Goal: Task Accomplishment & Management: Use online tool/utility

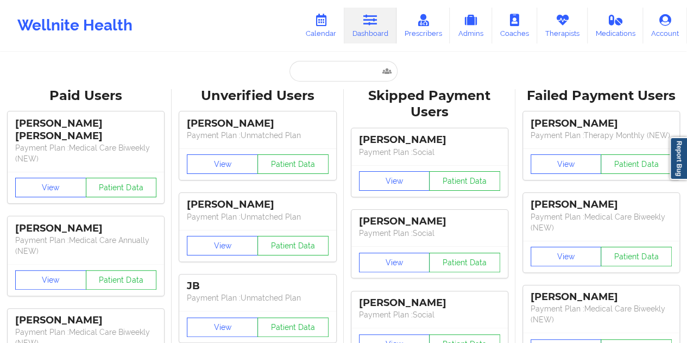
type input "[EMAIL_ADDRESS][DOMAIN_NAME]"
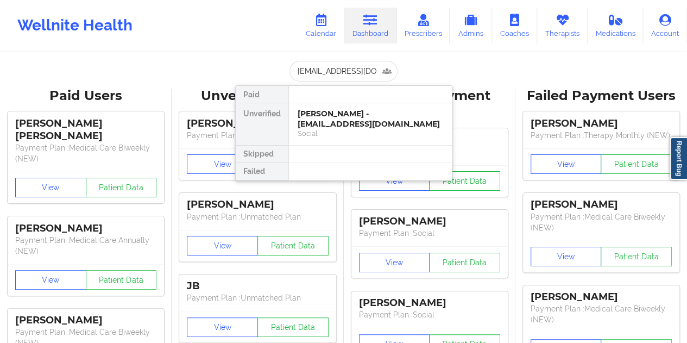
click at [350, 129] on div "Social" at bounding box center [371, 133] width 146 height 9
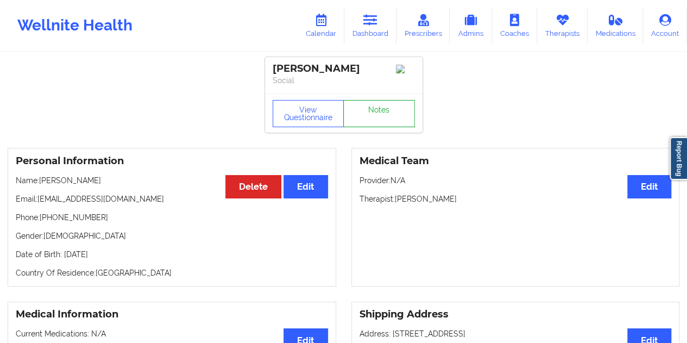
click at [366, 116] on link "Notes" at bounding box center [379, 113] width 72 height 27
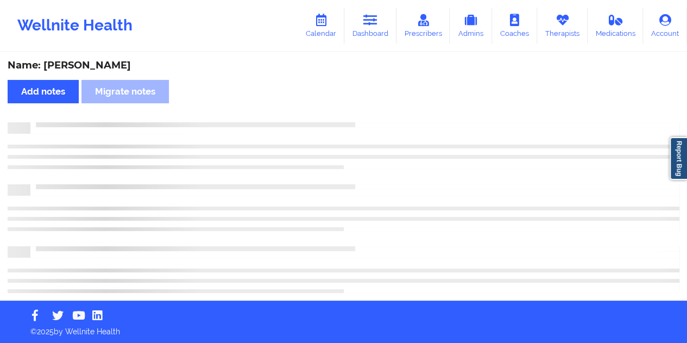
click at [84, 70] on div "Name: [PERSON_NAME]" at bounding box center [344, 65] width 672 height 12
copy div "[PERSON_NAME]"
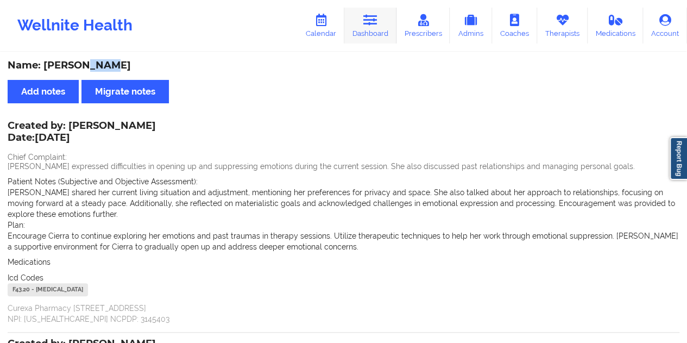
click at [379, 27] on link "Dashboard" at bounding box center [370, 26] width 52 height 36
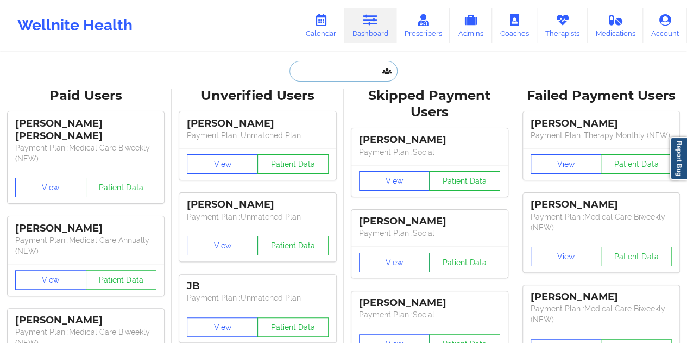
click at [320, 74] on input "text" at bounding box center [343, 71] width 108 height 21
paste input "[PERSON_NAME][EMAIL_ADDRESS][PERSON_NAME][DOMAIN_NAME]"
type input "[PERSON_NAME][EMAIL_ADDRESS][PERSON_NAME][DOMAIN_NAME]"
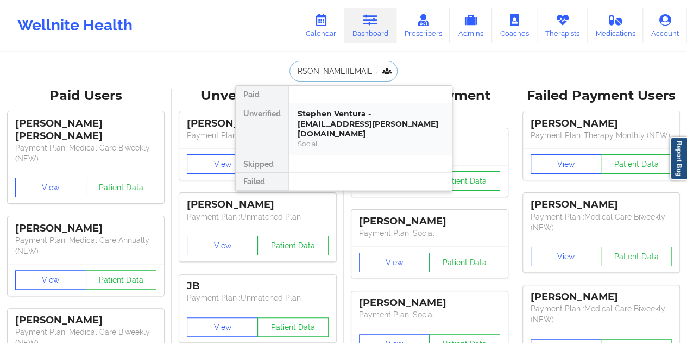
click at [343, 114] on div "Stephen Ventura - [EMAIL_ADDRESS][PERSON_NAME][DOMAIN_NAME]" at bounding box center [371, 124] width 146 height 30
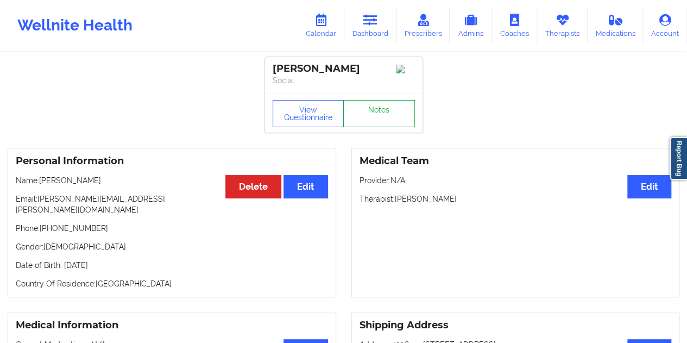
click at [370, 112] on link "Notes" at bounding box center [379, 113] width 72 height 27
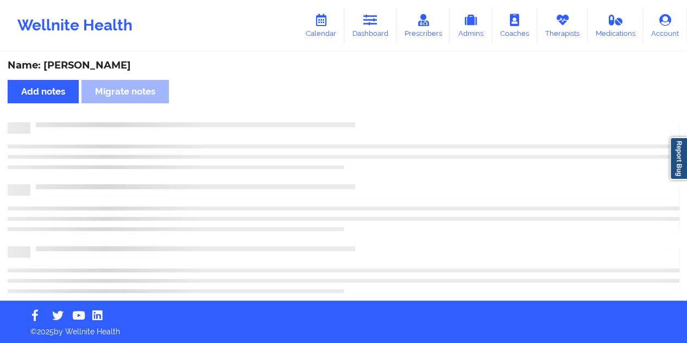
click at [116, 62] on div "Name: [PERSON_NAME]" at bounding box center [344, 65] width 672 height 12
copy div "Ventura"
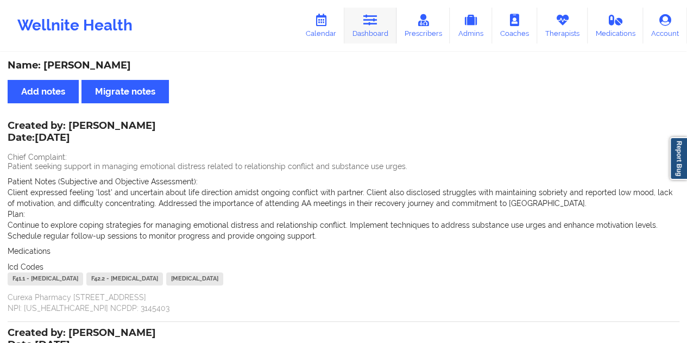
click at [381, 23] on link "Dashboard" at bounding box center [370, 26] width 52 height 36
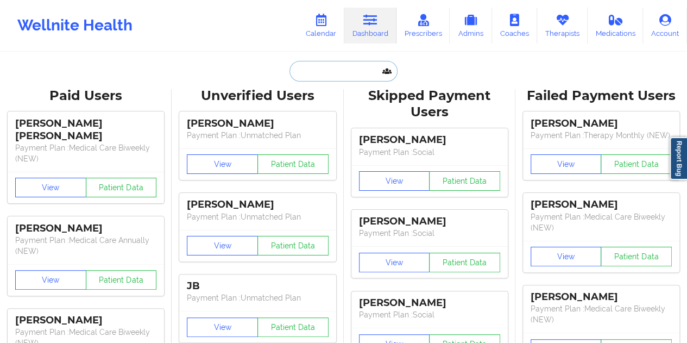
click at [327, 80] on input "text" at bounding box center [343, 71] width 108 height 21
paste input "[EMAIL_ADDRESS][DOMAIN_NAME]"
type input "[EMAIL_ADDRESS][DOMAIN_NAME]"
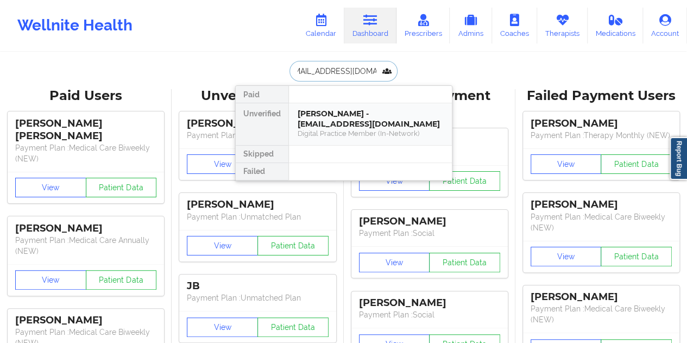
click at [355, 125] on div "[PERSON_NAME] - [EMAIL_ADDRESS][DOMAIN_NAME]" at bounding box center [371, 119] width 146 height 20
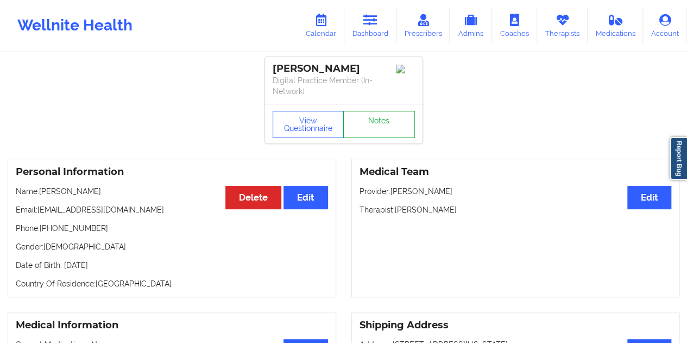
click at [372, 118] on link "Notes" at bounding box center [379, 124] width 72 height 27
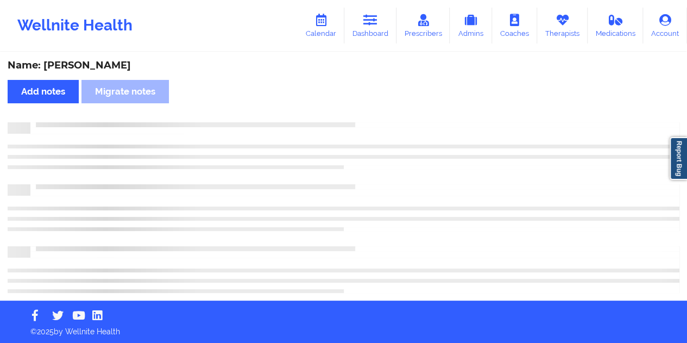
click at [94, 62] on div "Name: [PERSON_NAME]" at bounding box center [344, 65] width 672 height 12
copy div "Hall"
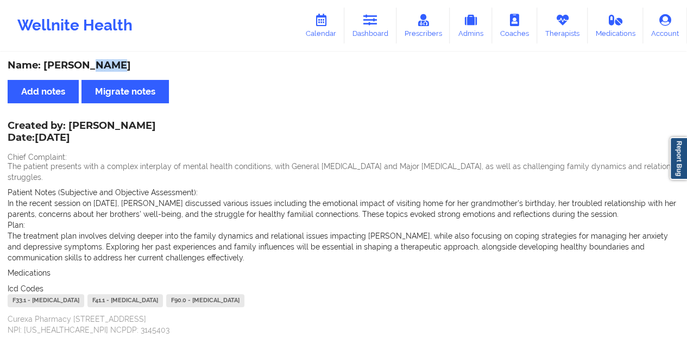
drag, startPoint x: 381, startPoint y: 26, endPoint x: 362, endPoint y: 49, distance: 30.5
click at [380, 26] on link "Dashboard" at bounding box center [370, 26] width 52 height 36
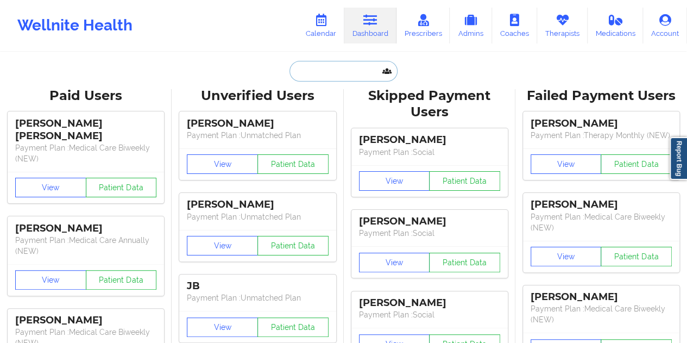
click at [321, 68] on input "text" at bounding box center [343, 71] width 108 height 21
paste input "[EMAIL_ADDRESS][DOMAIN_NAME]"
type input "[EMAIL_ADDRESS][DOMAIN_NAME]"
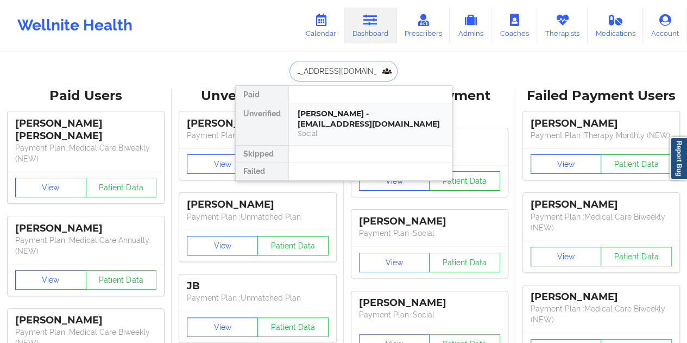
click at [341, 122] on div "[PERSON_NAME] - [EMAIL_ADDRESS][DOMAIN_NAME]" at bounding box center [371, 119] width 146 height 20
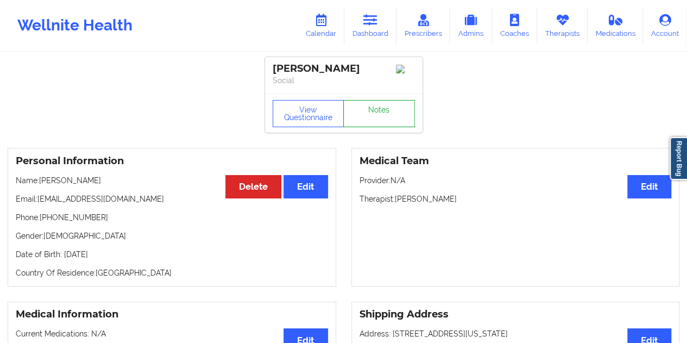
click at [365, 116] on link "Notes" at bounding box center [379, 113] width 72 height 27
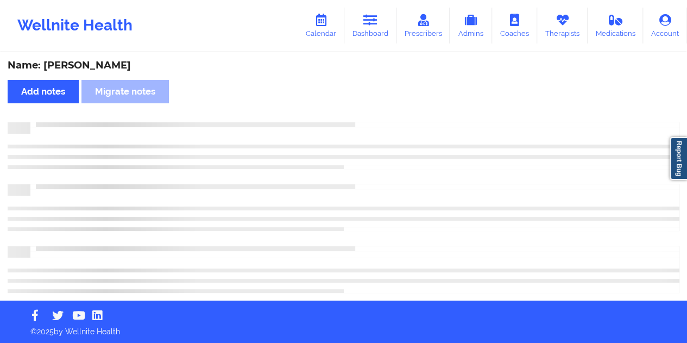
click at [124, 72] on div "Name: [PERSON_NAME] Add notes Migrate notes" at bounding box center [343, 176] width 687 height 247
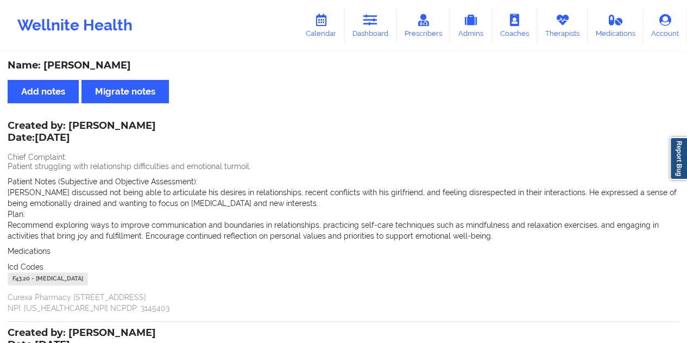
click at [123, 65] on div "Name: [PERSON_NAME]" at bounding box center [344, 65] width 672 height 12
copy div "[PERSON_NAME]"
click at [376, 41] on link "Dashboard" at bounding box center [370, 26] width 52 height 36
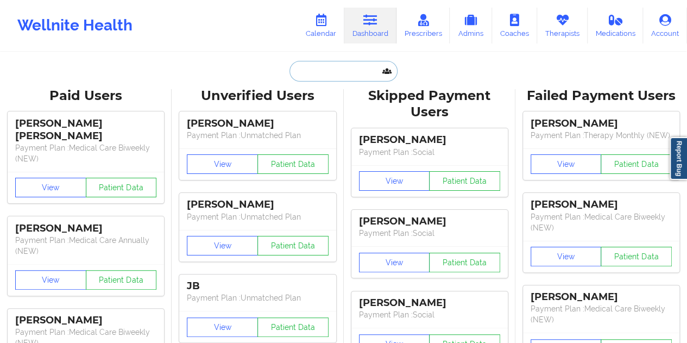
click at [349, 66] on input "text" at bounding box center [343, 71] width 108 height 21
paste input "[EMAIL_ADDRESS][DOMAIN_NAME]"
type input "[EMAIL_ADDRESS][DOMAIN_NAME]"
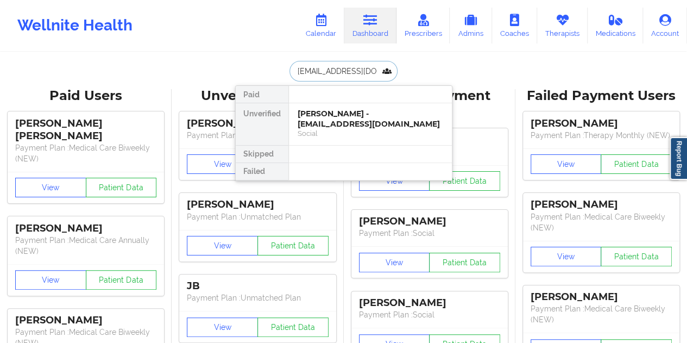
scroll to position [0, 9]
click at [329, 122] on div "[PERSON_NAME] [PERSON_NAME] - [EMAIL_ADDRESS][DOMAIN_NAME]" at bounding box center [371, 119] width 146 height 20
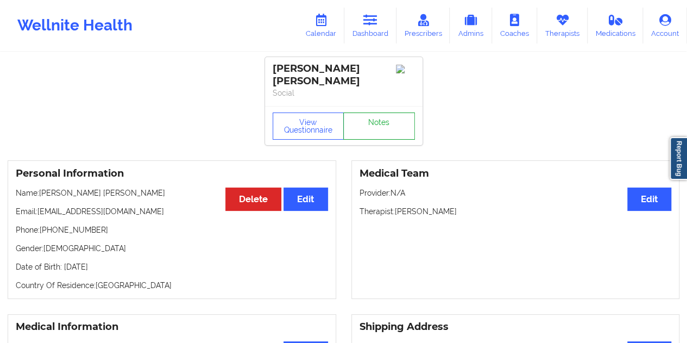
click at [381, 114] on link "Notes" at bounding box center [379, 125] width 72 height 27
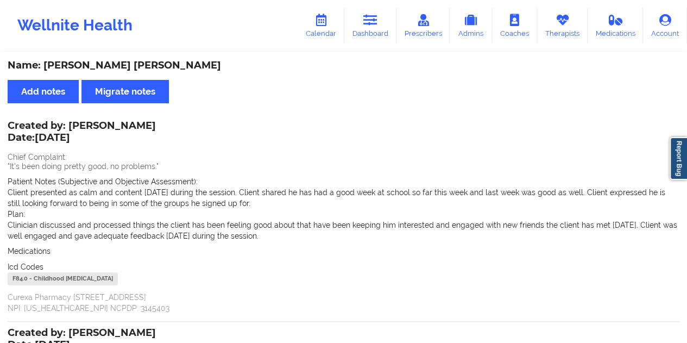
drag, startPoint x: 370, startPoint y: 40, endPoint x: 370, endPoint y: 46, distance: 6.5
click at [370, 40] on link "Dashboard" at bounding box center [370, 26] width 52 height 36
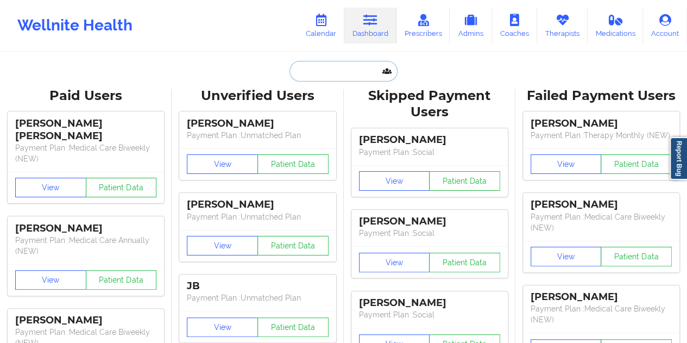
click at [324, 68] on input "text" at bounding box center [343, 71] width 108 height 21
paste input "[EMAIL_ADDRESS][DOMAIN_NAME]"
type input "[EMAIL_ADDRESS][DOMAIN_NAME]"
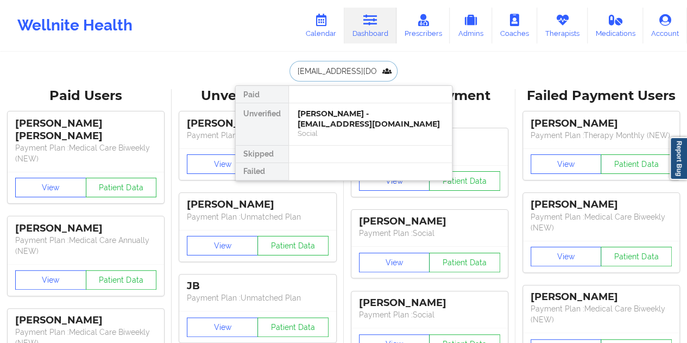
click at [337, 122] on div "[PERSON_NAME] - [EMAIL_ADDRESS][DOMAIN_NAME]" at bounding box center [371, 119] width 146 height 20
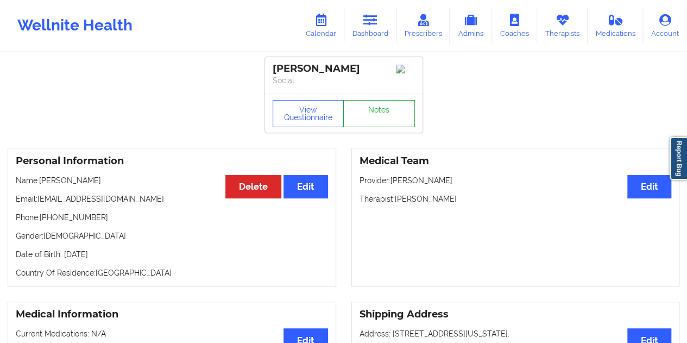
click at [367, 119] on link "Notes" at bounding box center [379, 113] width 72 height 27
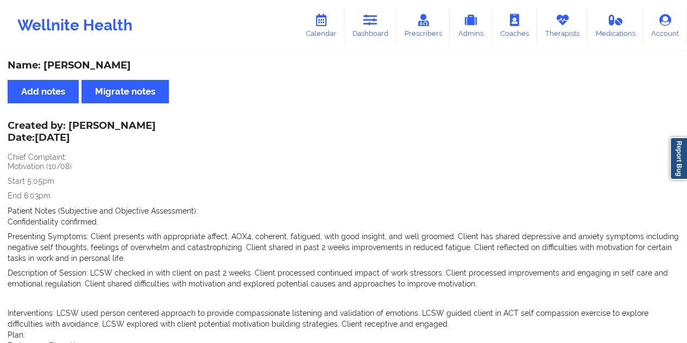
click at [126, 66] on div "Name: [PERSON_NAME]" at bounding box center [344, 65] width 672 height 12
copy div "[PERSON_NAME]"
click at [374, 30] on link "Dashboard" at bounding box center [370, 26] width 52 height 36
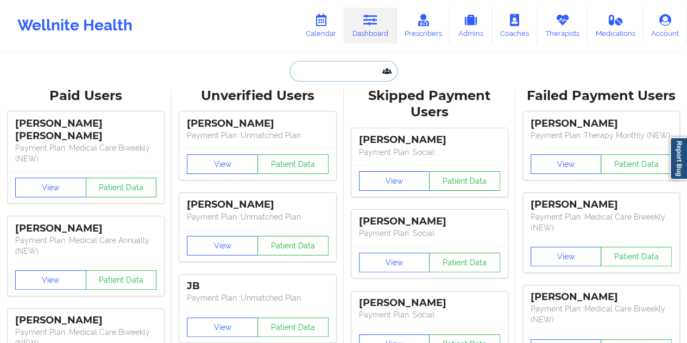
click at [354, 78] on input "text" at bounding box center [343, 71] width 108 height 21
paste input "[PERSON_NAME][EMAIL_ADDRESS][PERSON_NAME][DOMAIN_NAME]"
type input "[PERSON_NAME][EMAIL_ADDRESS][PERSON_NAME][DOMAIN_NAME]"
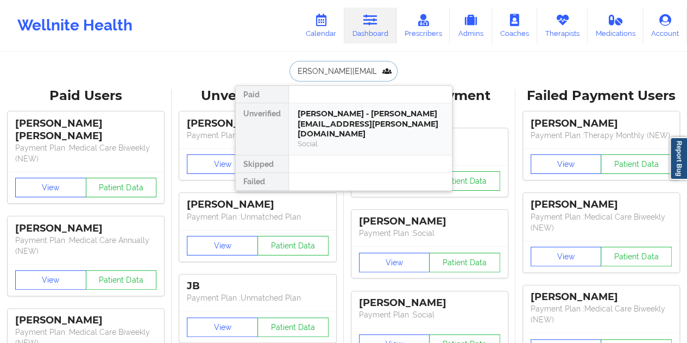
click at [345, 123] on div "[PERSON_NAME] - [PERSON_NAME][EMAIL_ADDRESS][PERSON_NAME][DOMAIN_NAME]" at bounding box center [371, 124] width 146 height 30
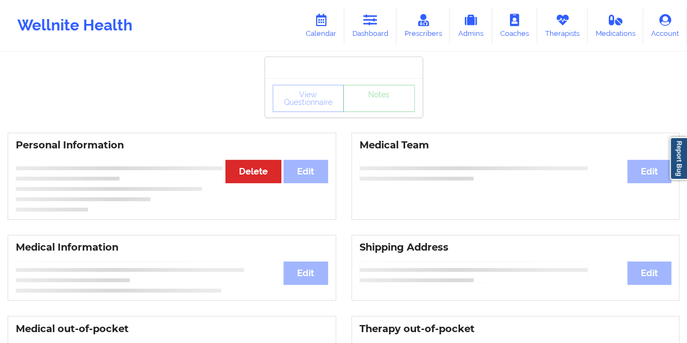
click at [376, 130] on div "Personal Information Edit Delete Medical Team Edit" at bounding box center [343, 176] width 687 height 102
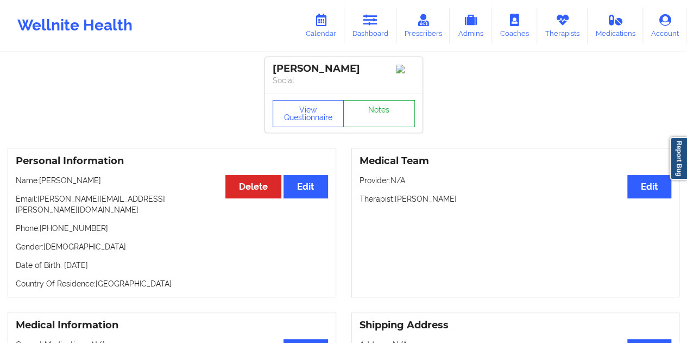
click at [374, 117] on link "Notes" at bounding box center [379, 113] width 72 height 27
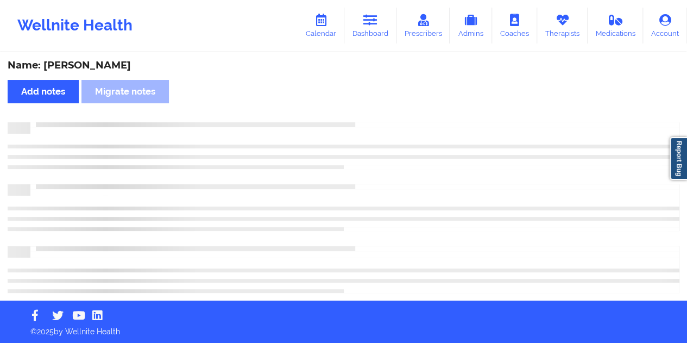
click at [89, 66] on div "Name: [PERSON_NAME]" at bounding box center [344, 65] width 672 height 12
click at [90, 66] on div "Name: [PERSON_NAME]" at bounding box center [344, 65] width 672 height 12
copy div "[PERSON_NAME]"
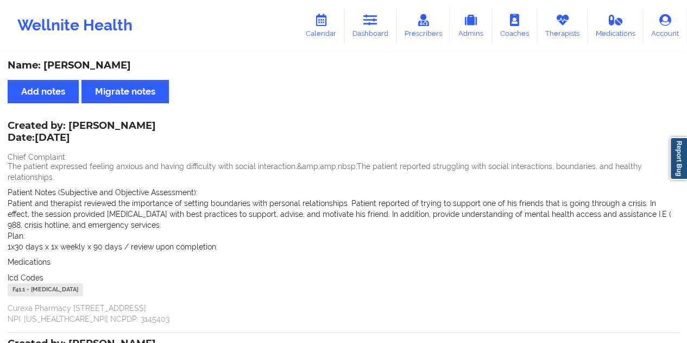
click at [375, 46] on div "Wellnite Health Calendar Dashboard Prescribers Admins Coaches Therapists Medica…" at bounding box center [343, 25] width 687 height 43
click at [373, 29] on link "Dashboard" at bounding box center [370, 26] width 52 height 36
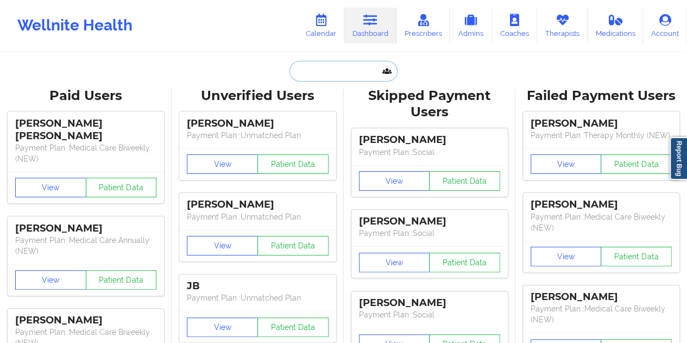
click at [330, 69] on input "text" at bounding box center [343, 71] width 108 height 21
paste input "[EMAIL_ADDRESS][DOMAIN_NAME]"
type input "[EMAIL_ADDRESS][DOMAIN_NAME]"
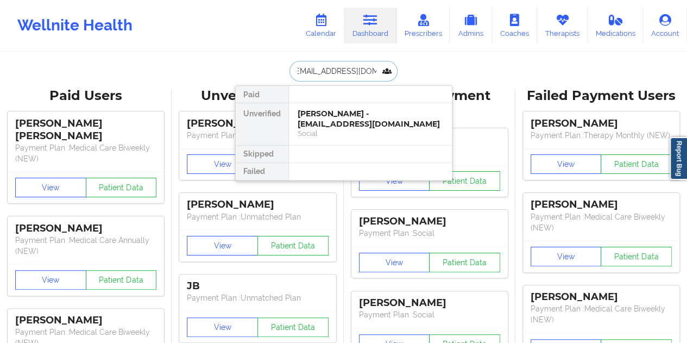
click at [358, 127] on div "[PERSON_NAME] - [EMAIL_ADDRESS][DOMAIN_NAME]" at bounding box center [371, 119] width 146 height 20
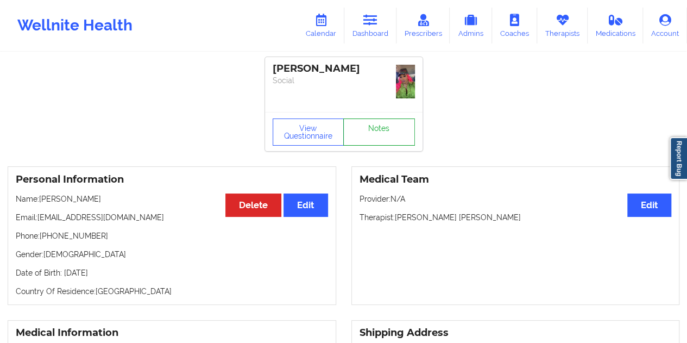
click at [367, 121] on link "Notes" at bounding box center [379, 131] width 72 height 27
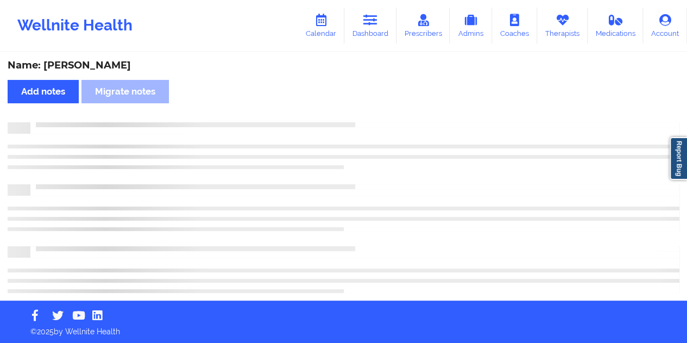
click at [109, 65] on div "Name: [PERSON_NAME]" at bounding box center [344, 65] width 672 height 12
copy div "[PERSON_NAME]"
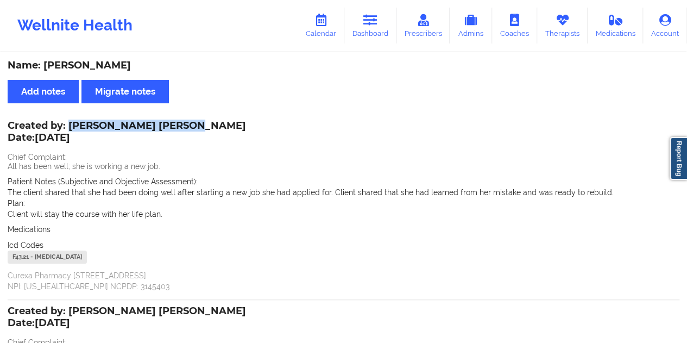
drag, startPoint x: 183, startPoint y: 126, endPoint x: 68, endPoint y: 124, distance: 115.2
click at [67, 124] on div "Created by: [PERSON_NAME] [PERSON_NAME] Date: [DATE]" at bounding box center [127, 132] width 238 height 25
copy div "[PERSON_NAME] [PERSON_NAME]"
click at [377, 26] on icon at bounding box center [370, 20] width 14 height 12
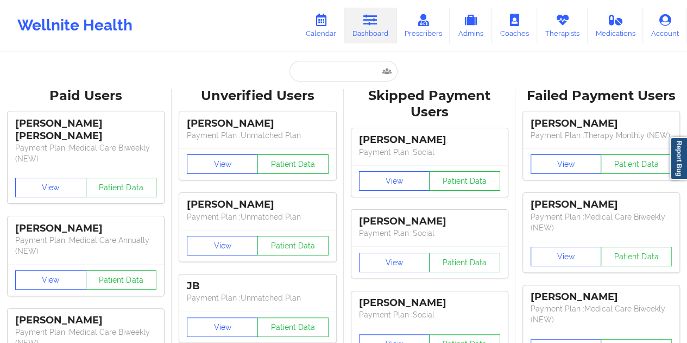
click at [324, 78] on input "text" at bounding box center [343, 71] width 108 height 21
paste input "[EMAIL_ADDRESS][DOMAIN_NAME]"
type input "[EMAIL_ADDRESS][DOMAIN_NAME]"
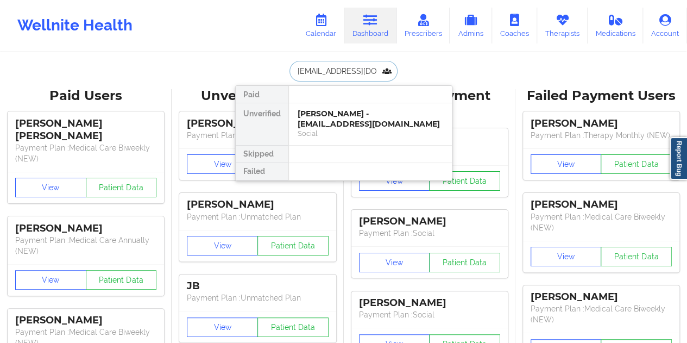
scroll to position [0, 1]
click at [338, 121] on div "[MEDICAL_DATA][PERSON_NAME] - [EMAIL_ADDRESS][DOMAIN_NAME]" at bounding box center [371, 119] width 146 height 20
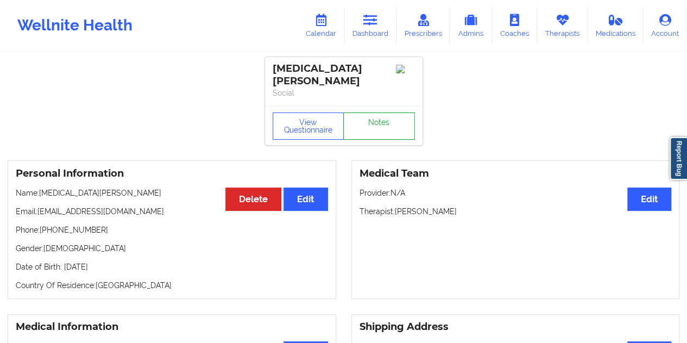
click at [370, 119] on link "Notes" at bounding box center [379, 125] width 72 height 27
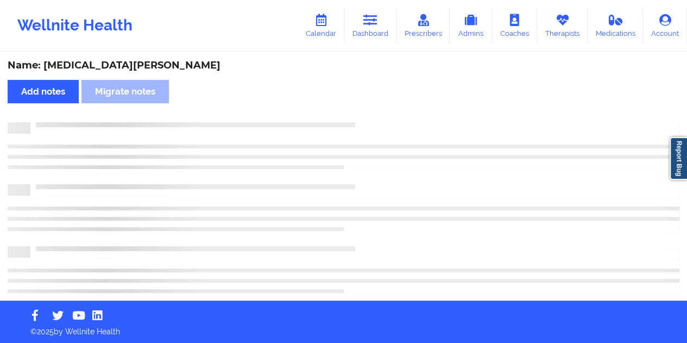
click at [81, 65] on div "Name: [MEDICAL_DATA][PERSON_NAME]" at bounding box center [344, 65] width 672 height 12
copy div "[GEOGRAPHIC_DATA]"
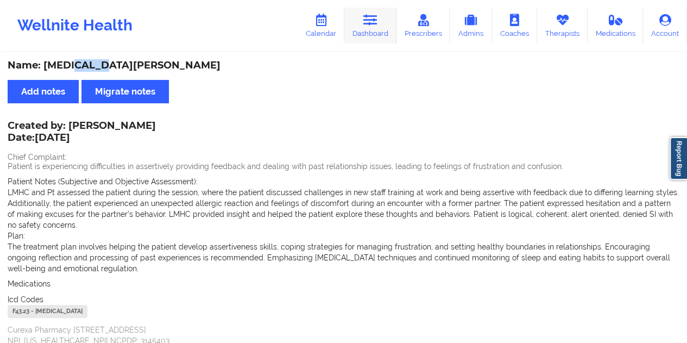
click at [374, 34] on link "Dashboard" at bounding box center [370, 26] width 52 height 36
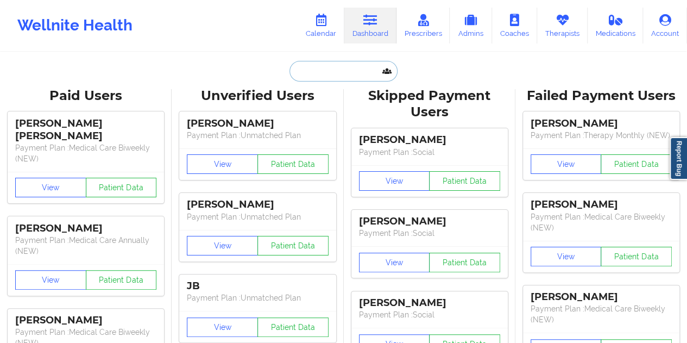
click at [335, 74] on input "text" at bounding box center [343, 71] width 108 height 21
paste input "[PERSON_NAME][EMAIL_ADDRESS][PERSON_NAME][DOMAIN_NAME]"
type input "[PERSON_NAME][EMAIL_ADDRESS][PERSON_NAME][DOMAIN_NAME]"
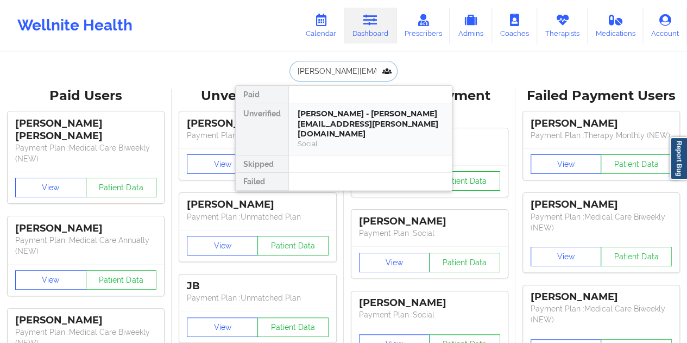
click at [357, 118] on div "[PERSON_NAME] - [PERSON_NAME][EMAIL_ADDRESS][PERSON_NAME][DOMAIN_NAME]" at bounding box center [371, 124] width 146 height 30
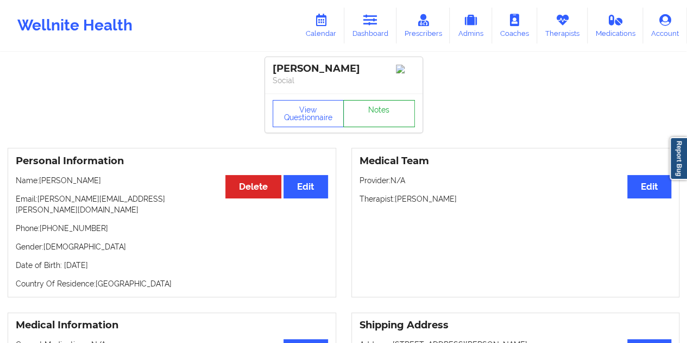
click at [374, 119] on link "Notes" at bounding box center [379, 113] width 72 height 27
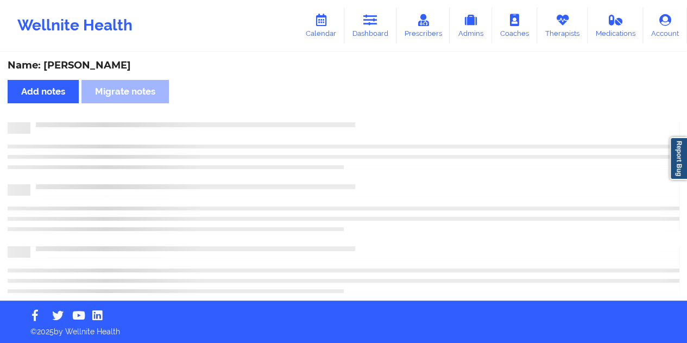
click at [111, 65] on div "Name: [PERSON_NAME]" at bounding box center [344, 65] width 672 height 12
copy div "[PERSON_NAME]"
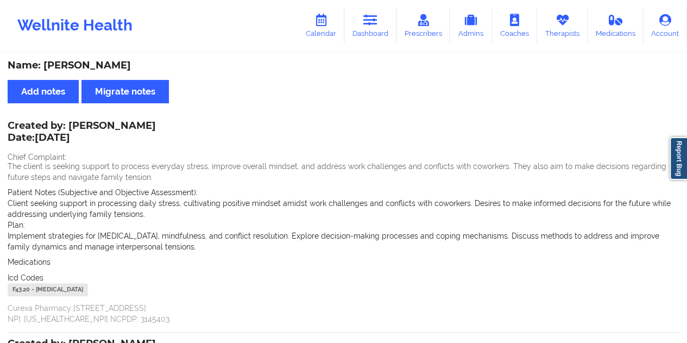
drag, startPoint x: 369, startPoint y: 23, endPoint x: 360, endPoint y: 45, distance: 23.3
click at [369, 23] on icon at bounding box center [370, 20] width 14 height 12
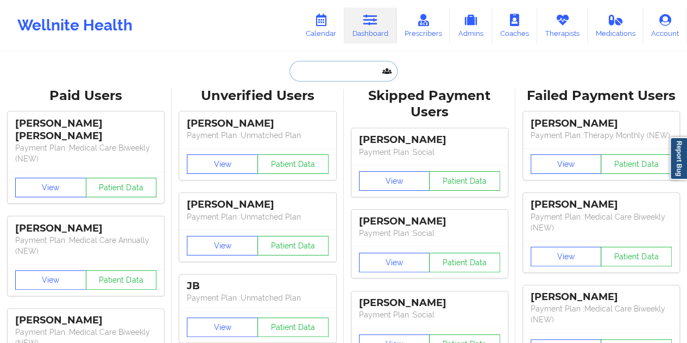
click at [316, 76] on input "text" at bounding box center [343, 71] width 108 height 21
paste input "[EMAIL_ADDRESS][DOMAIN_NAME]"
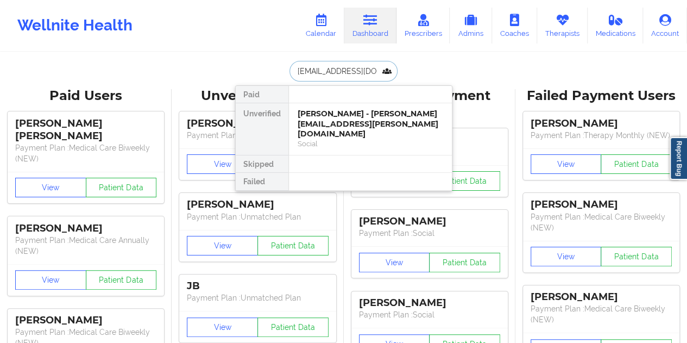
scroll to position [0, 14]
type input "[EMAIL_ADDRESS][DOMAIN_NAME]"
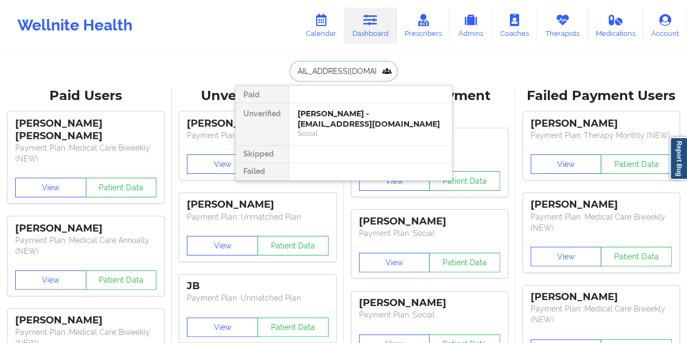
scroll to position [0, 0]
click at [353, 123] on div "[PERSON_NAME] - [EMAIL_ADDRESS][DOMAIN_NAME]" at bounding box center [371, 119] width 146 height 20
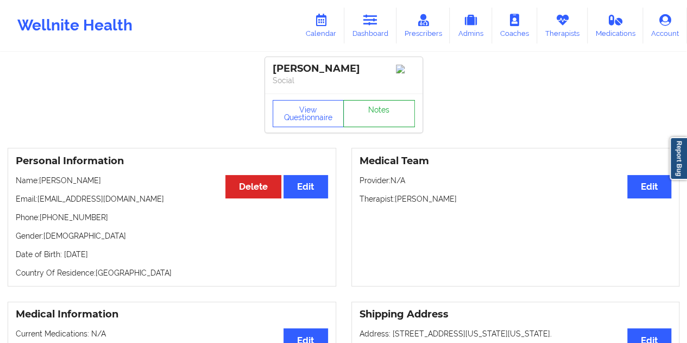
click at [371, 120] on link "Notes" at bounding box center [379, 113] width 72 height 27
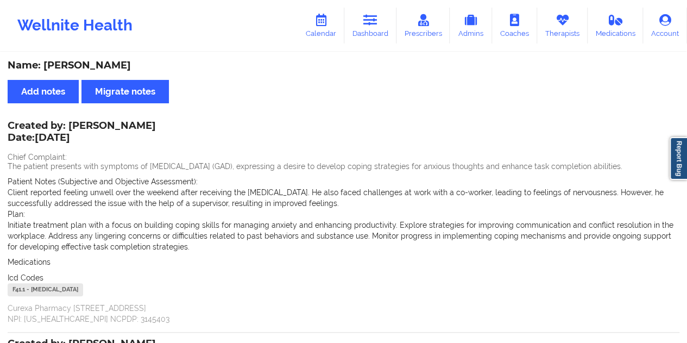
click at [92, 64] on div "Name: [PERSON_NAME]" at bounding box center [344, 65] width 672 height 12
drag, startPoint x: 385, startPoint y: 25, endPoint x: 383, endPoint y: 33, distance: 7.8
click at [385, 25] on link "Dashboard" at bounding box center [370, 26] width 52 height 36
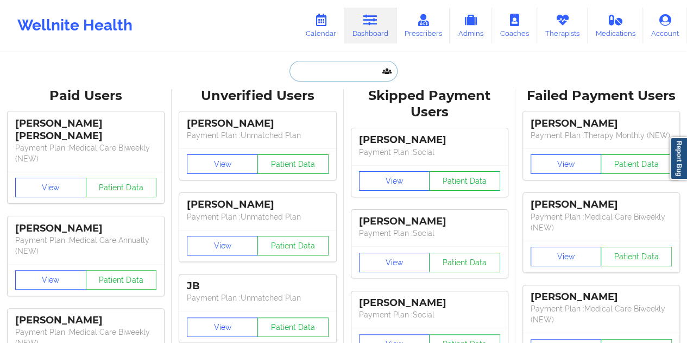
click at [326, 69] on input "text" at bounding box center [343, 71] width 108 height 21
paste input "[EMAIL_ADDRESS][DOMAIN_NAME]"
type input "[EMAIL_ADDRESS][DOMAIN_NAME]"
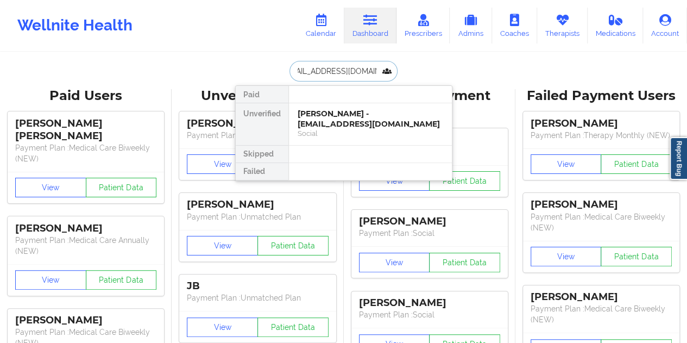
click at [342, 124] on div "[PERSON_NAME] - [EMAIL_ADDRESS][DOMAIN_NAME]" at bounding box center [371, 119] width 146 height 20
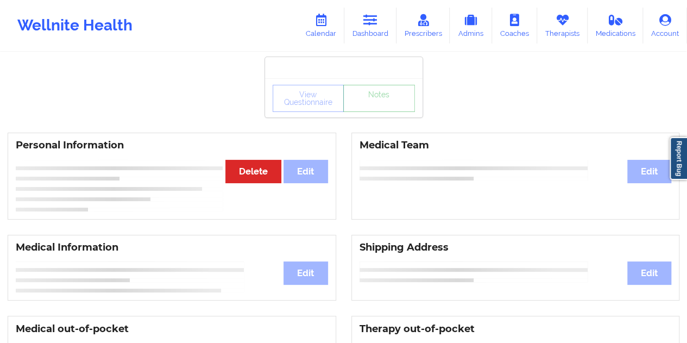
click at [373, 112] on link "Notes" at bounding box center [379, 98] width 72 height 27
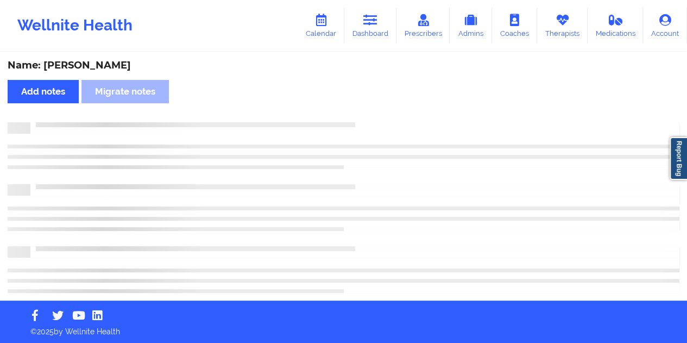
click at [102, 67] on div "Name: [PERSON_NAME]" at bounding box center [344, 65] width 672 height 12
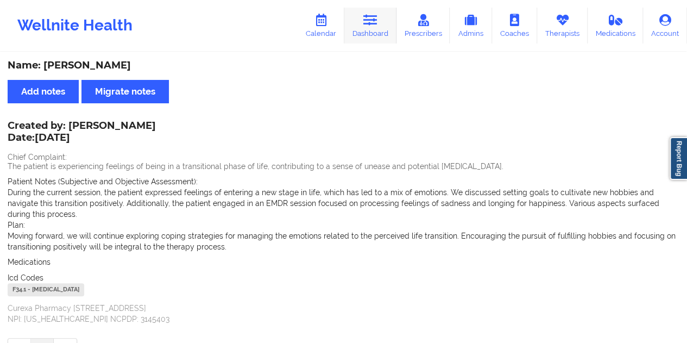
click at [370, 22] on icon at bounding box center [370, 20] width 14 height 12
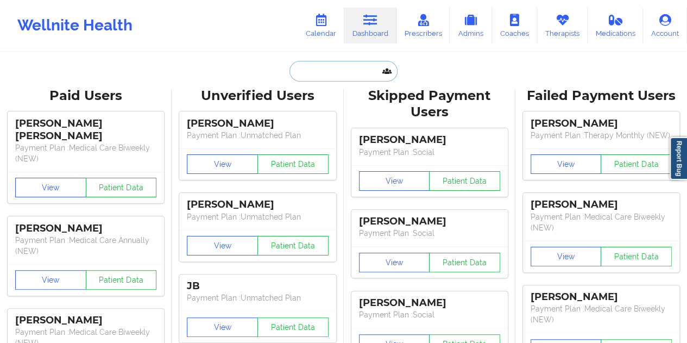
click at [340, 78] on input "text" at bounding box center [343, 71] width 108 height 21
paste input "[EMAIL_ADDRESS][DOMAIN_NAME]"
type input "[EMAIL_ADDRESS][DOMAIN_NAME]"
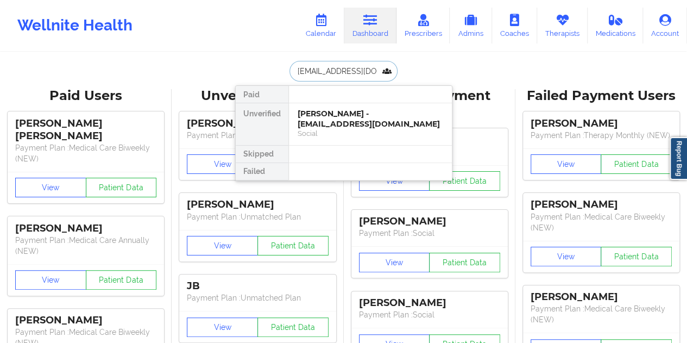
scroll to position [0, 12]
click at [347, 119] on div "[PERSON_NAME] - [EMAIL_ADDRESS][DOMAIN_NAME]" at bounding box center [371, 119] width 146 height 20
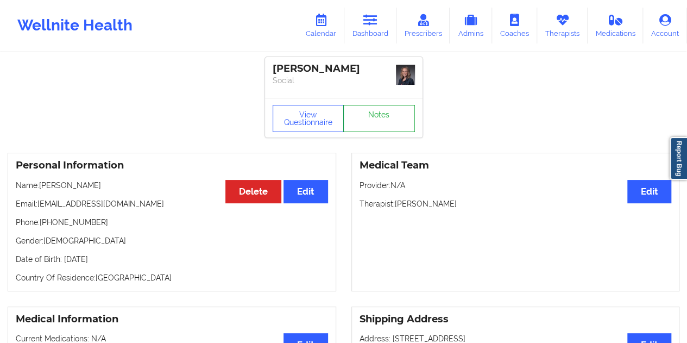
click at [375, 118] on link "Notes" at bounding box center [379, 118] width 72 height 27
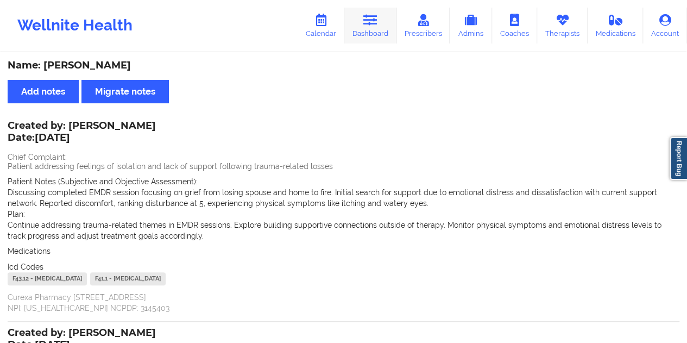
click at [385, 36] on link "Dashboard" at bounding box center [370, 26] width 52 height 36
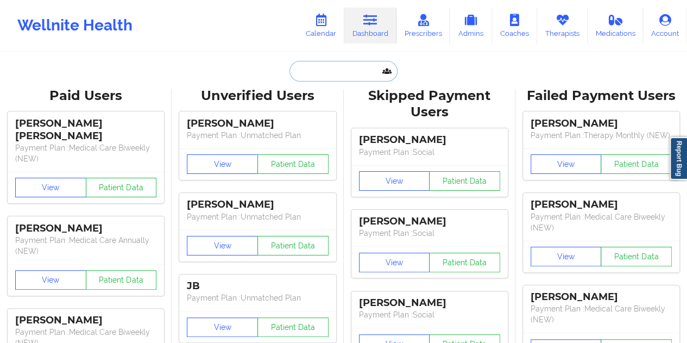
click at [337, 69] on input "text" at bounding box center [343, 71] width 108 height 21
paste input "[EMAIL_ADDRESS][DOMAIN_NAME]"
type input "[EMAIL_ADDRESS][DOMAIN_NAME]"
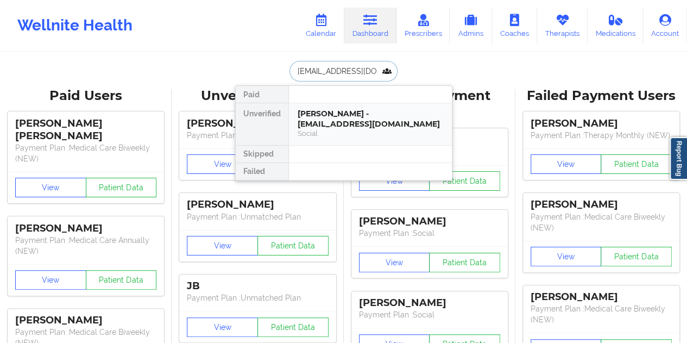
click at [355, 123] on div "[PERSON_NAME] - [EMAIL_ADDRESS][DOMAIN_NAME]" at bounding box center [371, 119] width 146 height 20
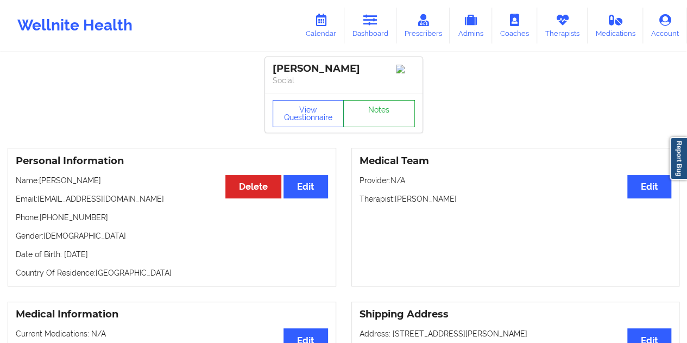
click at [370, 122] on link "Notes" at bounding box center [379, 113] width 72 height 27
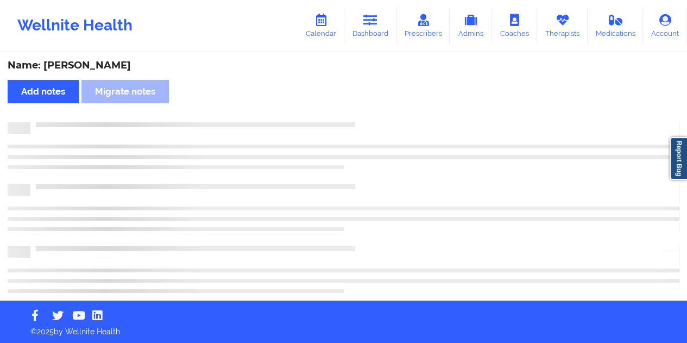
click at [105, 67] on div "Name: [PERSON_NAME]" at bounding box center [344, 65] width 672 height 12
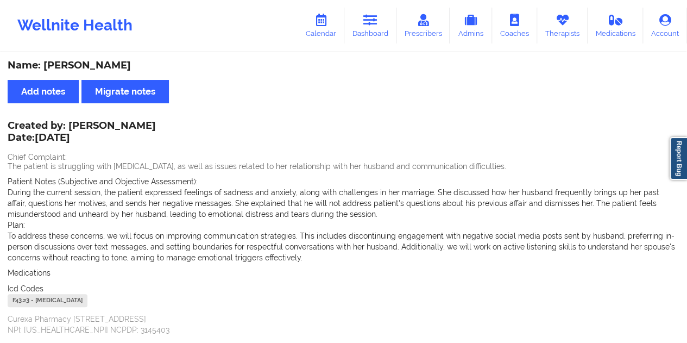
click at [105, 67] on div "Name: [PERSON_NAME]" at bounding box center [344, 65] width 672 height 12
drag, startPoint x: 209, startPoint y: 124, endPoint x: 78, endPoint y: 122, distance: 130.4
click at [68, 122] on div "Created by: [PERSON_NAME] Date: [DATE]" at bounding box center [82, 132] width 148 height 25
drag, startPoint x: 376, startPoint y: 30, endPoint x: 377, endPoint y: 51, distance: 20.1
click at [376, 30] on link "Dashboard" at bounding box center [370, 26] width 52 height 36
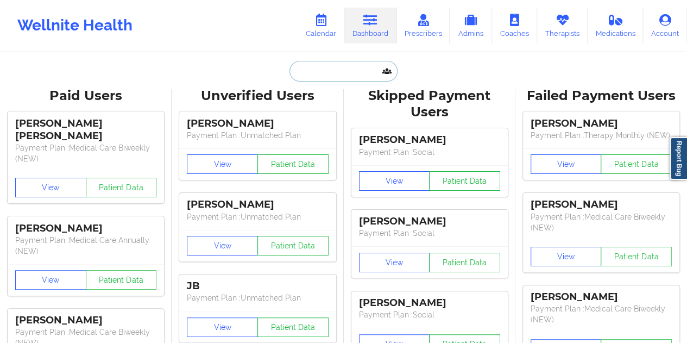
click at [345, 63] on input "text" at bounding box center [343, 71] width 108 height 21
paste input "[EMAIL_ADDRESS][DOMAIN_NAME]"
type input "[EMAIL_ADDRESS][DOMAIN_NAME]"
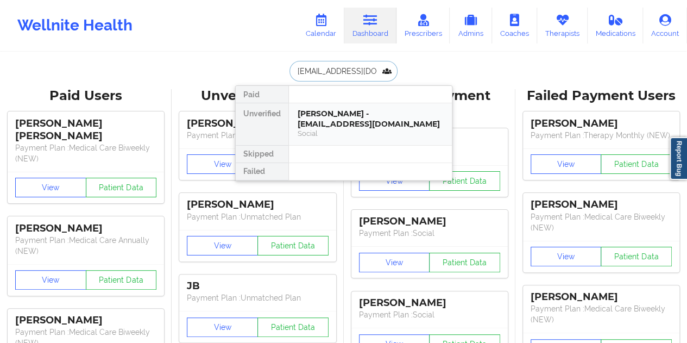
click at [363, 129] on div "Social" at bounding box center [371, 133] width 146 height 9
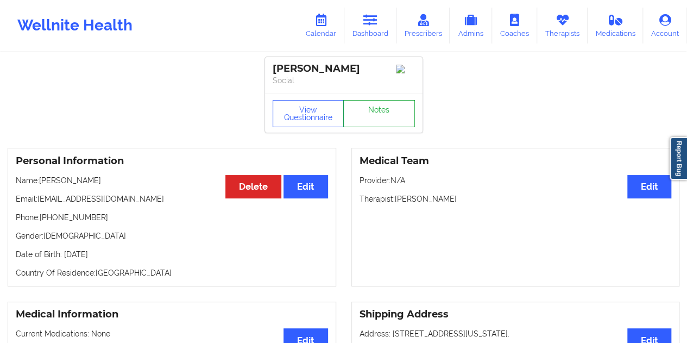
click at [389, 122] on link "Notes" at bounding box center [379, 113] width 72 height 27
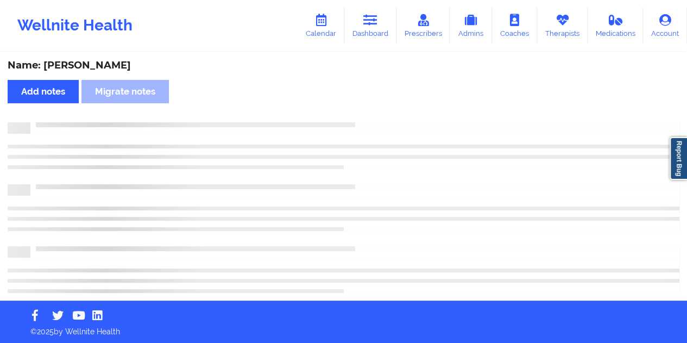
click at [96, 61] on div "Name: [PERSON_NAME]" at bounding box center [344, 65] width 672 height 12
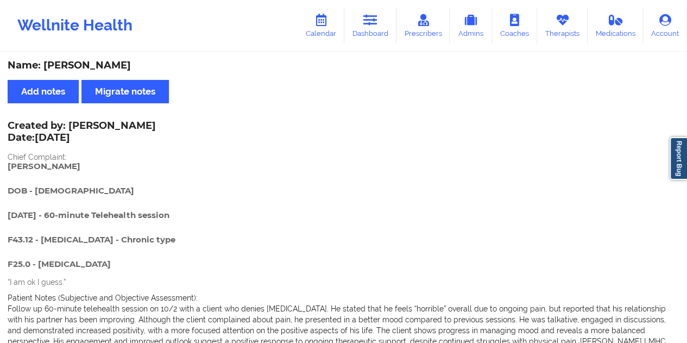
click at [387, 44] on div "Wellnite Health Calendar Dashboard Prescribers Admins Coaches Therapists Medica…" at bounding box center [343, 25] width 687 height 43
click at [373, 19] on icon at bounding box center [370, 20] width 14 height 12
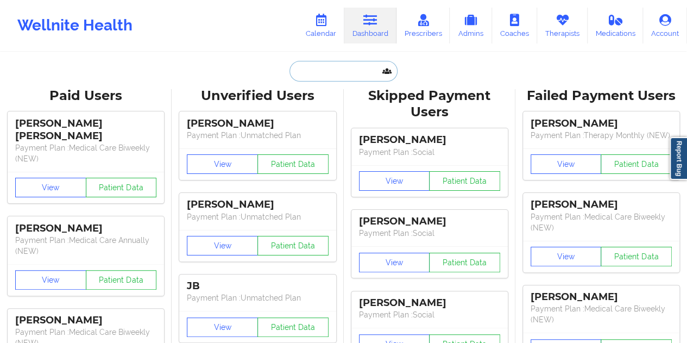
click at [332, 64] on input "text" at bounding box center [343, 71] width 108 height 21
paste input "[EMAIL_ADDRESS][DOMAIN_NAME]"
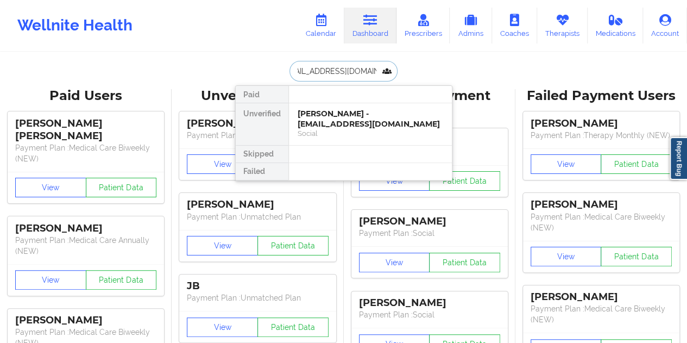
type input "[EMAIL_ADDRESS][DOMAIN_NAME]"
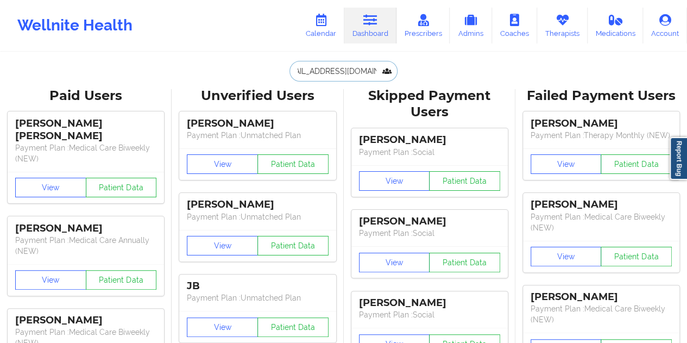
scroll to position [0, 0]
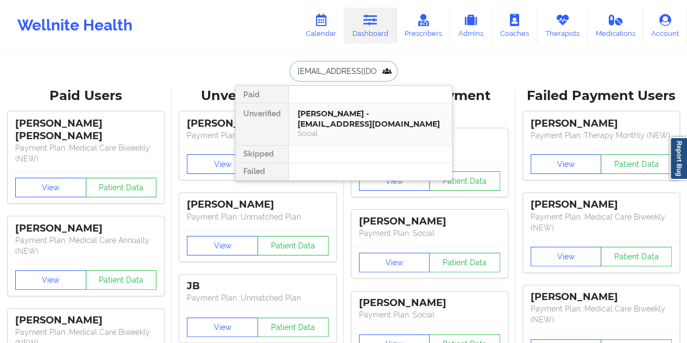
click at [335, 128] on div "[PERSON_NAME] - [EMAIL_ADDRESS][DOMAIN_NAME]" at bounding box center [371, 119] width 146 height 20
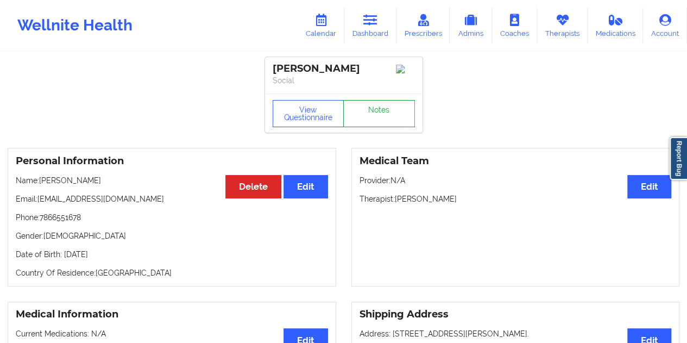
click at [375, 126] on link "Notes" at bounding box center [379, 113] width 72 height 27
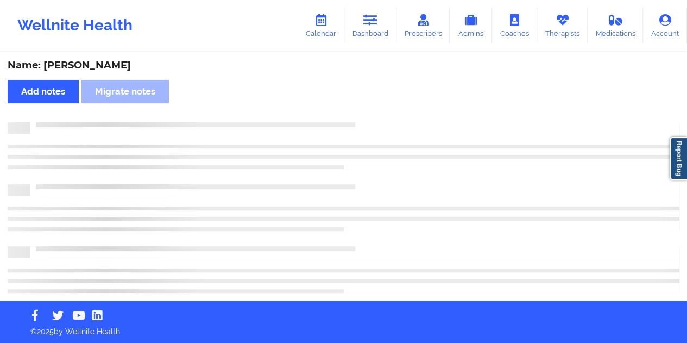
click at [105, 67] on div "Name: [PERSON_NAME]" at bounding box center [344, 65] width 672 height 12
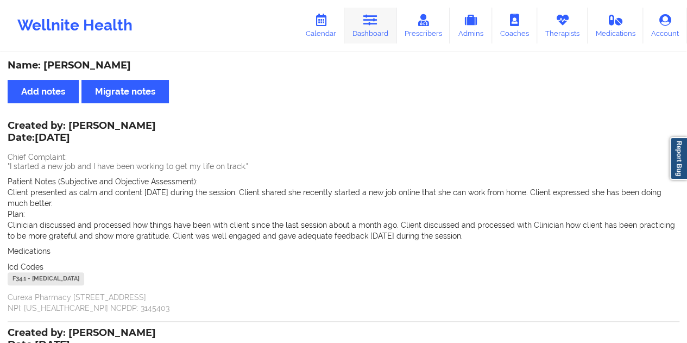
click at [381, 35] on link "Dashboard" at bounding box center [370, 26] width 52 height 36
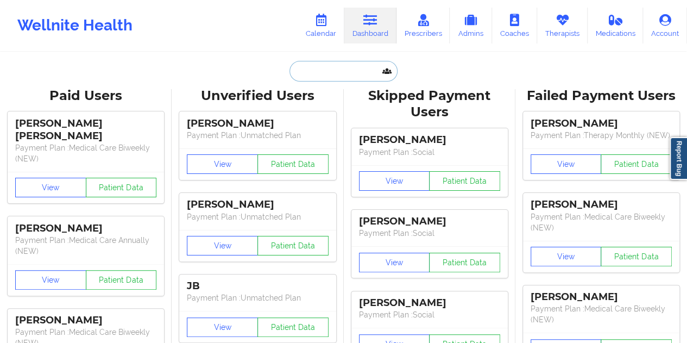
click at [326, 62] on input "text" at bounding box center [343, 71] width 108 height 21
paste input "[EMAIL_ADDRESS][DOMAIN_NAME]"
type input "[EMAIL_ADDRESS][DOMAIN_NAME]"
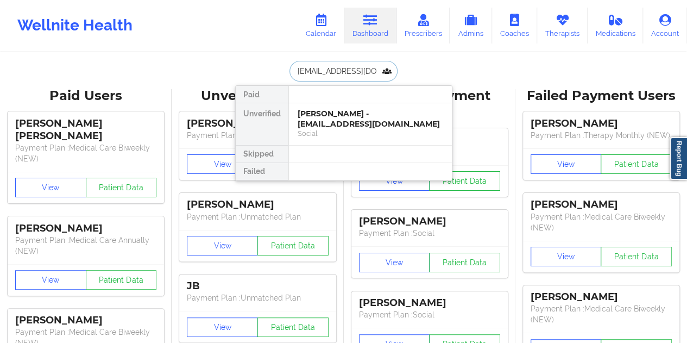
scroll to position [0, 27]
click at [363, 122] on div "[PERSON_NAME] - [EMAIL_ADDRESS][DOMAIN_NAME]" at bounding box center [371, 119] width 146 height 20
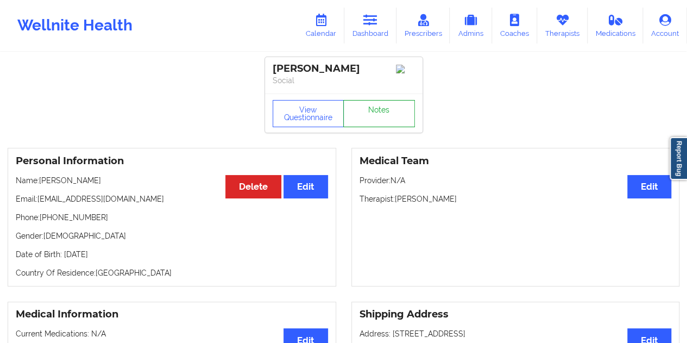
click at [377, 115] on link "Notes" at bounding box center [379, 113] width 72 height 27
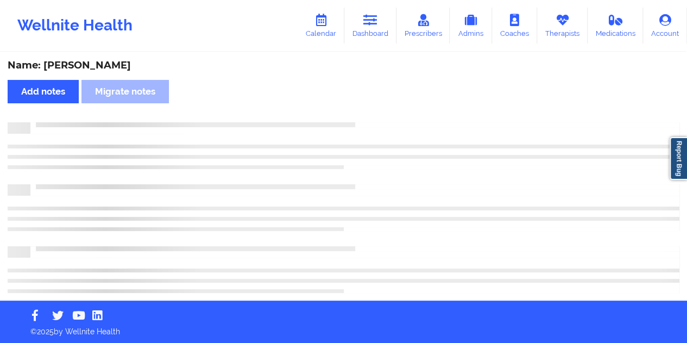
click at [99, 66] on div "Name: [PERSON_NAME]" at bounding box center [344, 65] width 672 height 12
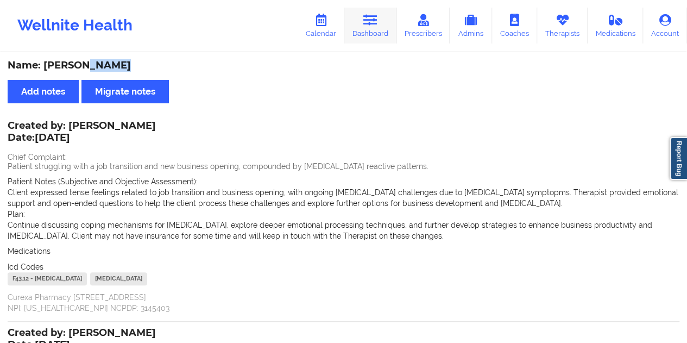
click at [380, 18] on link "Dashboard" at bounding box center [370, 26] width 52 height 36
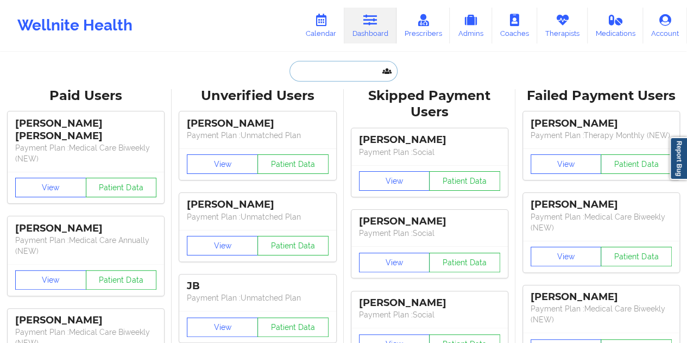
click at [329, 65] on input "text" at bounding box center [343, 71] width 108 height 21
paste input "[EMAIL_ADDRESS][DOMAIN_NAME]"
type input "[EMAIL_ADDRESS][DOMAIN_NAME]"
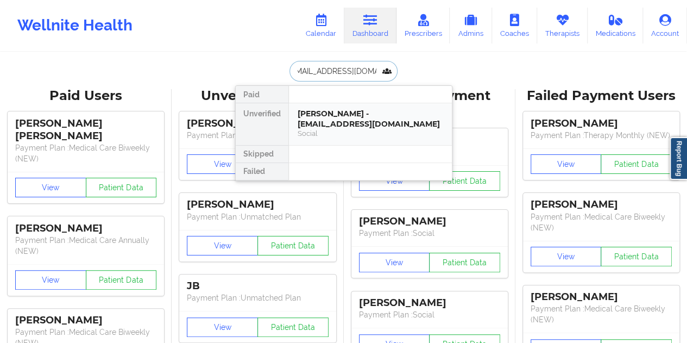
click at [345, 129] on div "Social" at bounding box center [371, 133] width 146 height 9
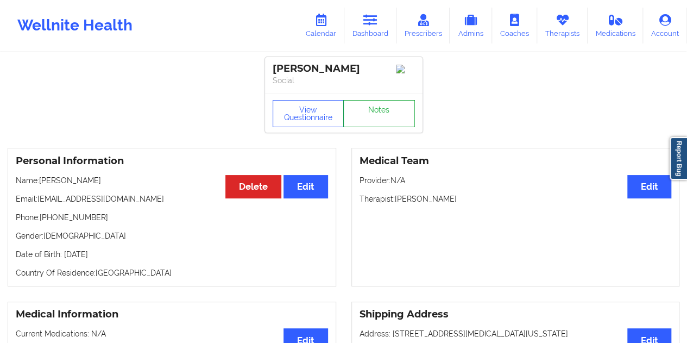
click at [379, 118] on link "Notes" at bounding box center [379, 113] width 72 height 27
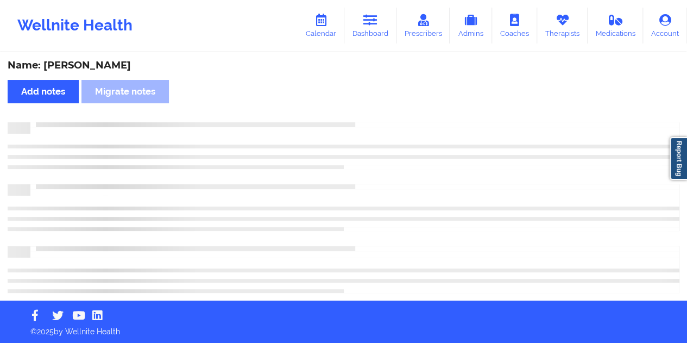
click at [98, 70] on div "Name: [PERSON_NAME]" at bounding box center [344, 65] width 672 height 12
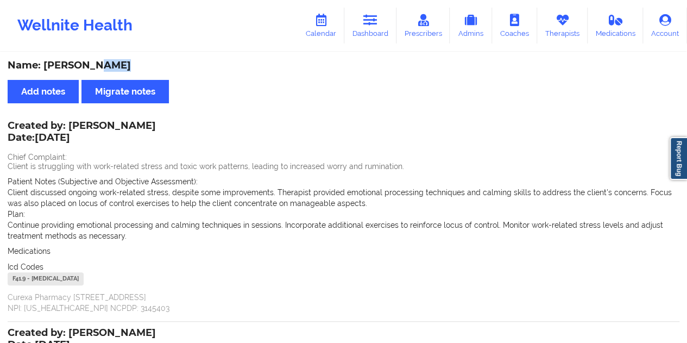
drag, startPoint x: 382, startPoint y: 36, endPoint x: 385, endPoint y: 44, distance: 8.3
click at [382, 36] on link "Dashboard" at bounding box center [370, 26] width 52 height 36
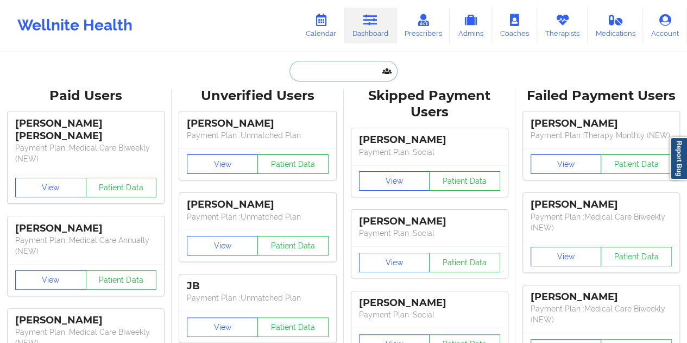
click at [346, 73] on input "text" at bounding box center [343, 71] width 108 height 21
paste input "[EMAIL_ADDRESS][DOMAIN_NAME]"
type input "[EMAIL_ADDRESS][DOMAIN_NAME]"
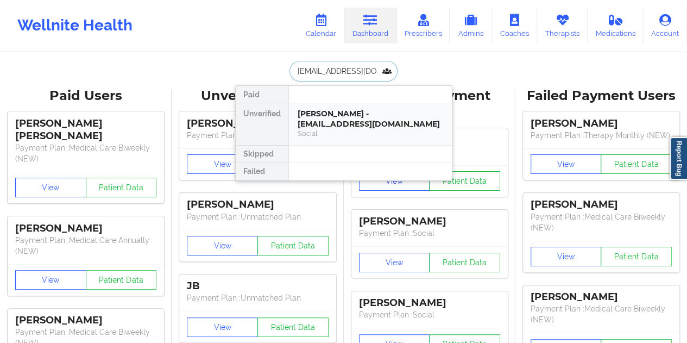
click at [385, 129] on div "Social" at bounding box center [371, 133] width 146 height 9
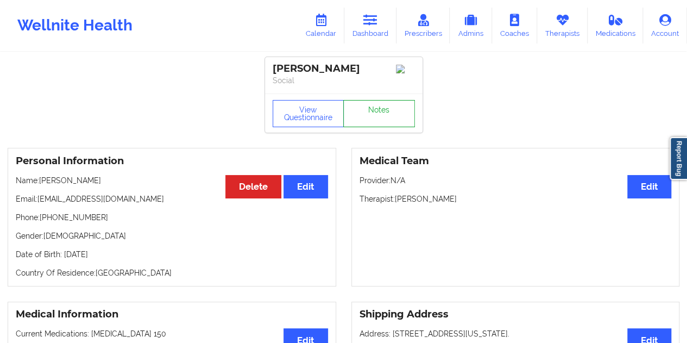
click at [389, 127] on link "Notes" at bounding box center [379, 113] width 72 height 27
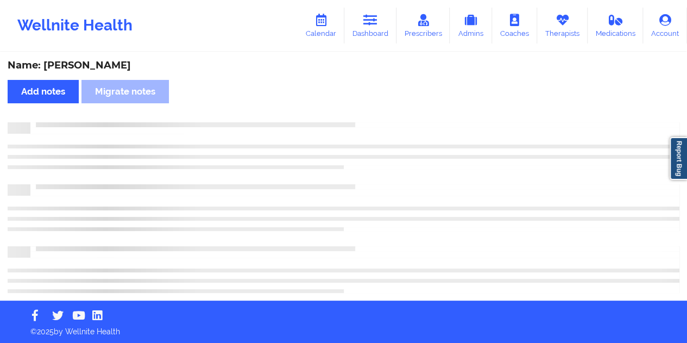
click at [85, 64] on div "Name: [PERSON_NAME]" at bounding box center [344, 65] width 672 height 12
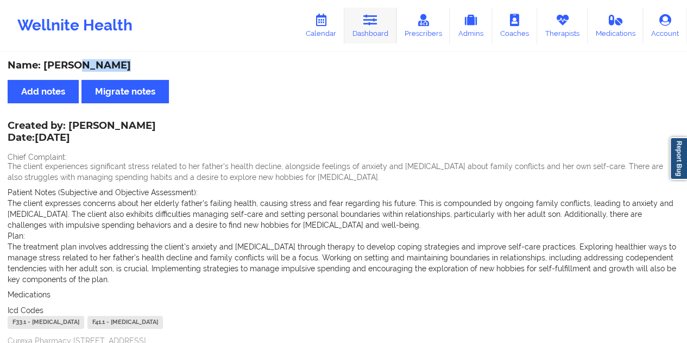
click at [374, 36] on link "Dashboard" at bounding box center [370, 26] width 52 height 36
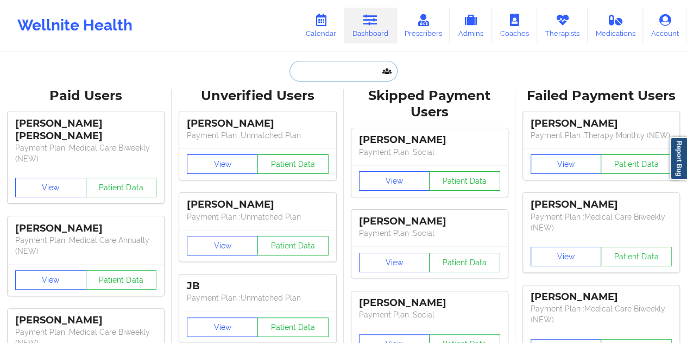
click at [349, 70] on input "text" at bounding box center [343, 71] width 108 height 21
paste input "[EMAIL_ADDRESS][DOMAIN_NAME]"
type input "[EMAIL_ADDRESS][DOMAIN_NAME]"
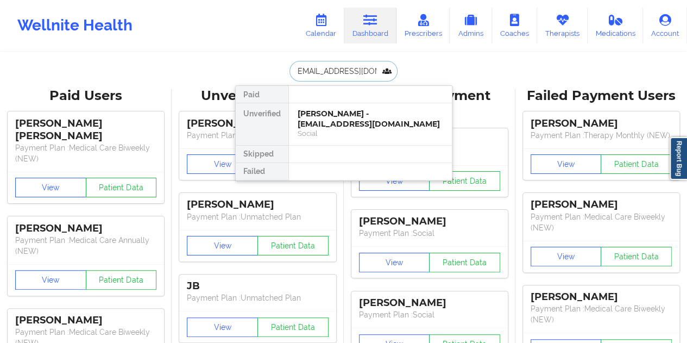
click at [360, 127] on div "[PERSON_NAME] - [EMAIL_ADDRESS][DOMAIN_NAME]" at bounding box center [371, 119] width 146 height 20
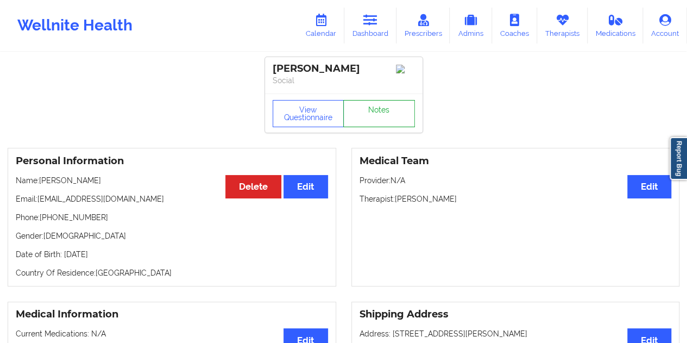
click at [376, 118] on link "Notes" at bounding box center [379, 113] width 72 height 27
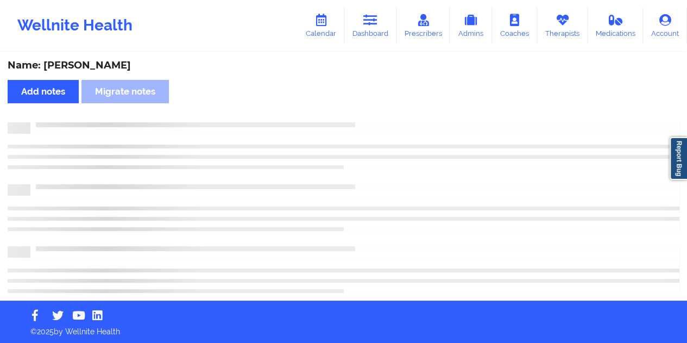
click at [103, 65] on div "Name: [PERSON_NAME]" at bounding box center [344, 65] width 672 height 12
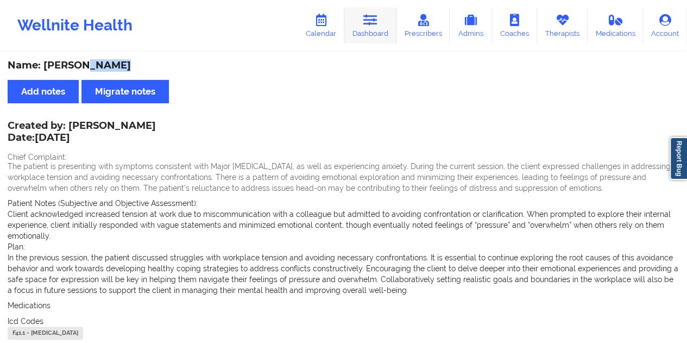
click at [385, 37] on link "Dashboard" at bounding box center [370, 26] width 52 height 36
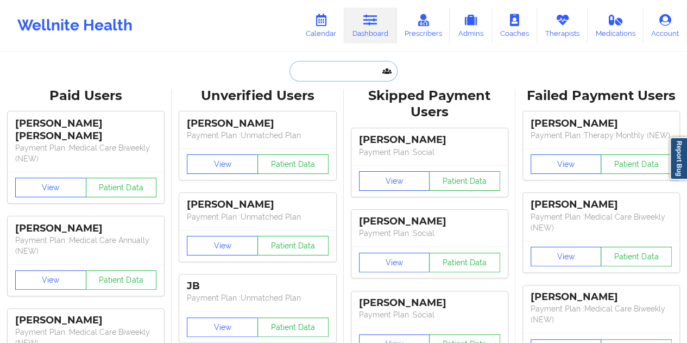
click at [352, 62] on input "text" at bounding box center [343, 71] width 108 height 21
paste input "[EMAIL_ADDRESS][DOMAIN_NAME]"
type input "[EMAIL_ADDRESS][DOMAIN_NAME]"
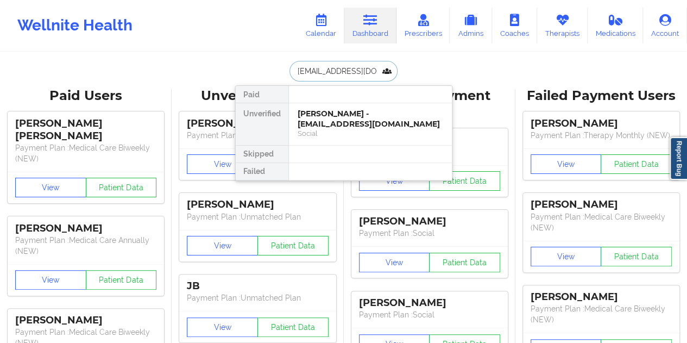
scroll to position [0, 4]
click at [374, 116] on div "[PERSON_NAME] - [EMAIL_ADDRESS][DOMAIN_NAME]" at bounding box center [371, 119] width 146 height 20
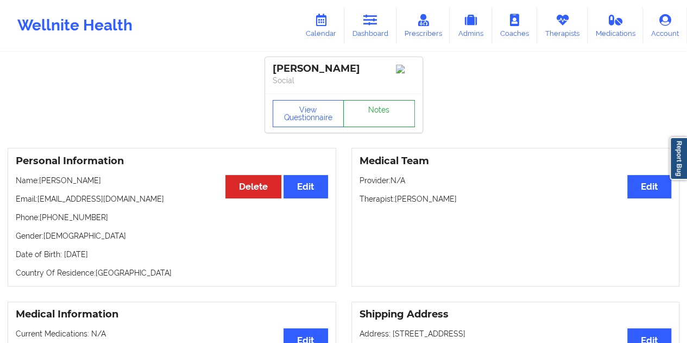
click at [370, 114] on link "Notes" at bounding box center [379, 113] width 72 height 27
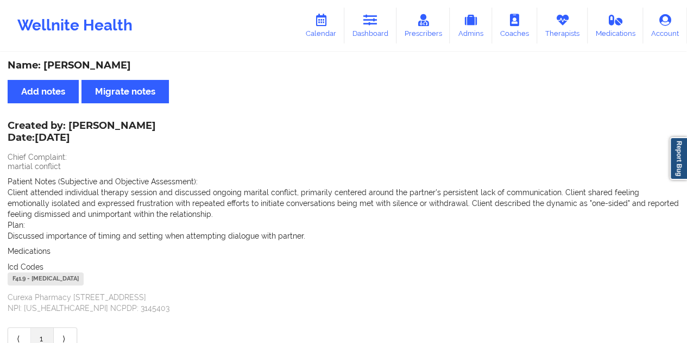
click at [119, 65] on div "Name: [PERSON_NAME]" at bounding box center [344, 65] width 672 height 12
click at [380, 42] on link "Dashboard" at bounding box center [370, 26] width 52 height 36
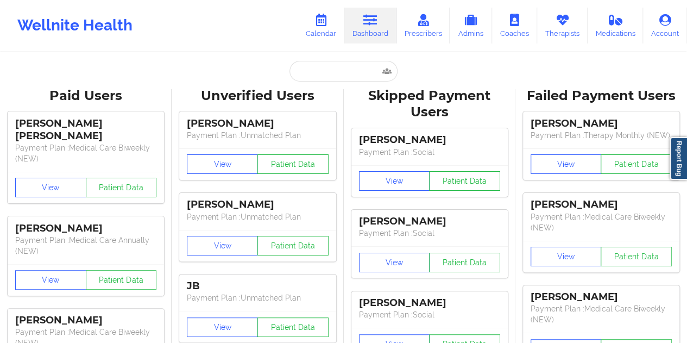
click at [337, 64] on input "text" at bounding box center [343, 71] width 108 height 21
paste input "[EMAIL_ADDRESS][DOMAIN_NAME]"
type input "[EMAIL_ADDRESS][DOMAIN_NAME]"
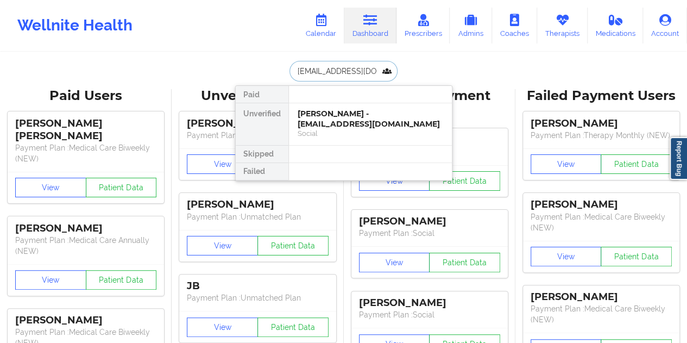
click at [365, 118] on div "[PERSON_NAME] - [EMAIL_ADDRESS][DOMAIN_NAME]" at bounding box center [371, 119] width 146 height 20
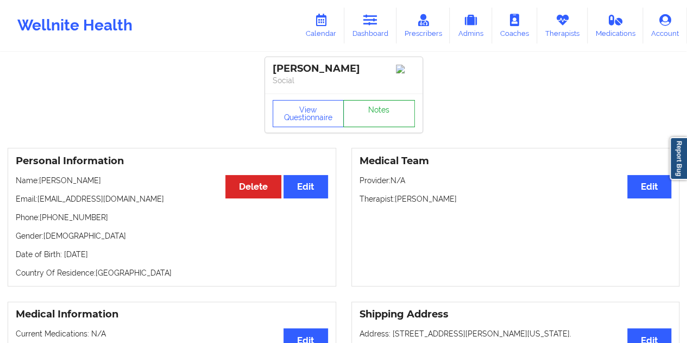
click at [376, 119] on link "Notes" at bounding box center [379, 113] width 72 height 27
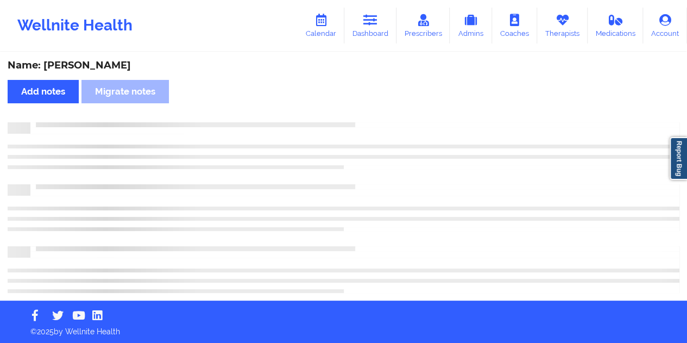
click at [117, 69] on div "Name: [PERSON_NAME]" at bounding box center [344, 65] width 672 height 12
click at [118, 68] on div "Name: [PERSON_NAME]" at bounding box center [344, 65] width 672 height 12
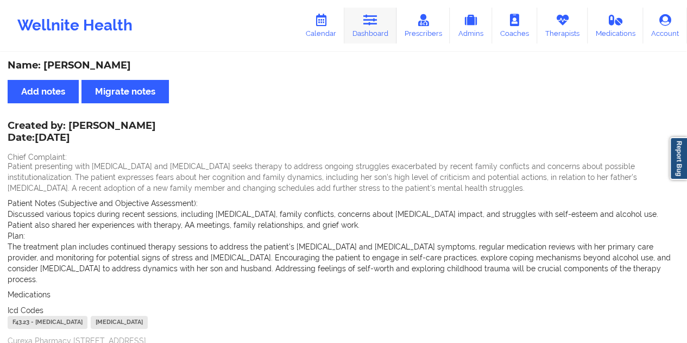
click at [370, 22] on icon at bounding box center [370, 20] width 14 height 12
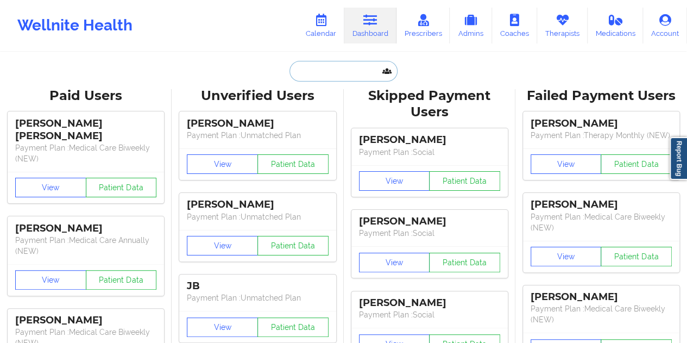
click at [343, 78] on input "text" at bounding box center [343, 71] width 108 height 21
paste input "[EMAIL_ADDRESS][DOMAIN_NAME]"
type input "[EMAIL_ADDRESS][DOMAIN_NAME]"
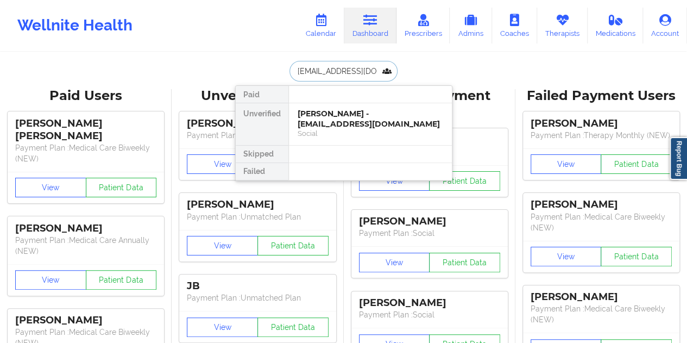
click at [356, 129] on div "Social" at bounding box center [371, 133] width 146 height 9
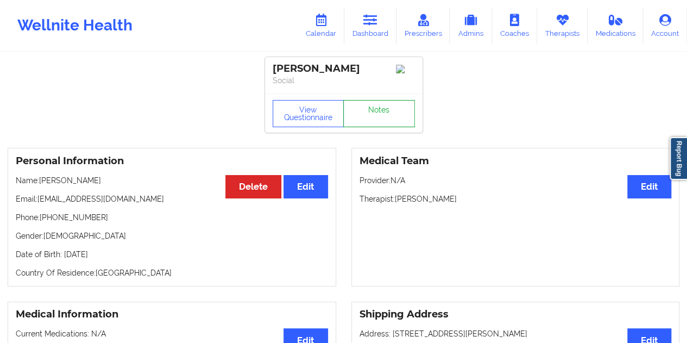
click at [380, 116] on link "Notes" at bounding box center [379, 113] width 72 height 27
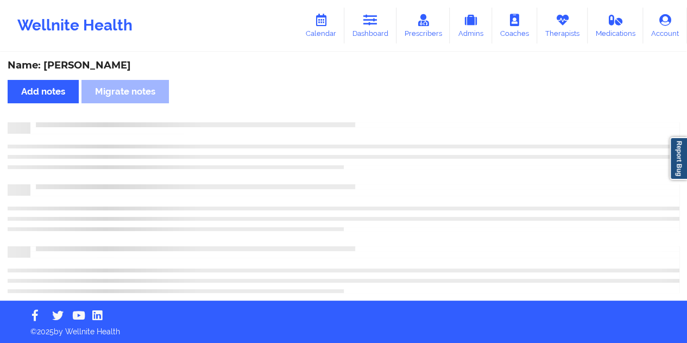
click at [86, 68] on div "Name: [PERSON_NAME]" at bounding box center [344, 65] width 672 height 12
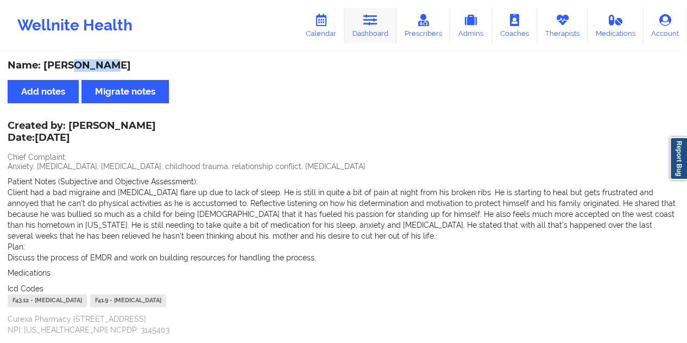
click at [365, 28] on link "Dashboard" at bounding box center [370, 26] width 52 height 36
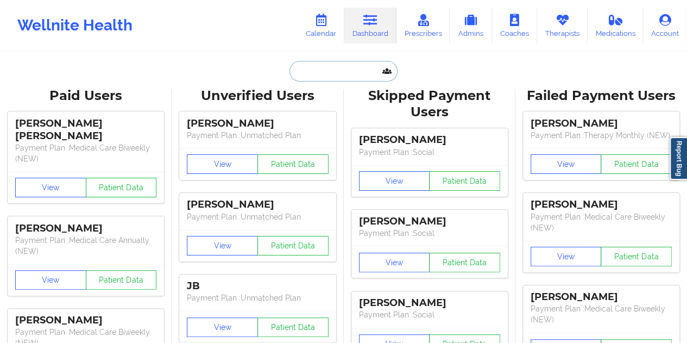
click at [343, 75] on input "text" at bounding box center [343, 71] width 108 height 21
paste input "[EMAIL_ADDRESS][PERSON_NAME][DOMAIN_NAME]"
type input "[EMAIL_ADDRESS][PERSON_NAME][DOMAIN_NAME]"
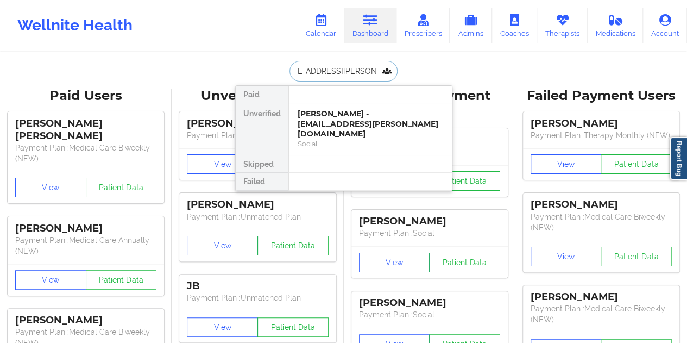
click at [358, 139] on div "Social" at bounding box center [371, 143] width 146 height 9
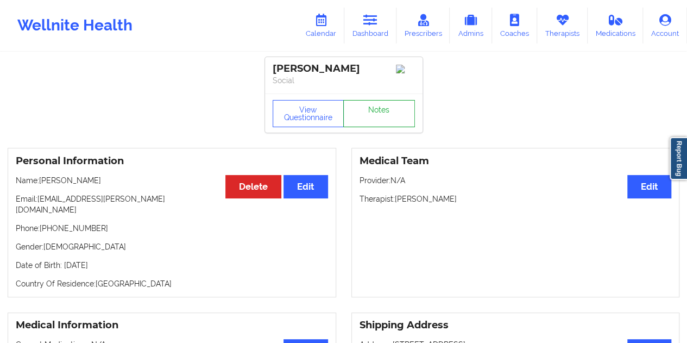
click at [365, 123] on link "Notes" at bounding box center [379, 113] width 72 height 27
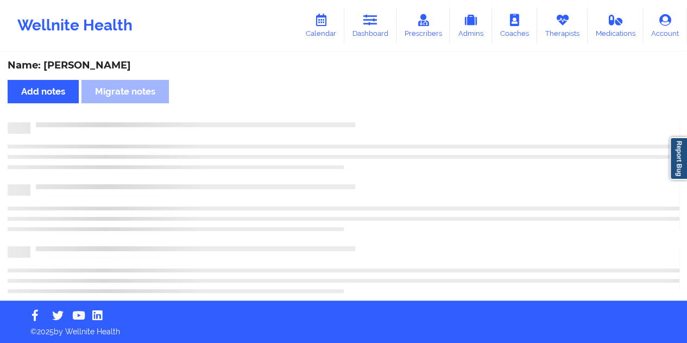
click at [149, 67] on div "Name: [PERSON_NAME]" at bounding box center [344, 65] width 672 height 12
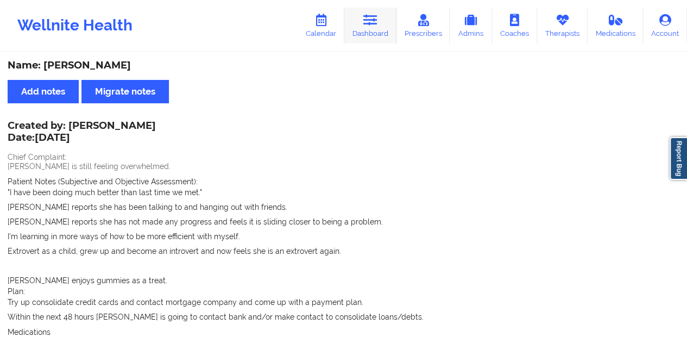
click at [374, 39] on link "Dashboard" at bounding box center [370, 26] width 52 height 36
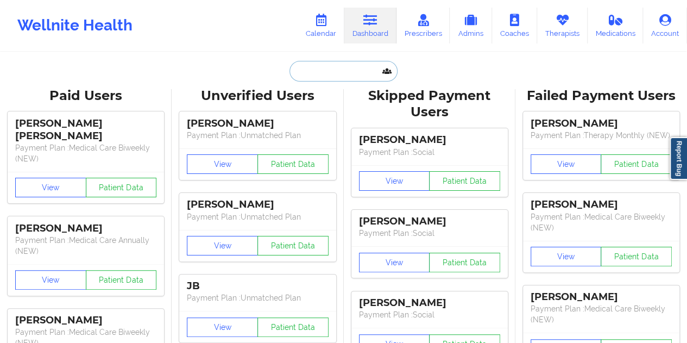
click at [325, 78] on input "text" at bounding box center [343, 71] width 108 height 21
paste input "[EMAIL_ADDRESS][DOMAIN_NAME]"
type input "[EMAIL_ADDRESS][DOMAIN_NAME]"
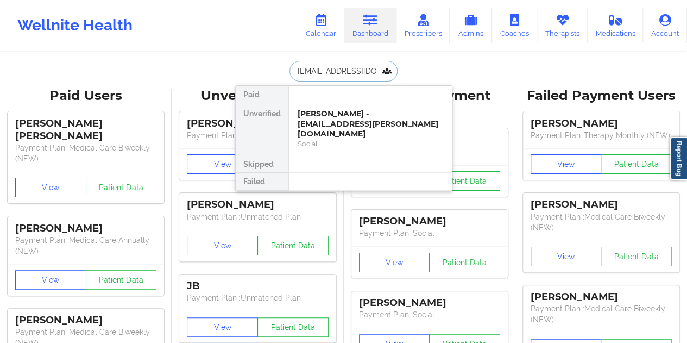
scroll to position [0, 9]
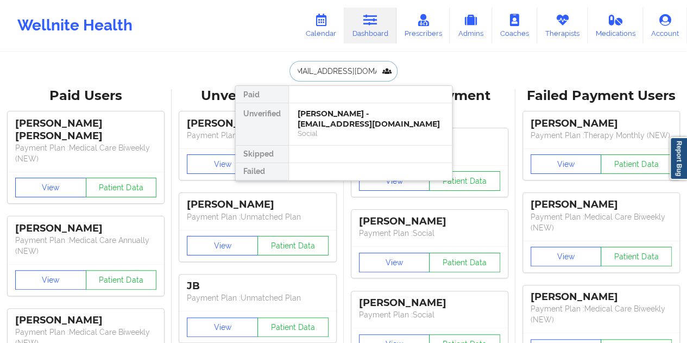
click at [342, 121] on div "[PERSON_NAME] - [EMAIL_ADDRESS][DOMAIN_NAME]" at bounding box center [371, 119] width 146 height 20
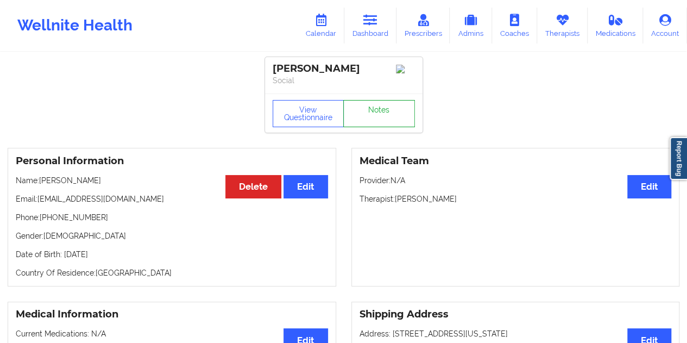
click at [385, 122] on link "Notes" at bounding box center [379, 113] width 72 height 27
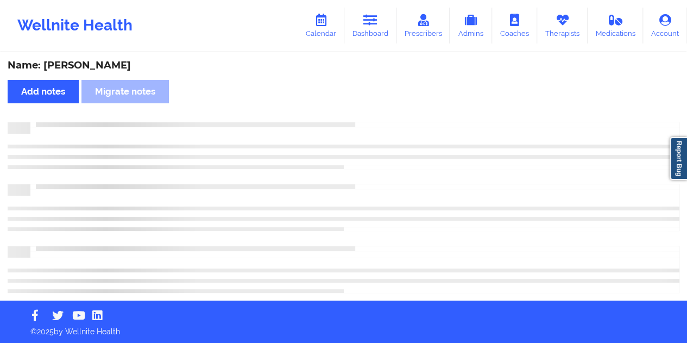
click at [121, 69] on div "Name: [PERSON_NAME]" at bounding box center [344, 65] width 672 height 12
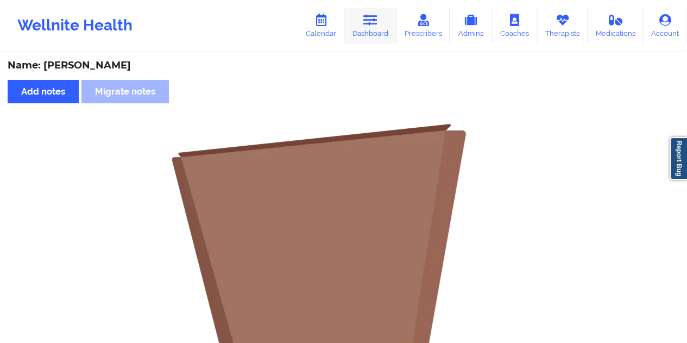
click at [370, 27] on link "Dashboard" at bounding box center [370, 26] width 52 height 36
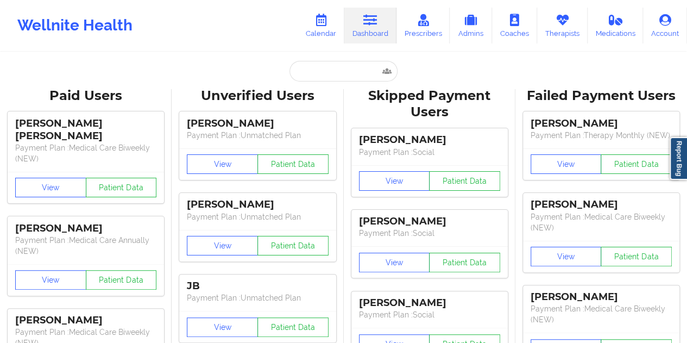
click at [327, 67] on input "text" at bounding box center [343, 71] width 108 height 21
paste input "[EMAIL_ADDRESS][DOMAIN_NAME]"
type input "[EMAIL_ADDRESS][DOMAIN_NAME]"
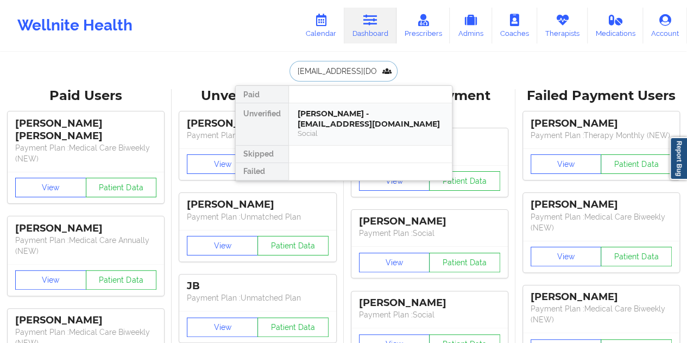
click at [324, 114] on div "[PERSON_NAME] - [EMAIL_ADDRESS][DOMAIN_NAME]" at bounding box center [371, 119] width 146 height 20
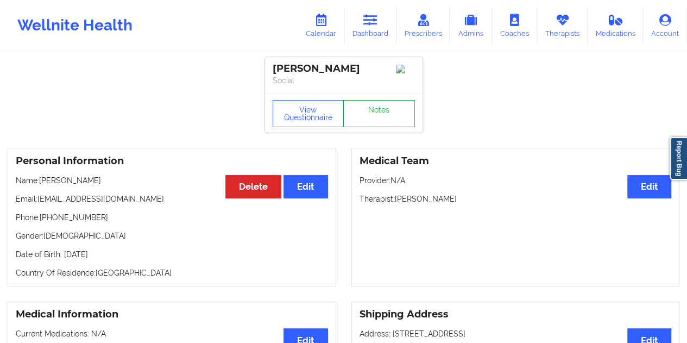
click at [381, 116] on link "Notes" at bounding box center [379, 113] width 72 height 27
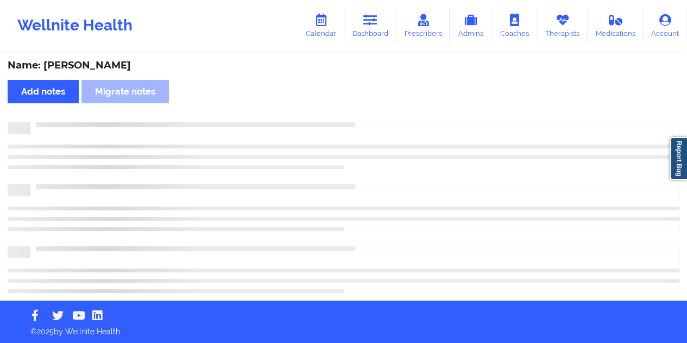
click at [95, 68] on div "Name: [PERSON_NAME]" at bounding box center [344, 65] width 672 height 12
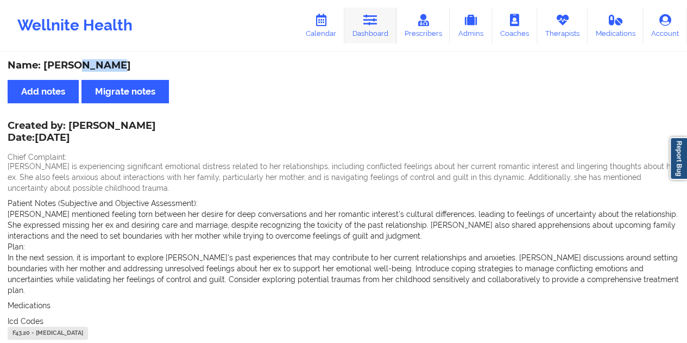
click at [379, 21] on link "Dashboard" at bounding box center [370, 26] width 52 height 36
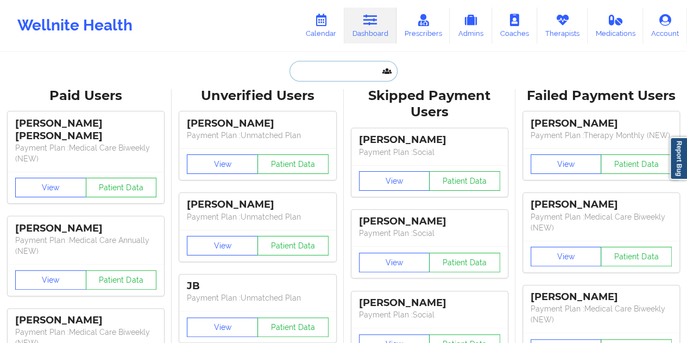
click at [335, 74] on input "text" at bounding box center [343, 71] width 108 height 21
paste input "[EMAIL_ADDRESS][DOMAIN_NAME]"
type input "[EMAIL_ADDRESS][DOMAIN_NAME]"
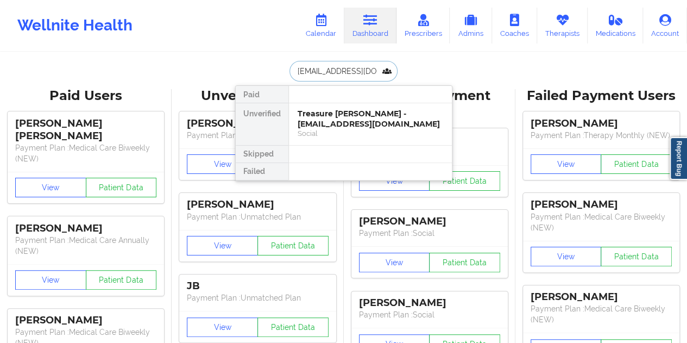
click at [365, 119] on div "Treasure [PERSON_NAME] - [EMAIL_ADDRESS][DOMAIN_NAME]" at bounding box center [371, 119] width 146 height 20
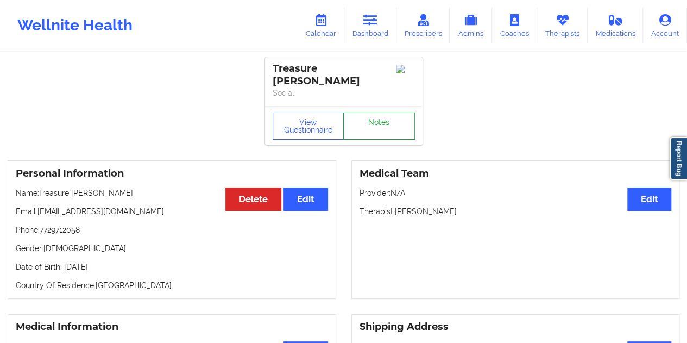
click at [380, 112] on link "Notes" at bounding box center [379, 125] width 72 height 27
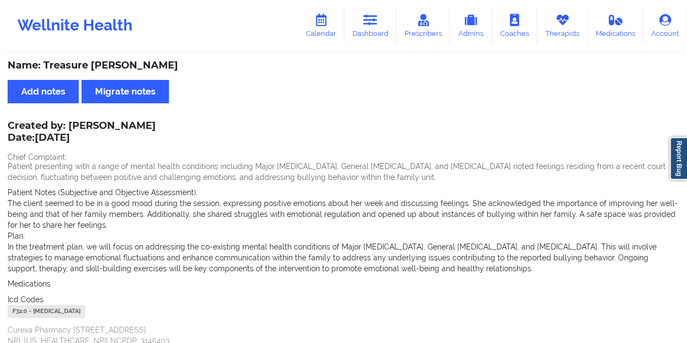
click at [113, 67] on div "Name: Treasure [PERSON_NAME]" at bounding box center [344, 65] width 672 height 12
click at [322, 35] on link "Calendar" at bounding box center [321, 26] width 47 height 36
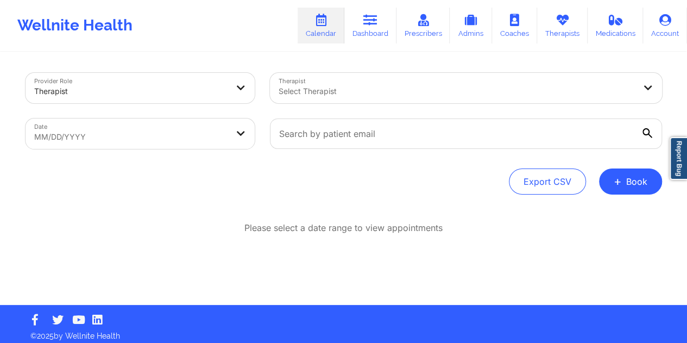
select select "2025-8"
select select "2025-9"
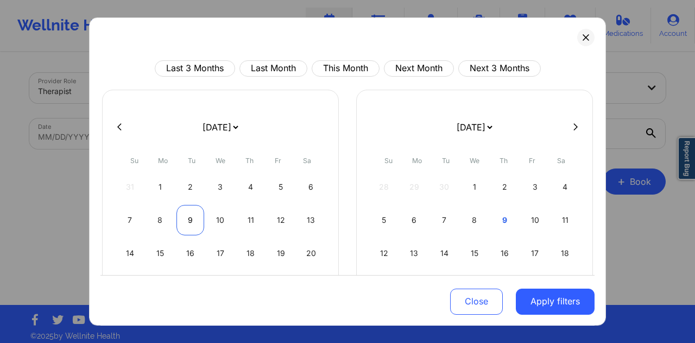
click at [186, 220] on div "9" at bounding box center [191, 220] width 28 height 30
select select "2025-8"
select select "2025-9"
select select "2025-8"
select select "2025-9"
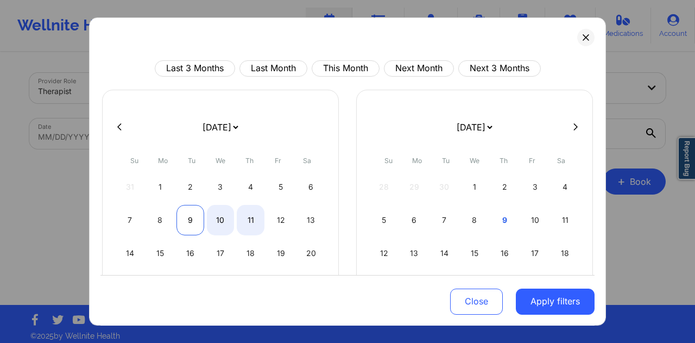
select select "2025-8"
select select "2025-9"
click at [189, 220] on div "9" at bounding box center [191, 220] width 28 height 30
select select "2025-8"
select select "2025-9"
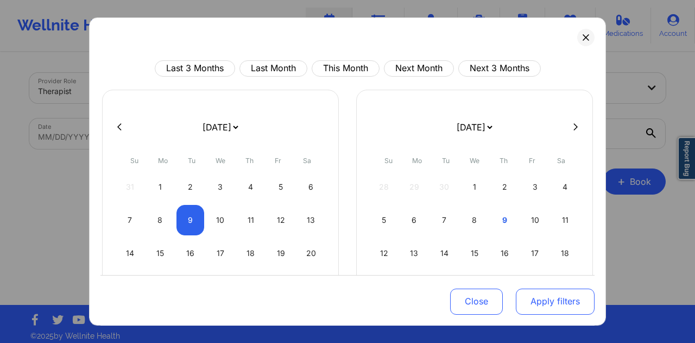
click at [553, 303] on button "Apply filters" at bounding box center [555, 301] width 79 height 26
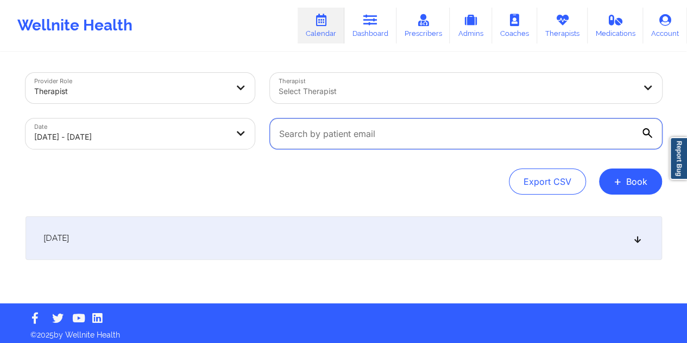
click at [360, 138] on input "text" at bounding box center [466, 133] width 392 height 30
paste input "[EMAIL_ADDRESS][DOMAIN_NAME]"
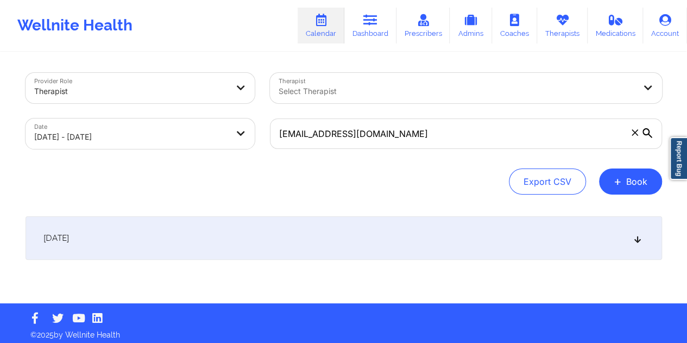
click at [308, 238] on div "[DATE]" at bounding box center [344, 237] width 637 height 43
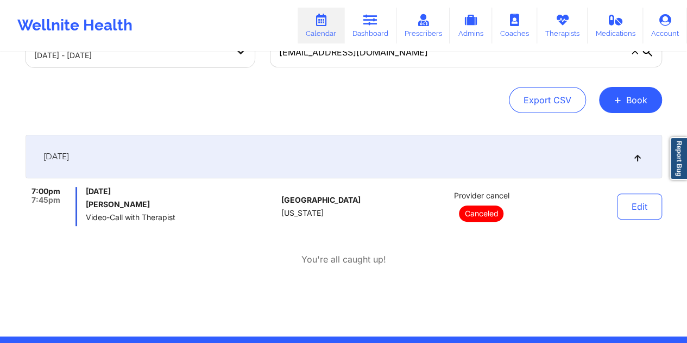
scroll to position [109, 0]
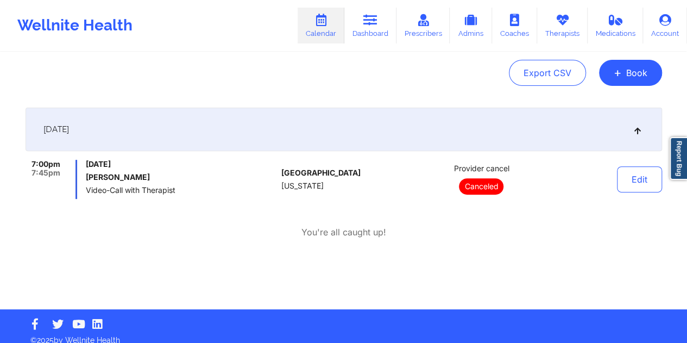
click at [517, 166] on div "Provider cancel Canceled" at bounding box center [481, 179] width 151 height 39
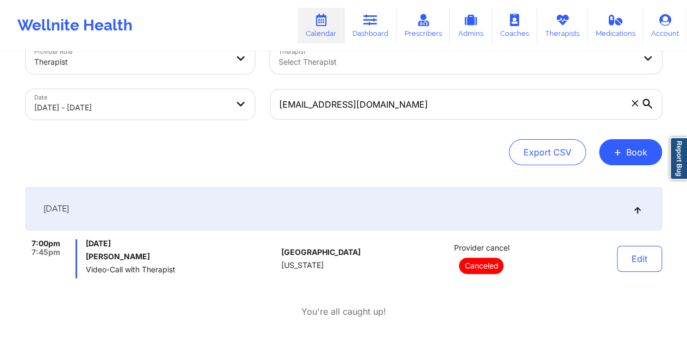
scroll to position [0, 0]
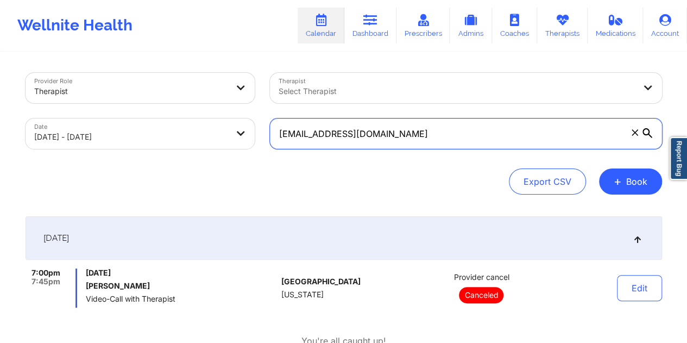
drag, startPoint x: 364, startPoint y: 137, endPoint x: 280, endPoint y: 134, distance: 84.8
click at [280, 134] on input "[EMAIL_ADDRESS][DOMAIN_NAME]" at bounding box center [466, 133] width 392 height 30
paste input "llieseifert6"
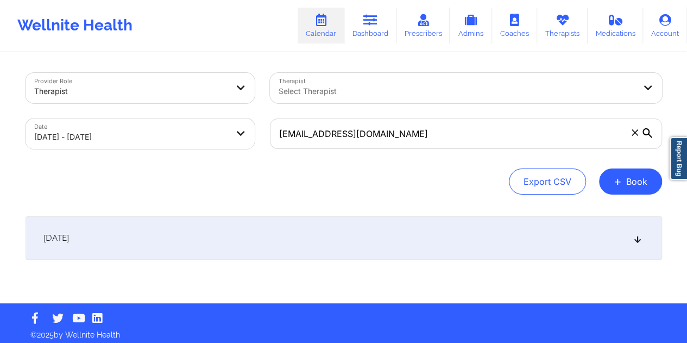
click at [328, 240] on div "[DATE]" at bounding box center [344, 237] width 637 height 43
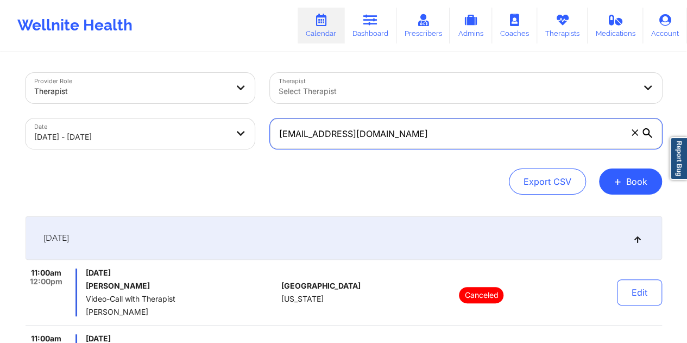
click at [349, 141] on input "[EMAIL_ADDRESS][DOMAIN_NAME]" at bounding box center [466, 133] width 392 height 30
paste input "mesfashion17"
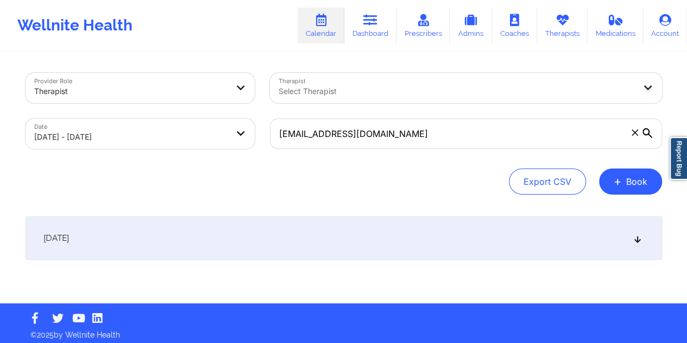
click at [323, 227] on div "[DATE]" at bounding box center [344, 237] width 637 height 43
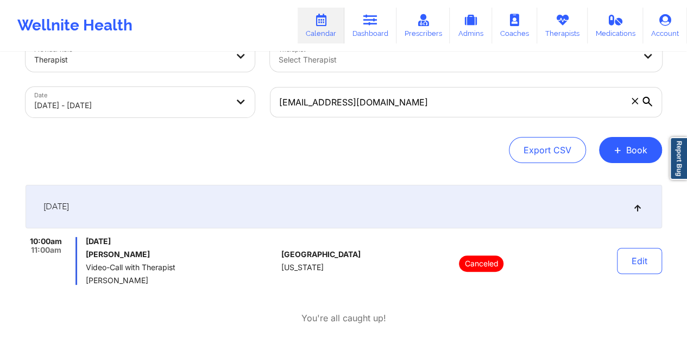
scroll to position [54, 0]
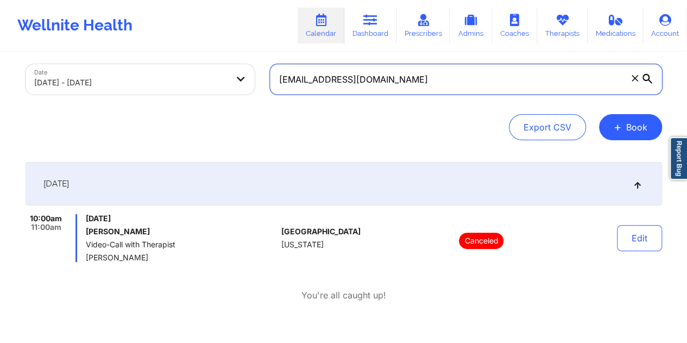
click at [374, 87] on input "[EMAIL_ADDRESS][DOMAIN_NAME]" at bounding box center [466, 79] width 392 height 30
paste input "nnar.faries"
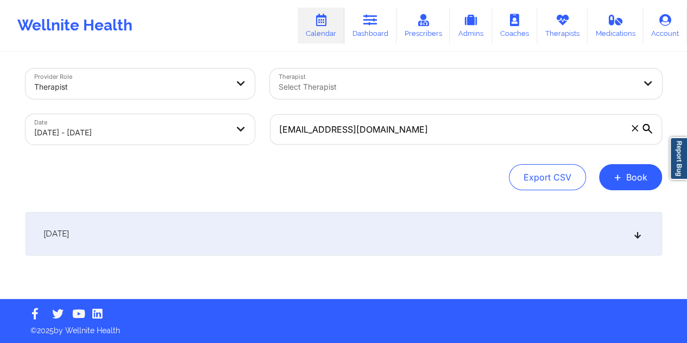
click at [302, 232] on div "[DATE]" at bounding box center [344, 233] width 637 height 43
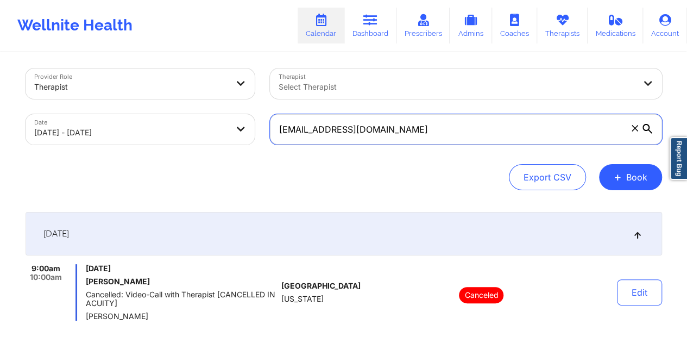
click at [354, 133] on input "[EMAIL_ADDRESS][DOMAIN_NAME]" at bounding box center [466, 129] width 392 height 30
paste input "udreyjdbarr"
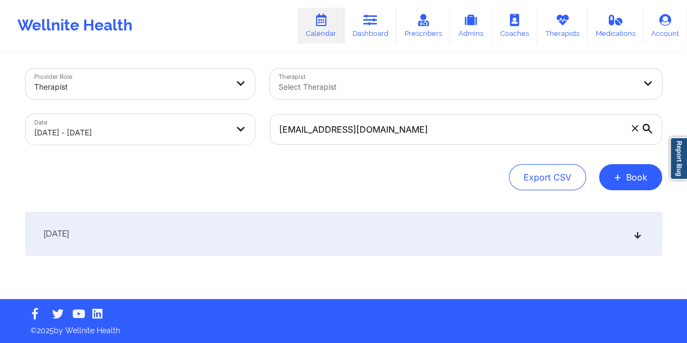
click at [395, 237] on div "[DATE]" at bounding box center [344, 233] width 637 height 43
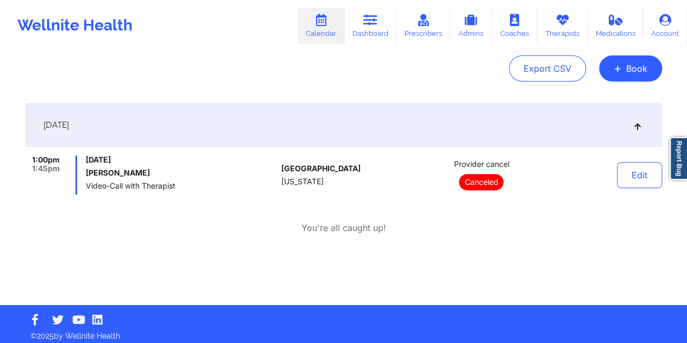
scroll to position [59, 0]
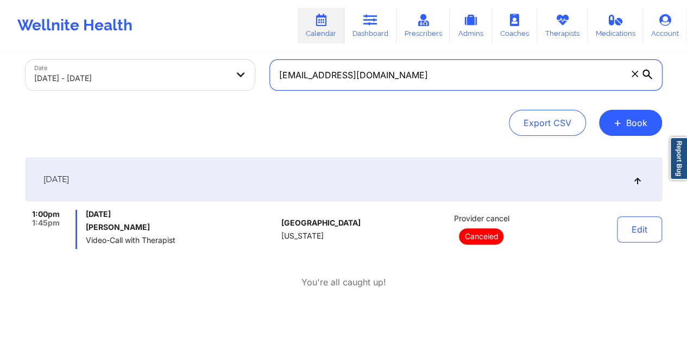
click at [343, 70] on input "[EMAIL_ADDRESS][DOMAIN_NAME]" at bounding box center [466, 75] width 392 height 30
paste input "ysiablackman77"
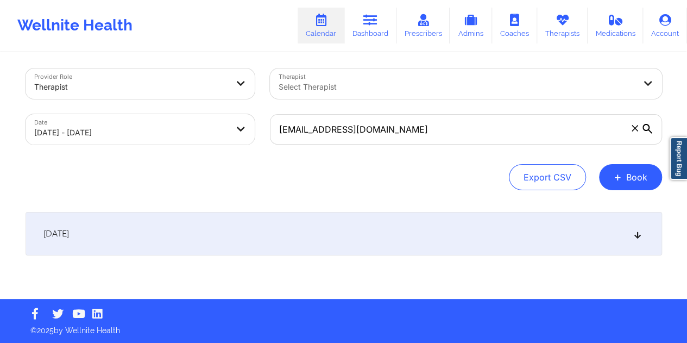
click at [314, 228] on div "[DATE]" at bounding box center [344, 233] width 637 height 43
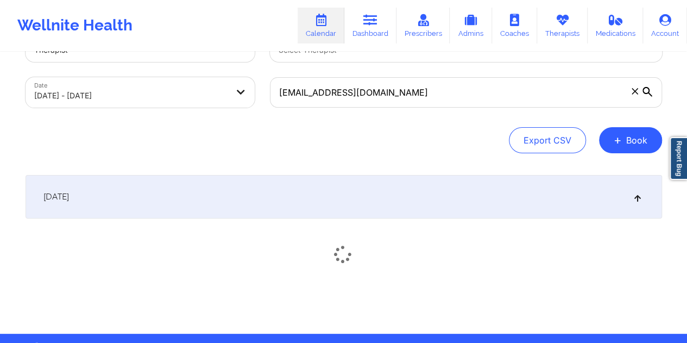
scroll to position [59, 0]
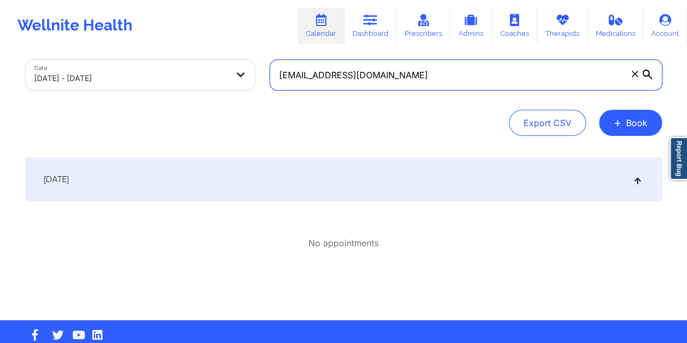
click at [367, 77] on input "[EMAIL_ADDRESS][DOMAIN_NAME]" at bounding box center [466, 75] width 392 height 30
paste input "browaesthetic"
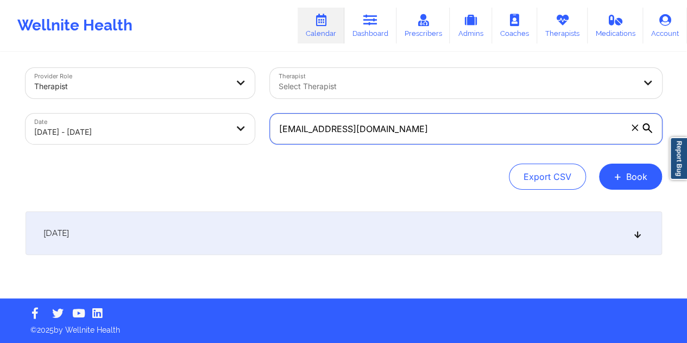
scroll to position [4, 0]
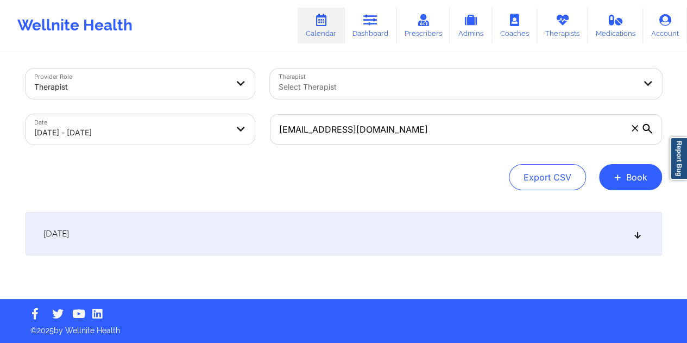
click at [344, 236] on div "[DATE]" at bounding box center [344, 233] width 637 height 43
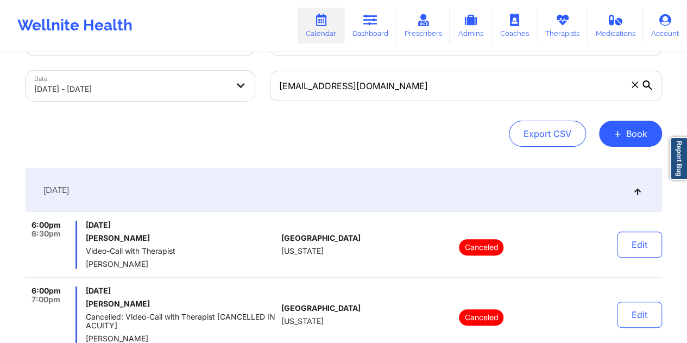
scroll to position [0, 0]
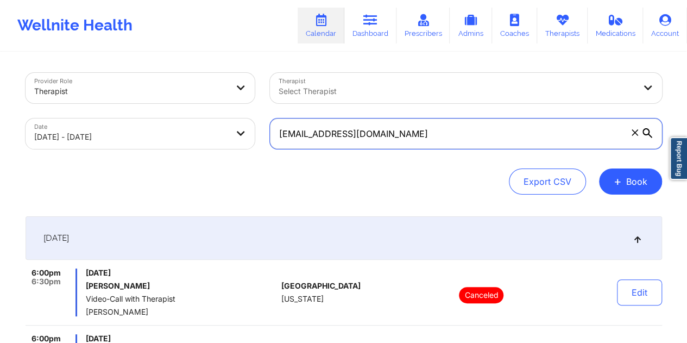
click at [345, 145] on input "[EMAIL_ADDRESS][DOMAIN_NAME]" at bounding box center [466, 133] width 392 height 30
paste input "chenetmediaempire"
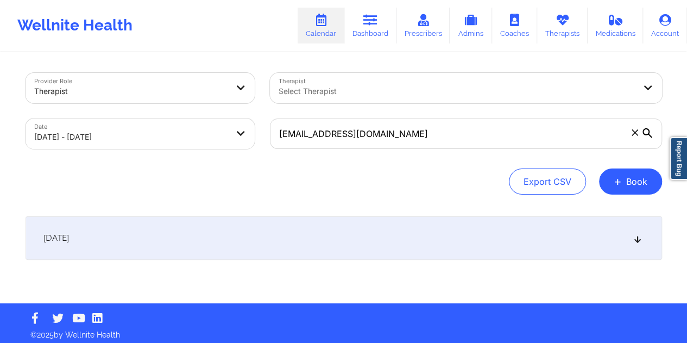
click at [318, 235] on div "[DATE]" at bounding box center [344, 237] width 637 height 43
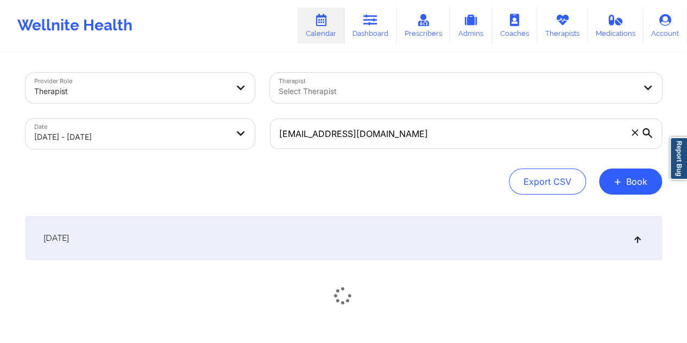
scroll to position [76, 0]
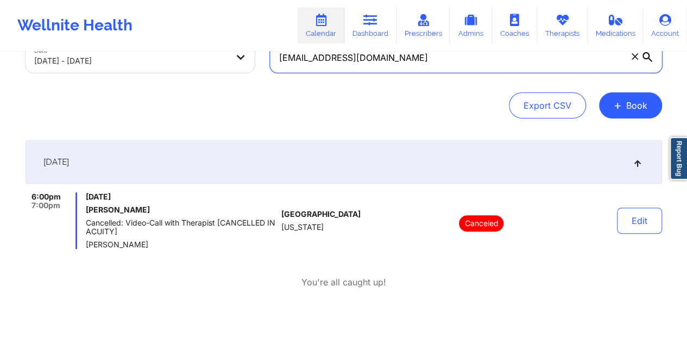
click at [361, 59] on input "[EMAIL_ADDRESS][DOMAIN_NAME]" at bounding box center [466, 57] width 392 height 30
paste input "dante.r.plush"
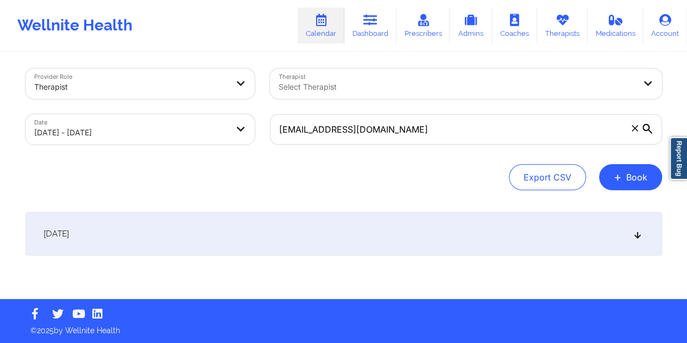
click at [339, 241] on div "[DATE]" at bounding box center [344, 233] width 637 height 43
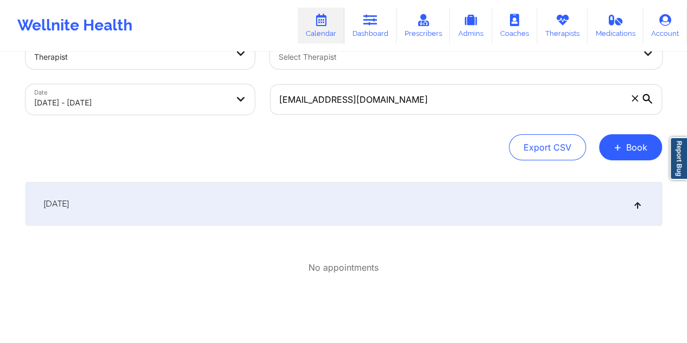
scroll to position [59, 0]
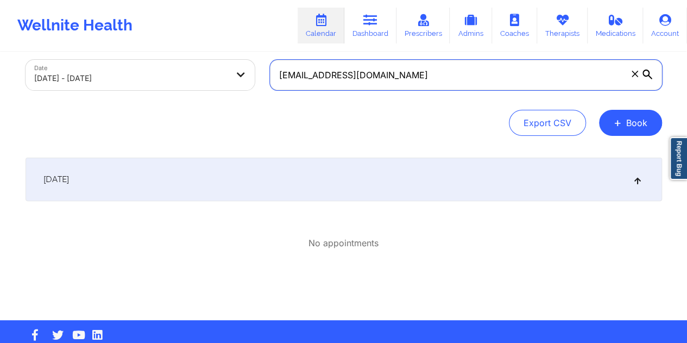
click at [369, 79] on input "[EMAIL_ADDRESS][DOMAIN_NAME]" at bounding box center [466, 75] width 392 height 30
paste input "wnpatt23"
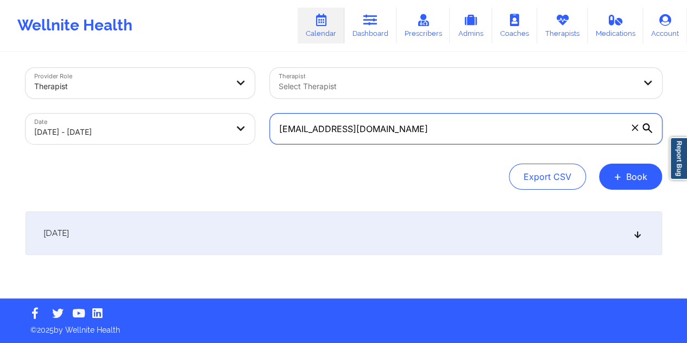
scroll to position [4, 0]
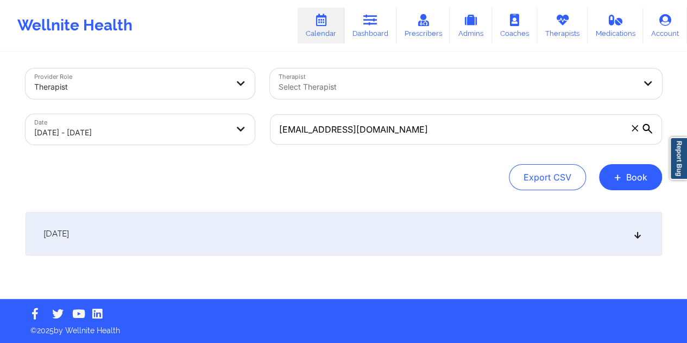
click at [339, 233] on div "[DATE]" at bounding box center [344, 233] width 637 height 43
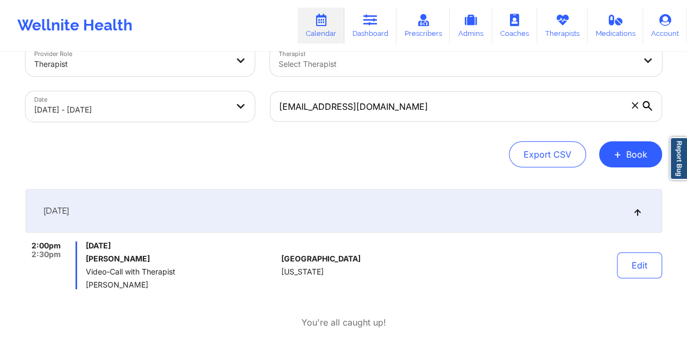
scroll to position [59, 0]
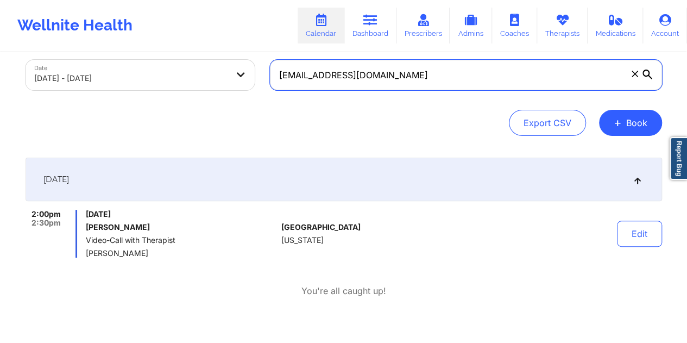
click at [386, 80] on input "[EMAIL_ADDRESS][DOMAIN_NAME]" at bounding box center [466, 75] width 392 height 30
paste input "mika321"
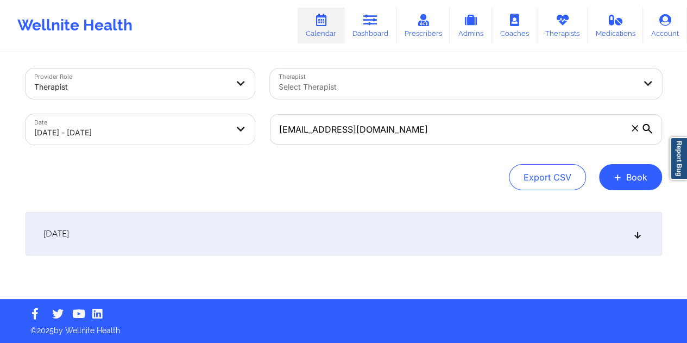
click at [311, 240] on div "[DATE]" at bounding box center [344, 233] width 637 height 43
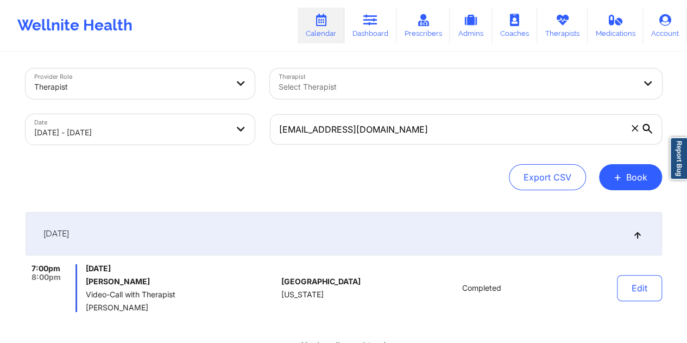
click at [128, 282] on h6 "[PERSON_NAME]" at bounding box center [181, 281] width 191 height 9
click at [95, 279] on h6 "[PERSON_NAME]" at bounding box center [181, 281] width 191 height 9
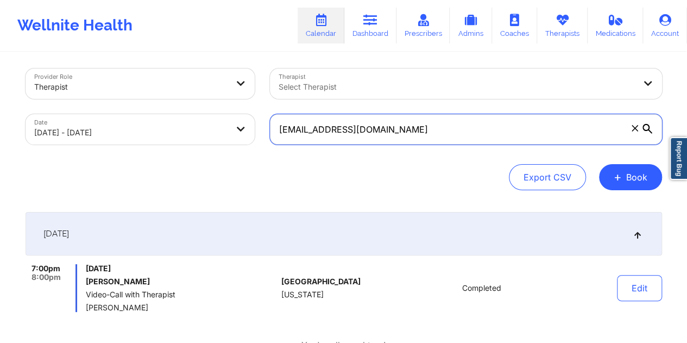
click at [336, 134] on input "[EMAIL_ADDRESS][DOMAIN_NAME]" at bounding box center [466, 129] width 392 height 30
paste input "yleyiaabram"
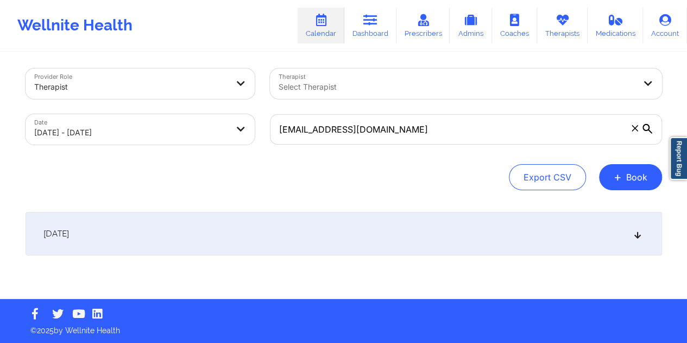
click at [318, 230] on div "[DATE]" at bounding box center [344, 233] width 637 height 43
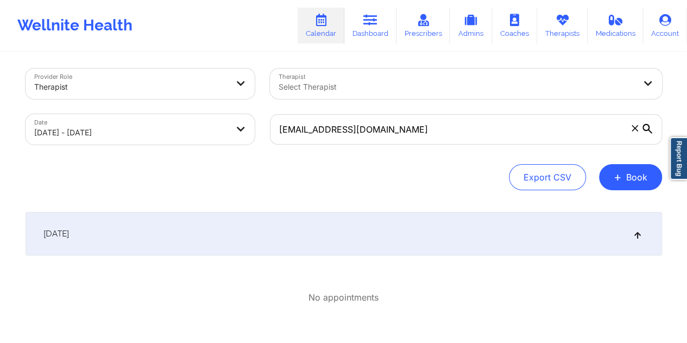
click at [351, 92] on div at bounding box center [457, 86] width 356 height 13
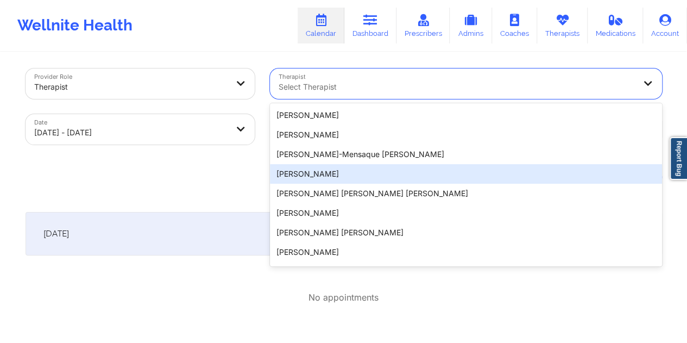
click at [224, 188] on div "Export CSV + Book" at bounding box center [344, 177] width 637 height 26
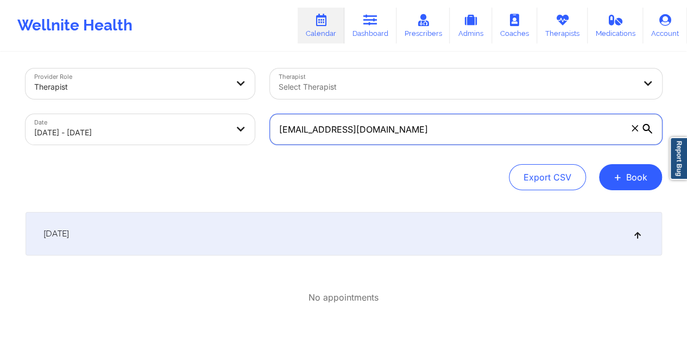
click at [324, 140] on input "[EMAIL_ADDRESS][DOMAIN_NAME]" at bounding box center [466, 129] width 392 height 30
paste input "hannahschulman01"
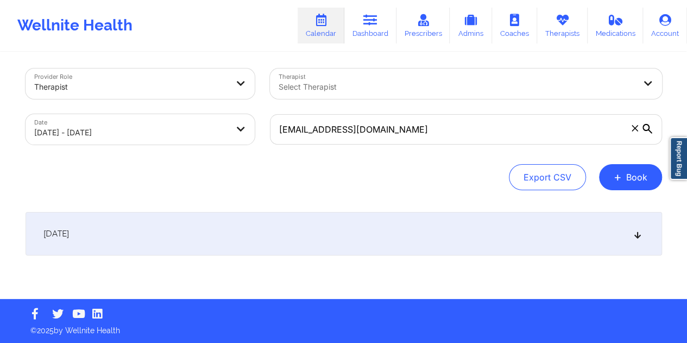
click at [294, 234] on div "[DATE]" at bounding box center [344, 233] width 637 height 43
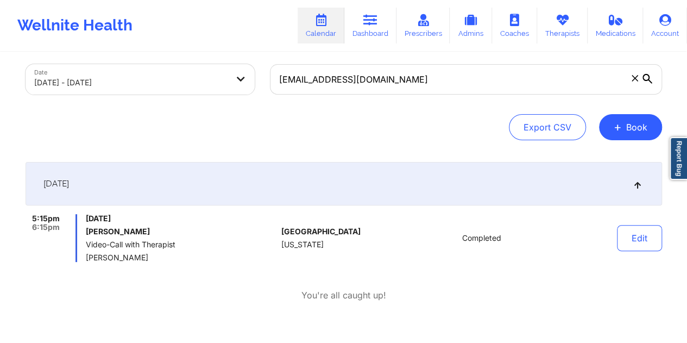
scroll to position [59, 0]
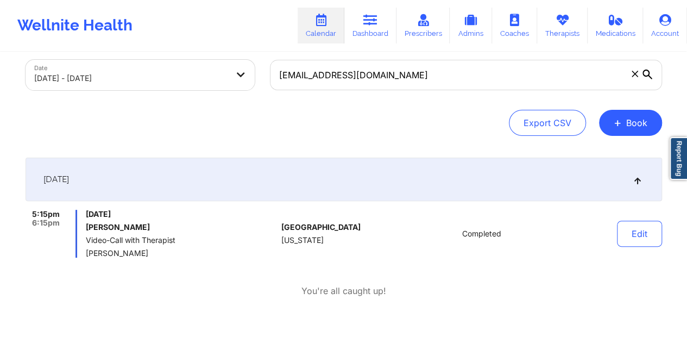
click at [129, 228] on h6 "[PERSON_NAME]" at bounding box center [181, 227] width 191 height 9
drag, startPoint x: 153, startPoint y: 254, endPoint x: 88, endPoint y: 254, distance: 65.2
click at [84, 253] on div "5:15pm 6:15pm [DATE] [PERSON_NAME] Video-Call with Therapist [PERSON_NAME]" at bounding box center [151, 234] width 251 height 48
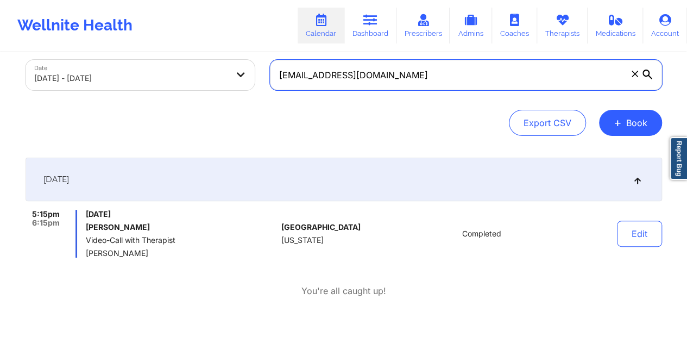
click at [368, 77] on input "[EMAIL_ADDRESS][DOMAIN_NAME]" at bounding box center [466, 75] width 392 height 30
paste input "ibejahc"
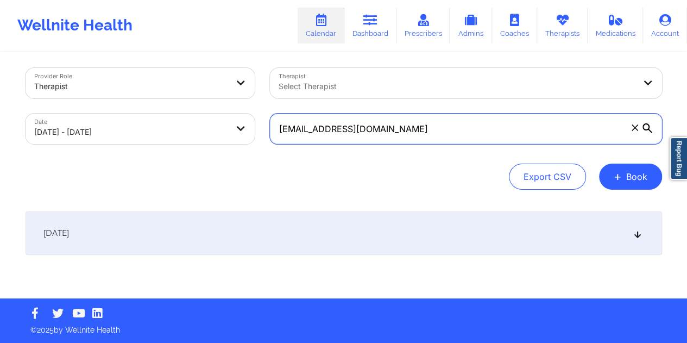
scroll to position [4, 0]
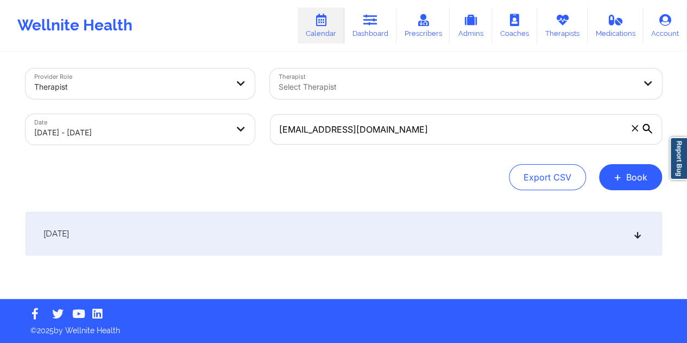
click at [317, 234] on div "[DATE]" at bounding box center [344, 233] width 637 height 43
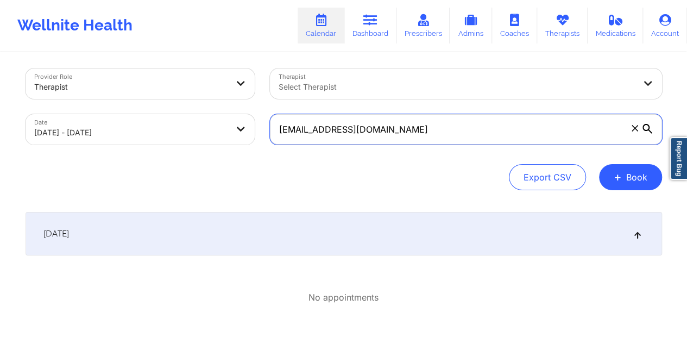
click at [371, 134] on input "[EMAIL_ADDRESS][DOMAIN_NAME]" at bounding box center [466, 129] width 392 height 30
paste input "loen.[PERSON_NAME]"
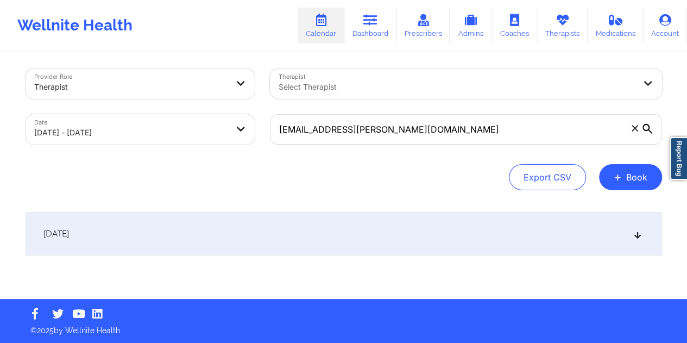
click at [379, 225] on div "[DATE]" at bounding box center [344, 233] width 637 height 43
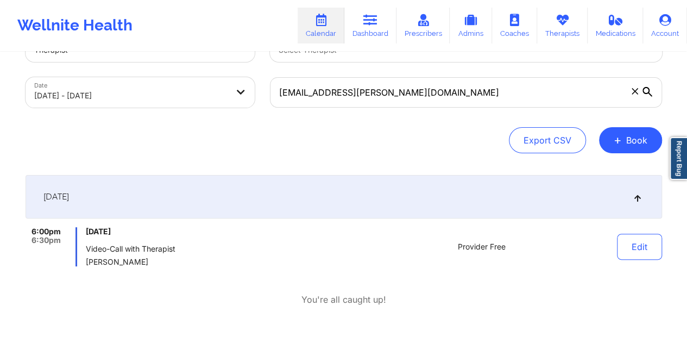
scroll to position [59, 0]
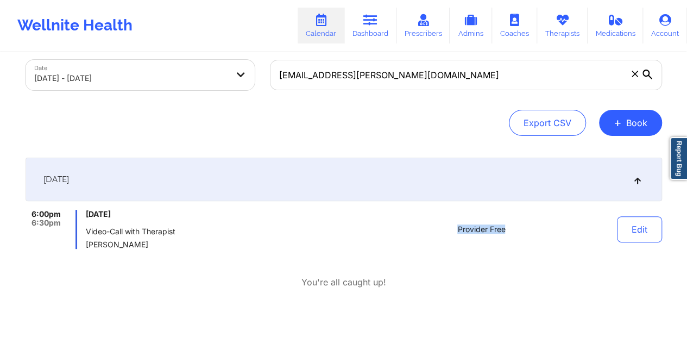
drag, startPoint x: 507, startPoint y: 226, endPoint x: 457, endPoint y: 228, distance: 49.4
click at [457, 228] on div "Provider Free" at bounding box center [481, 229] width 151 height 39
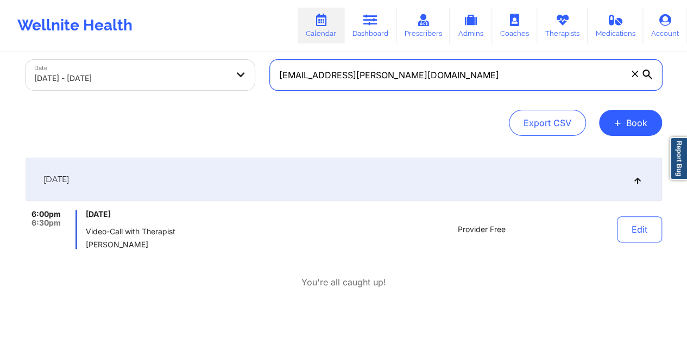
click at [377, 85] on input "[EMAIL_ADDRESS][PERSON_NAME][DOMAIN_NAME]" at bounding box center [466, 75] width 392 height 30
paste input "kissed"
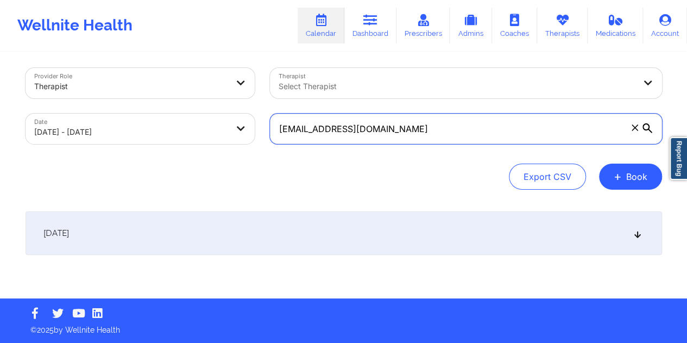
scroll to position [4, 0]
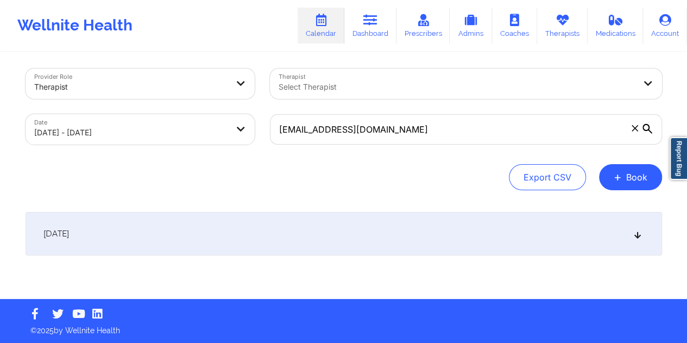
click at [324, 234] on div "[DATE]" at bounding box center [344, 233] width 637 height 43
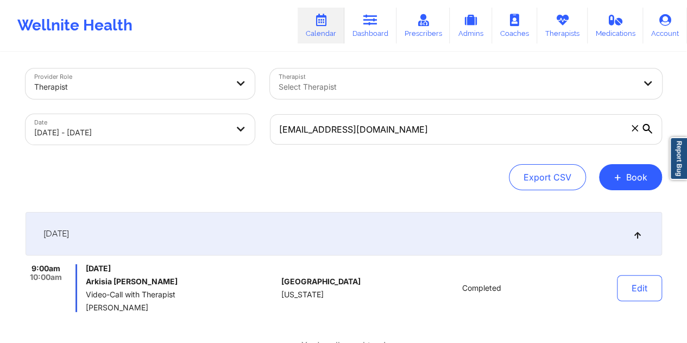
scroll to position [59, 0]
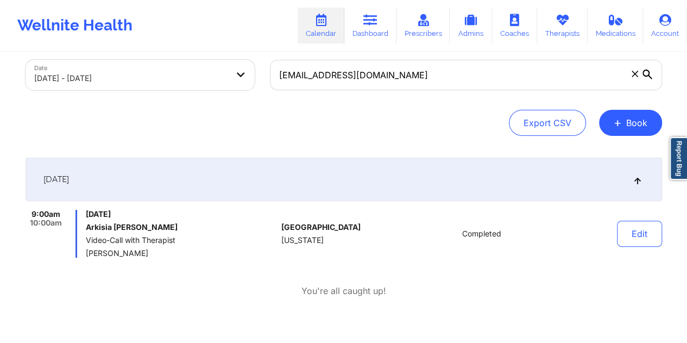
click at [99, 227] on h6 "Arkisia [PERSON_NAME]" at bounding box center [181, 227] width 191 height 9
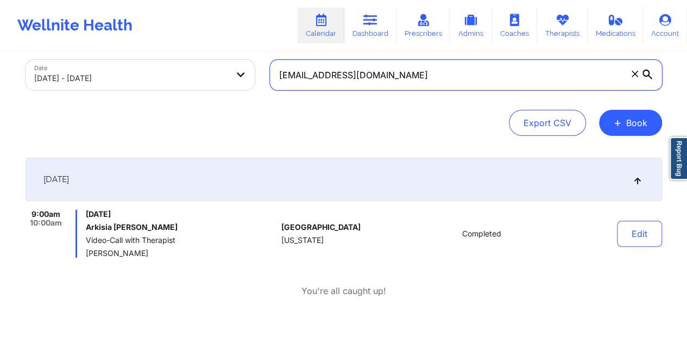
click at [365, 83] on input "[EMAIL_ADDRESS][DOMAIN_NAME]" at bounding box center [466, 75] width 392 height 30
paste input "[EMAIL_ADDRESS][DOMAIN_NAME]"
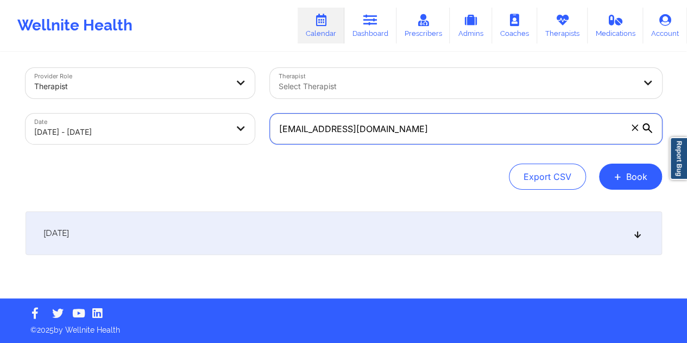
scroll to position [4, 0]
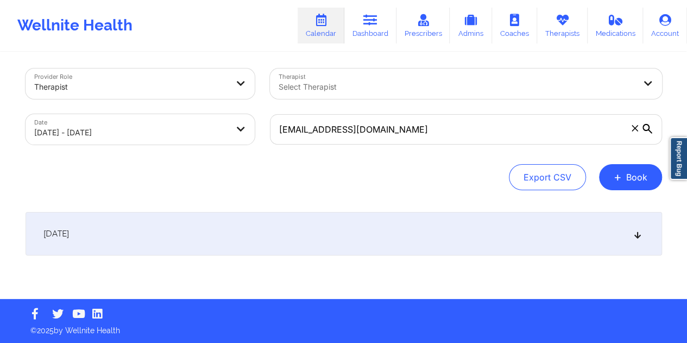
click at [331, 216] on div "[DATE]" at bounding box center [344, 233] width 637 height 43
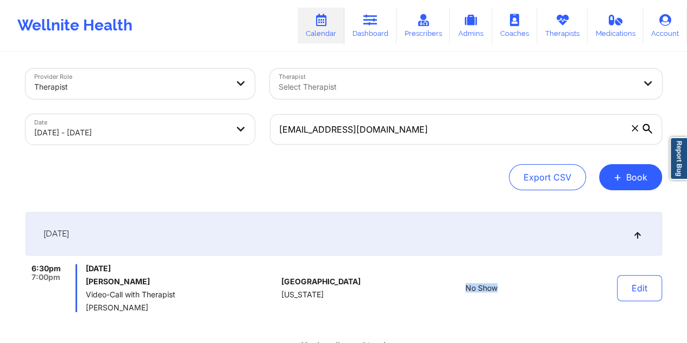
drag, startPoint x: 499, startPoint y: 289, endPoint x: 456, endPoint y: 287, distance: 42.4
click at [456, 287] on div "No Show" at bounding box center [481, 288] width 151 height 48
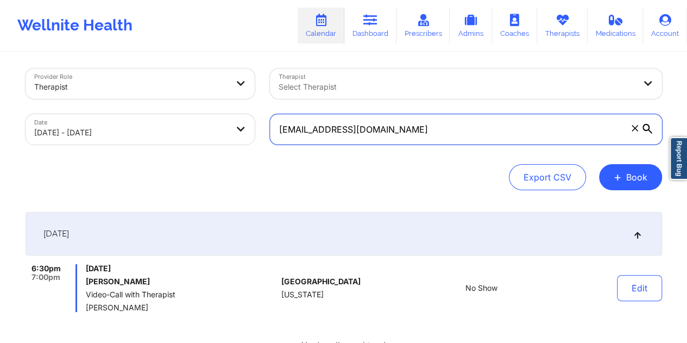
click at [343, 131] on input "[EMAIL_ADDRESS][DOMAIN_NAME]" at bounding box center [466, 129] width 392 height 30
paste input "[EMAIL_ADDRESS][DOMAIN_NAME]"
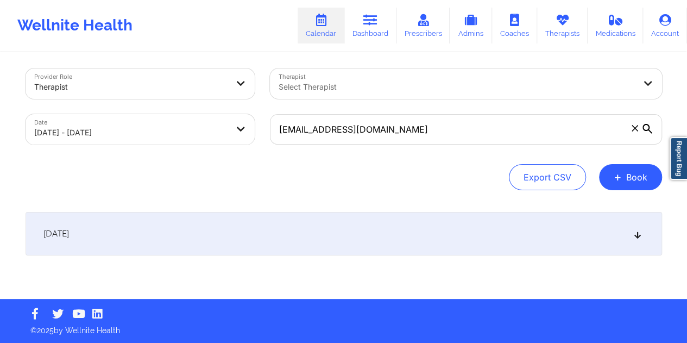
click at [367, 243] on div "[DATE]" at bounding box center [344, 233] width 637 height 43
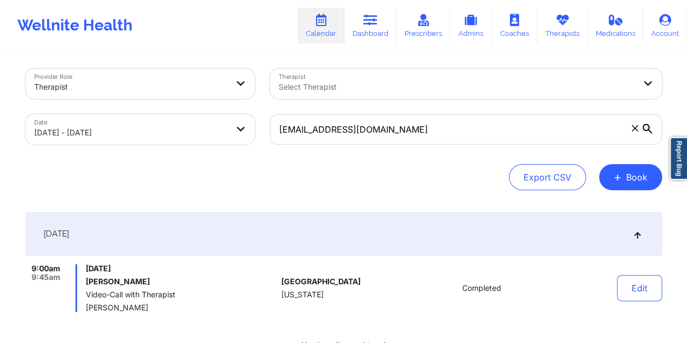
scroll to position [59, 0]
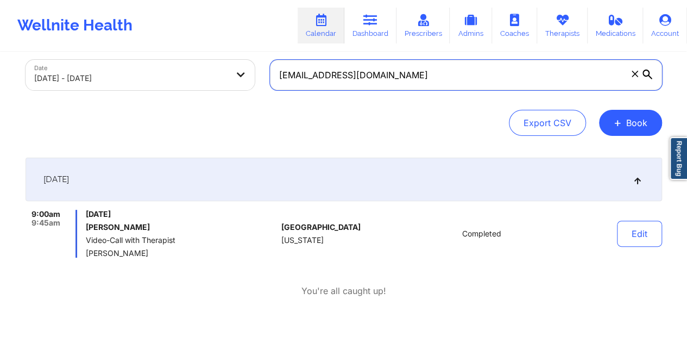
click at [345, 80] on input "[EMAIL_ADDRESS][DOMAIN_NAME]" at bounding box center [466, 75] width 392 height 30
paste input "[PERSON_NAME]"
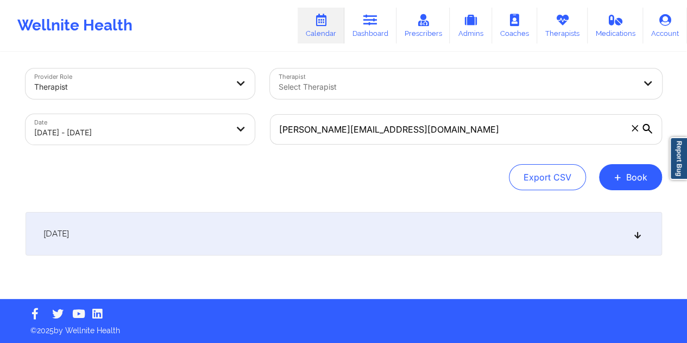
click at [333, 232] on div "[DATE]" at bounding box center [344, 233] width 637 height 43
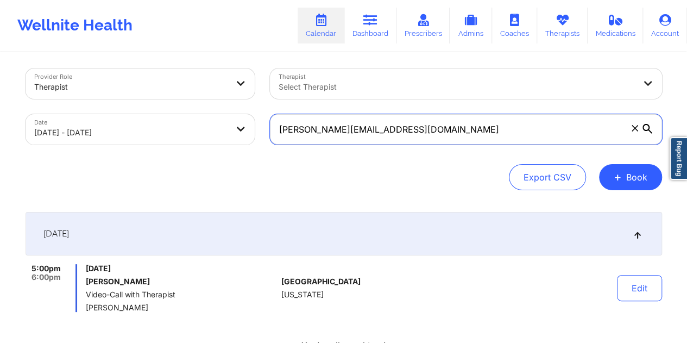
click at [323, 135] on input "[PERSON_NAME][EMAIL_ADDRESS][DOMAIN_NAME]" at bounding box center [466, 129] width 392 height 30
paste input "[PERSON_NAME][EMAIL_ADDRESS]"
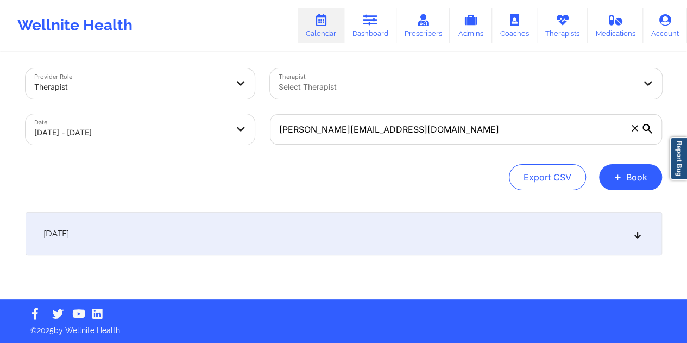
click at [323, 229] on div "[DATE]" at bounding box center [344, 233] width 637 height 43
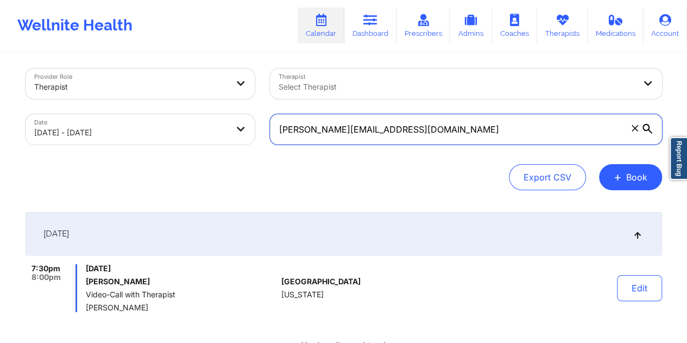
click at [374, 136] on input "[PERSON_NAME][EMAIL_ADDRESS][DOMAIN_NAME]" at bounding box center [466, 129] width 392 height 30
paste input "ivera.shayna93"
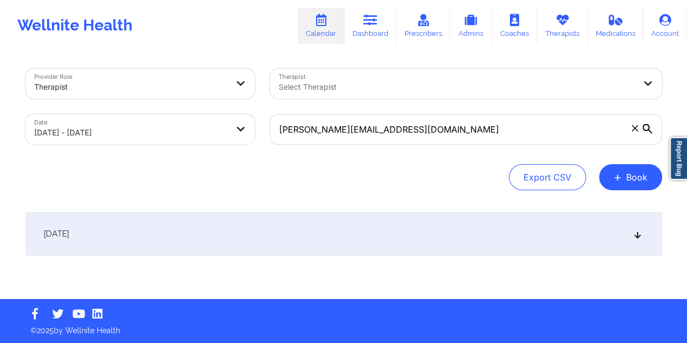
click at [337, 228] on div "[DATE]" at bounding box center [344, 233] width 637 height 43
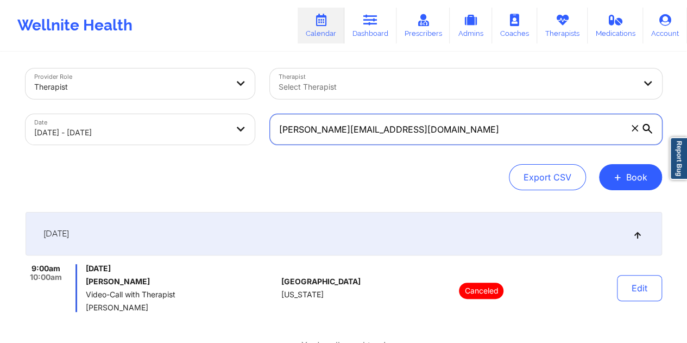
click at [360, 135] on input "[PERSON_NAME][EMAIL_ADDRESS][DOMAIN_NAME]" at bounding box center [466, 129] width 392 height 30
paste input "[PERSON_NAME]@live"
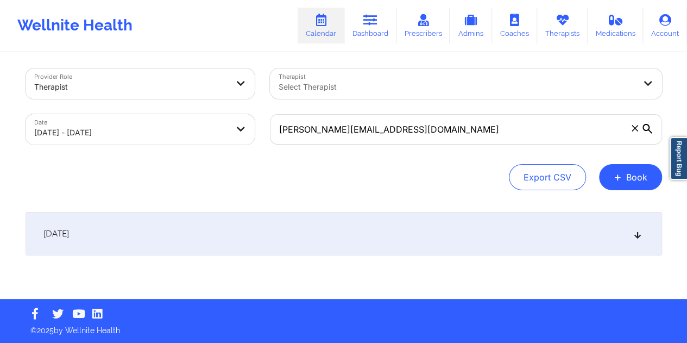
click at [323, 228] on div "[DATE]" at bounding box center [344, 233] width 637 height 43
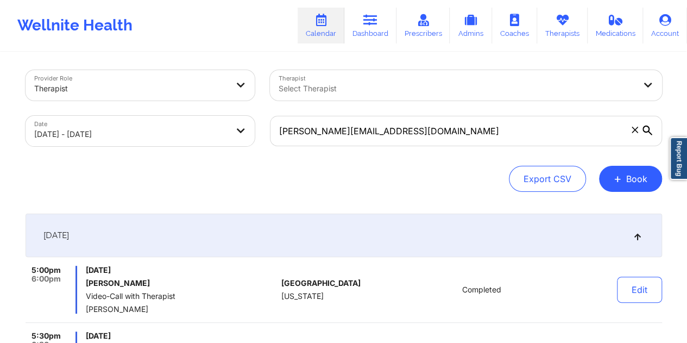
scroll to position [0, 0]
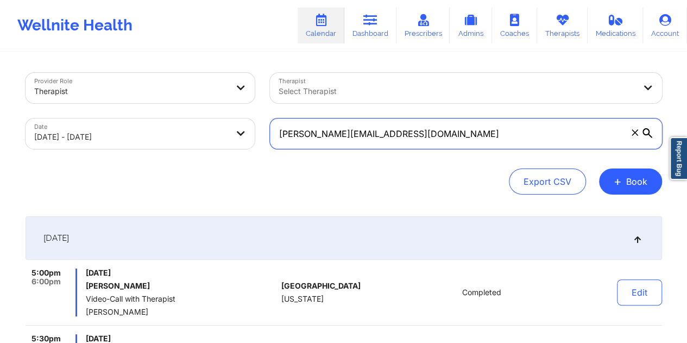
click at [341, 142] on input "[PERSON_NAME][EMAIL_ADDRESS][DOMAIN_NAME]" at bounding box center [466, 133] width 392 height 30
paste input "[EMAIL_ADDRESS]"
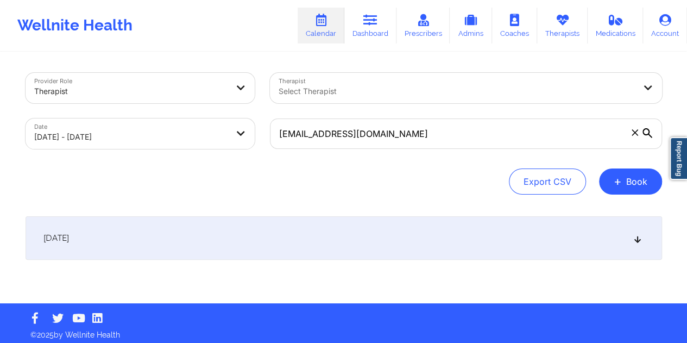
click at [330, 242] on div "[DATE]" at bounding box center [344, 237] width 637 height 43
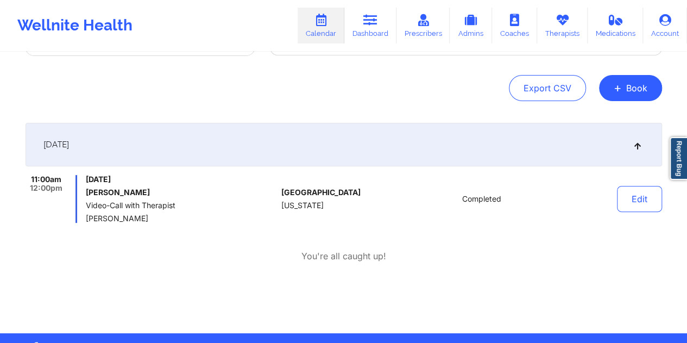
scroll to position [109, 0]
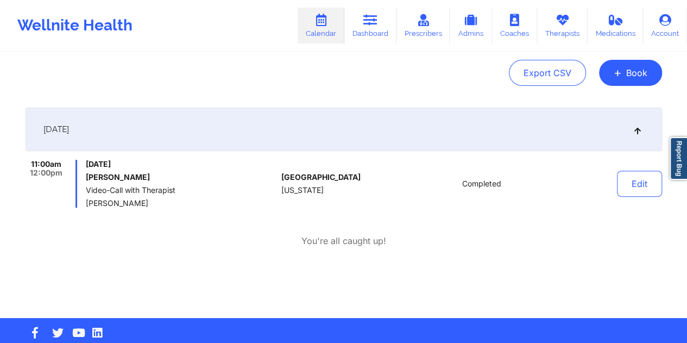
drag, startPoint x: 149, startPoint y: 178, endPoint x: 86, endPoint y: 178, distance: 63.0
click at [86, 178] on h6 "[PERSON_NAME]" at bounding box center [181, 177] width 191 height 9
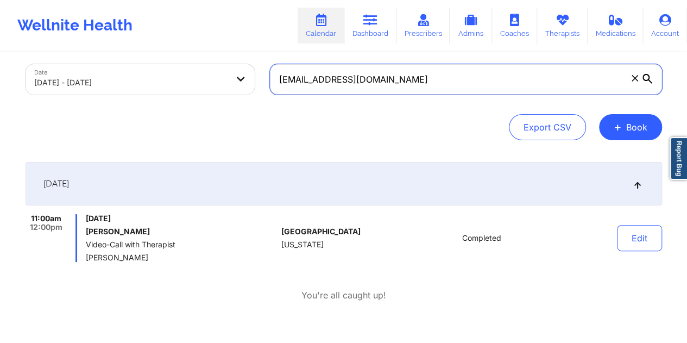
click at [348, 82] on input "[EMAIL_ADDRESS][DOMAIN_NAME]" at bounding box center [466, 79] width 392 height 30
paste input "[EMAIL_ADDRESS][DOMAIN_NAME]"
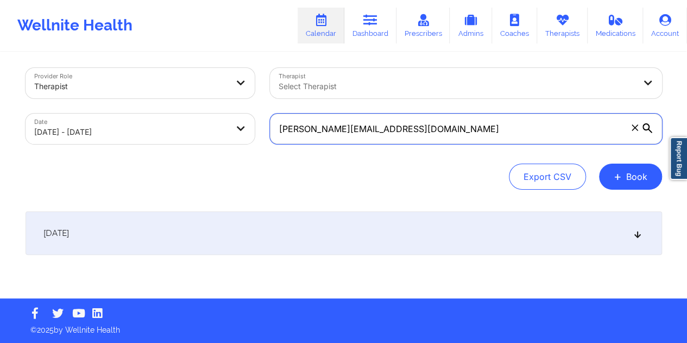
scroll to position [4, 0]
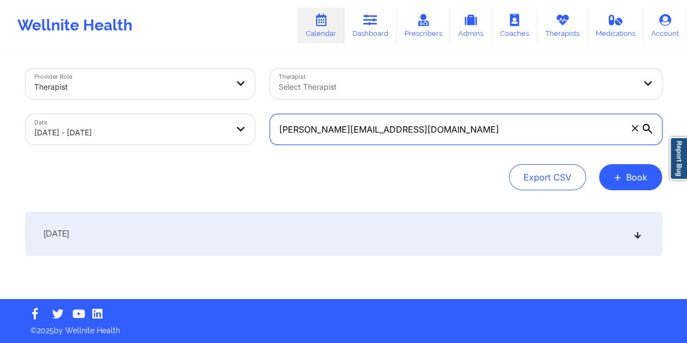
type input "[PERSON_NAME][EMAIL_ADDRESS][DOMAIN_NAME]"
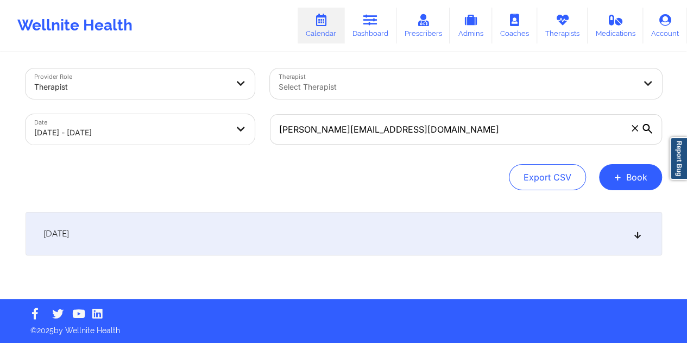
click at [333, 225] on div "[DATE]" at bounding box center [344, 233] width 637 height 43
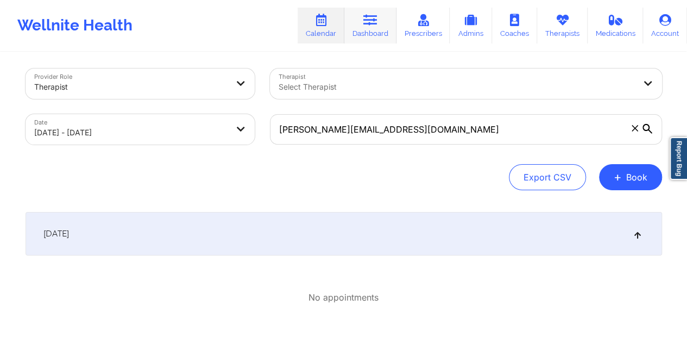
click at [374, 27] on link "Dashboard" at bounding box center [370, 26] width 52 height 36
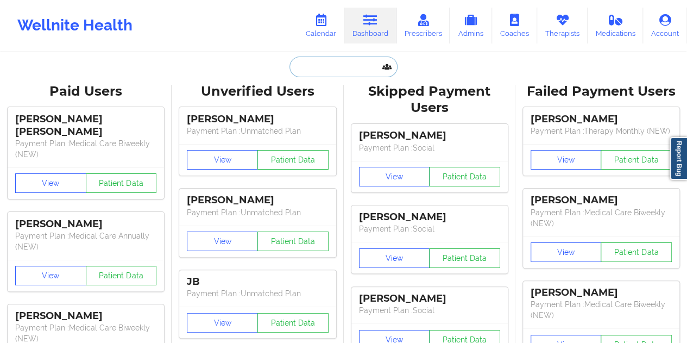
click at [334, 67] on input "text" at bounding box center [343, 66] width 108 height 21
paste input "[PERSON_NAME][EMAIL_ADDRESS][DOMAIN_NAME]"
type input "[PERSON_NAME][EMAIL_ADDRESS][DOMAIN_NAME]"
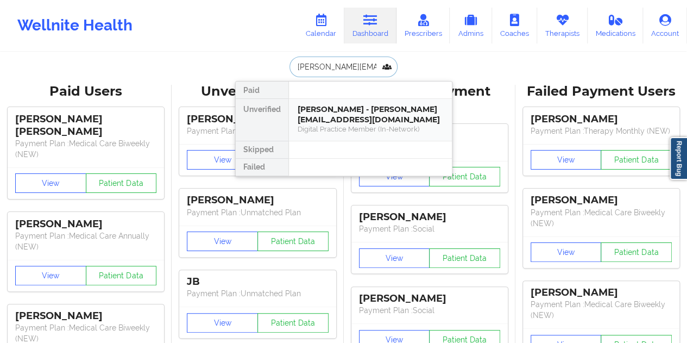
click at [328, 125] on div "Digital Practice Member (In-Network)" at bounding box center [371, 128] width 146 height 9
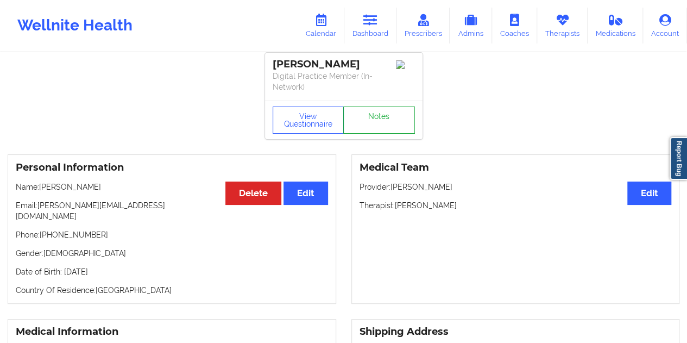
click at [389, 127] on link "Notes" at bounding box center [379, 119] width 72 height 27
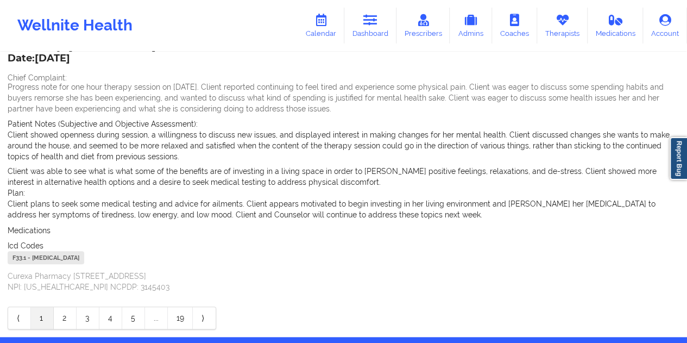
scroll to position [330, 0]
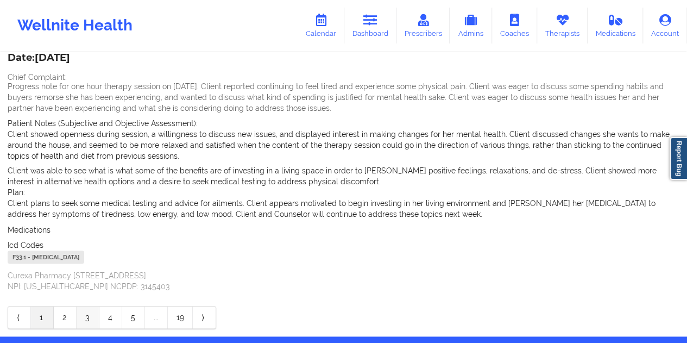
click at [84, 306] on link "3" at bounding box center [88, 317] width 23 height 22
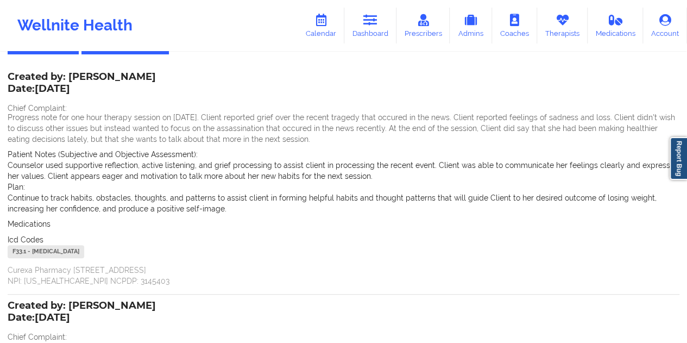
scroll to position [0, 0]
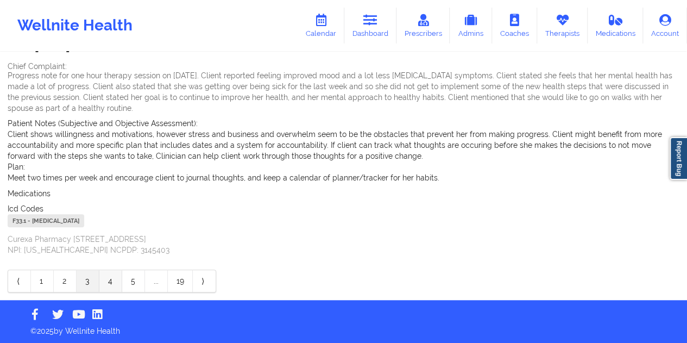
click at [103, 285] on link "4" at bounding box center [110, 281] width 23 height 22
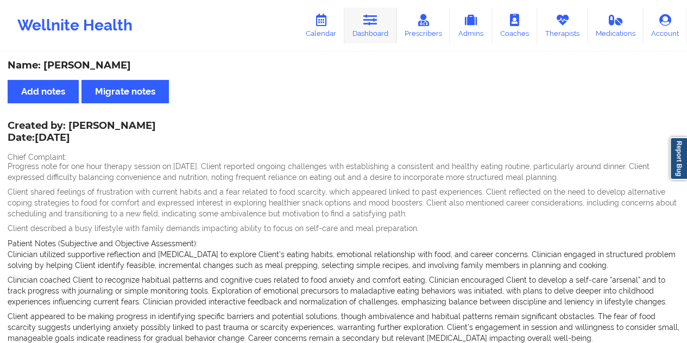
click at [376, 27] on link "Dashboard" at bounding box center [370, 26] width 52 height 36
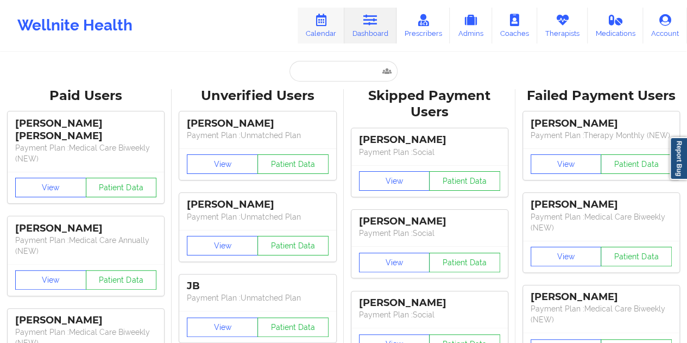
click at [327, 19] on icon at bounding box center [321, 20] width 14 height 12
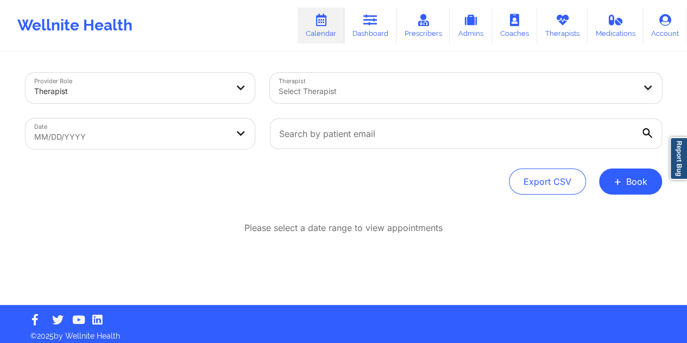
select select "2025-8"
select select "2025-9"
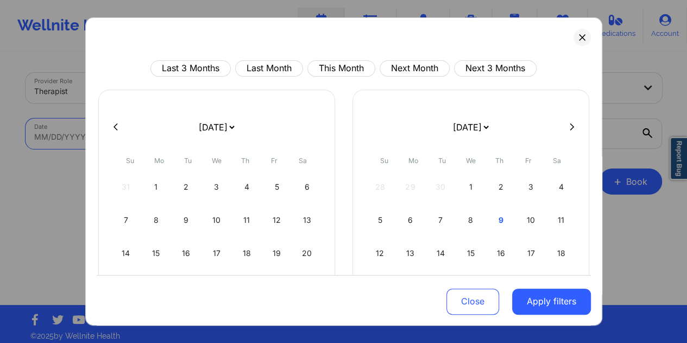
click at [232, 132] on body "Wellnite Health Calendar Dashboard Prescribers Admins Coaches Therapists Medica…" at bounding box center [343, 171] width 687 height 343
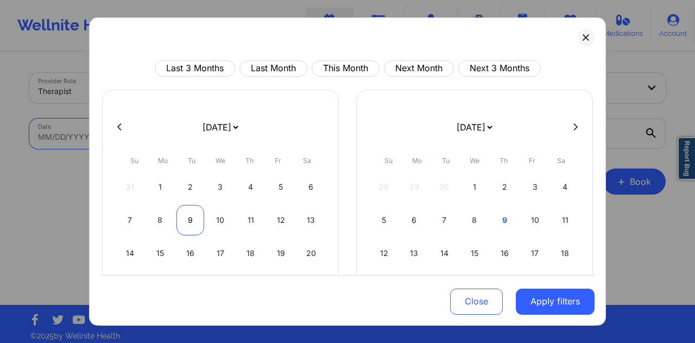
click at [190, 218] on div "9" at bounding box center [191, 220] width 28 height 30
select select "2025-8"
select select "2025-9"
select select "2025-8"
select select "2025-9"
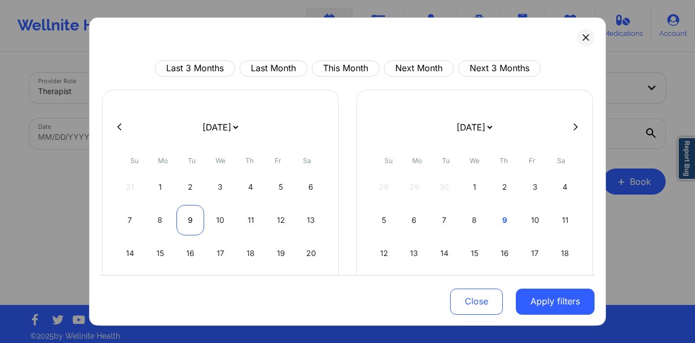
click at [193, 218] on div "9" at bounding box center [191, 220] width 28 height 30
select select "2025-8"
select select "2025-9"
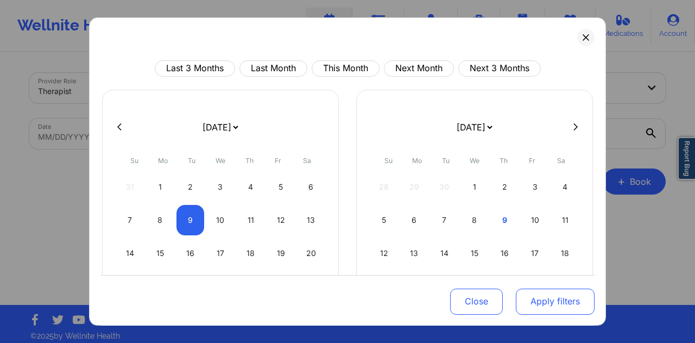
click at [561, 307] on button "Apply filters" at bounding box center [555, 301] width 79 height 26
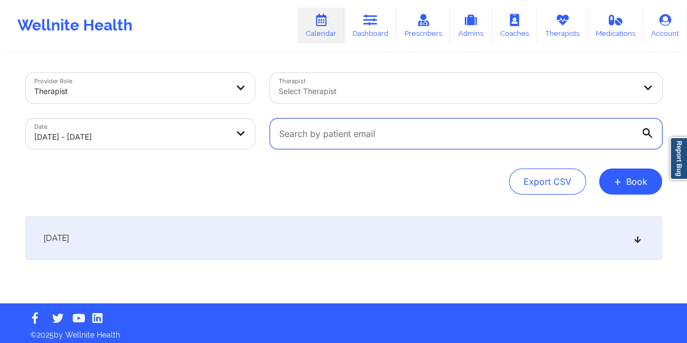
click at [384, 135] on input "text" at bounding box center [466, 133] width 392 height 30
paste input "[EMAIL_ADDRESS][DOMAIN_NAME]"
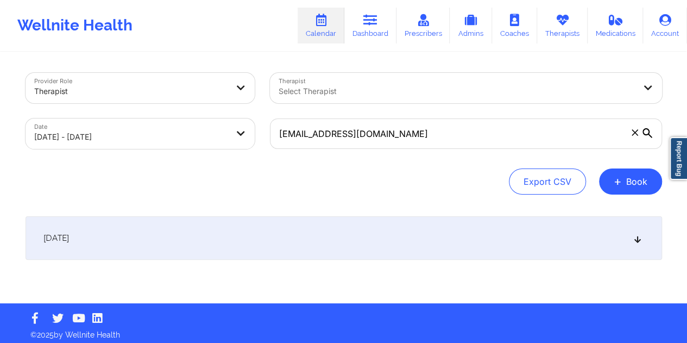
click at [311, 235] on div "[DATE]" at bounding box center [344, 237] width 637 height 43
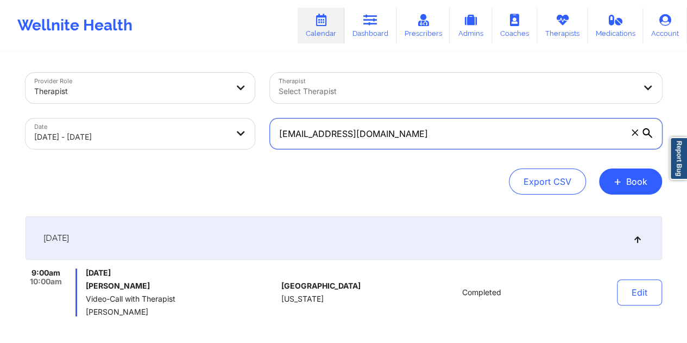
click at [336, 140] on input "[EMAIL_ADDRESS][DOMAIN_NAME]" at bounding box center [466, 133] width 392 height 30
paste input "nicormarr2"
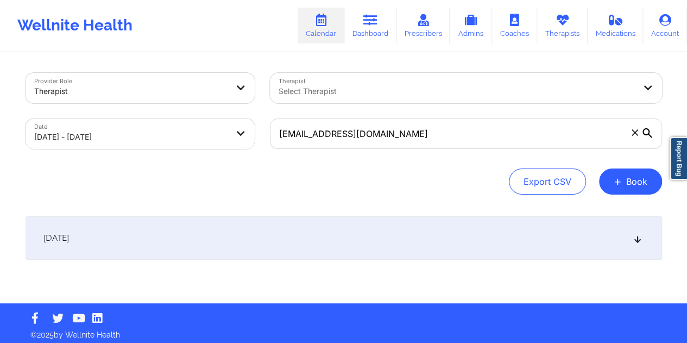
click at [300, 246] on div "[DATE]" at bounding box center [344, 237] width 637 height 43
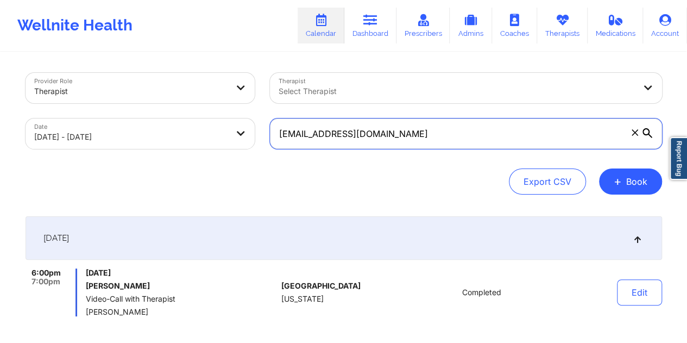
click at [343, 131] on input "[EMAIL_ADDRESS][DOMAIN_NAME]" at bounding box center [466, 133] width 392 height 30
paste input "shsenthilkumar"
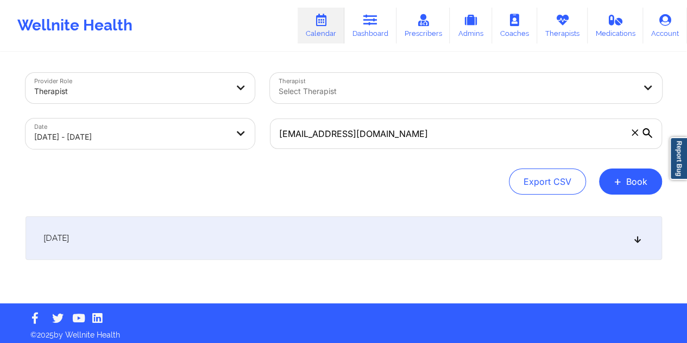
click at [296, 217] on div "[DATE]" at bounding box center [344, 237] width 637 height 43
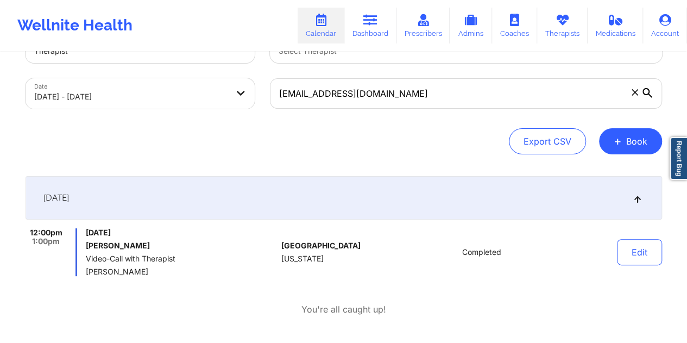
scroll to position [54, 0]
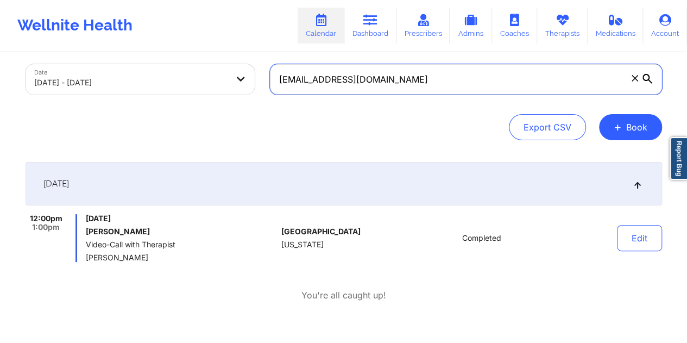
click at [349, 84] on input "[EMAIL_ADDRESS][DOMAIN_NAME]" at bounding box center [466, 79] width 392 height 30
paste input "msb.jack22"
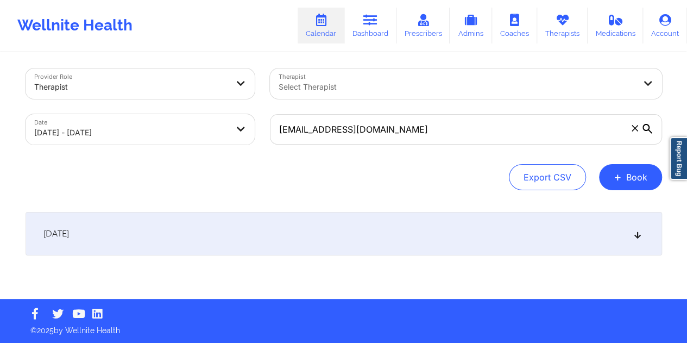
click at [339, 250] on div "[DATE]" at bounding box center [344, 233] width 637 height 43
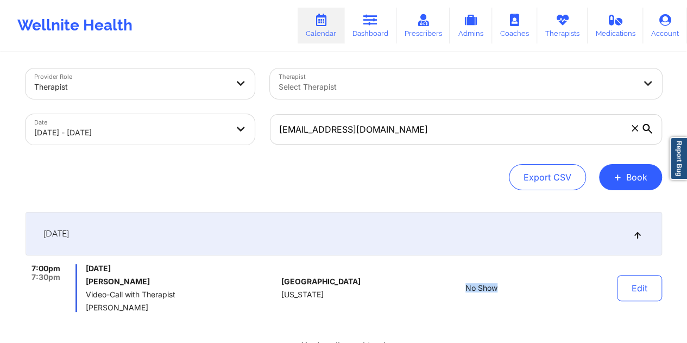
drag, startPoint x: 505, startPoint y: 291, endPoint x: 465, endPoint y: 292, distance: 39.7
click at [465, 291] on div "No Show" at bounding box center [481, 288] width 151 height 48
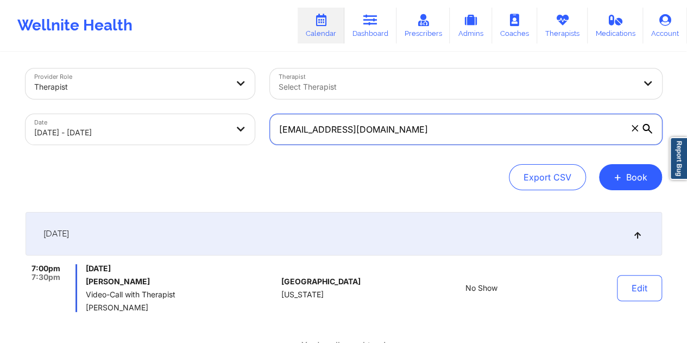
click at [347, 136] on input "[EMAIL_ADDRESS][DOMAIN_NAME]" at bounding box center [466, 129] width 392 height 30
paste input "8185flores"
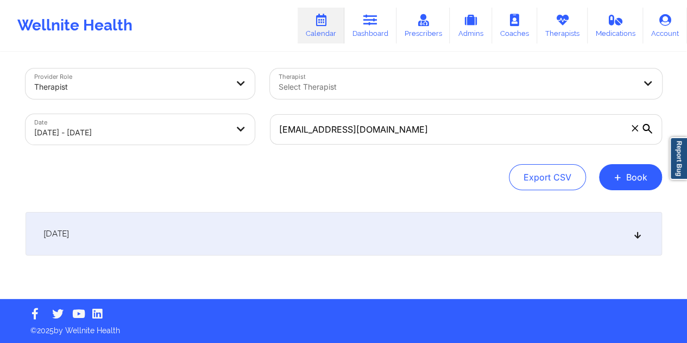
click at [365, 236] on div "[DATE]" at bounding box center [344, 233] width 637 height 43
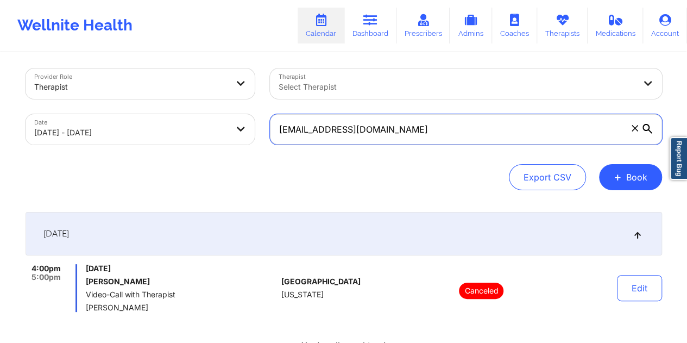
click at [386, 130] on input "[EMAIL_ADDRESS][DOMAIN_NAME]" at bounding box center [466, 129] width 392 height 30
paste input "abadialindagabriela"
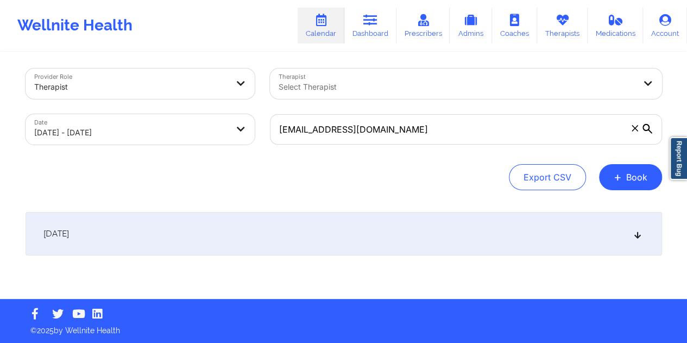
click at [336, 237] on div "[DATE]" at bounding box center [344, 233] width 637 height 43
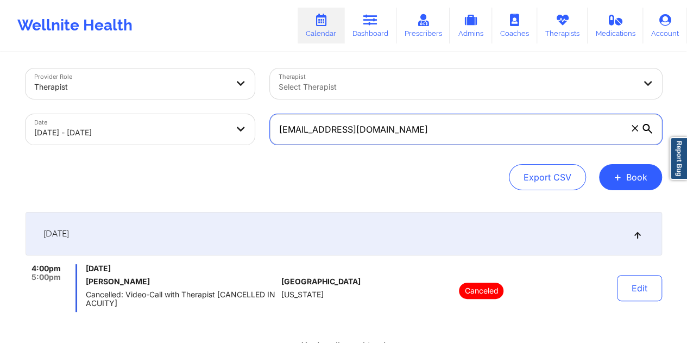
click at [410, 141] on input "[EMAIL_ADDRESS][DOMAIN_NAME]" at bounding box center [466, 129] width 392 height 30
paste input "igailg0512"
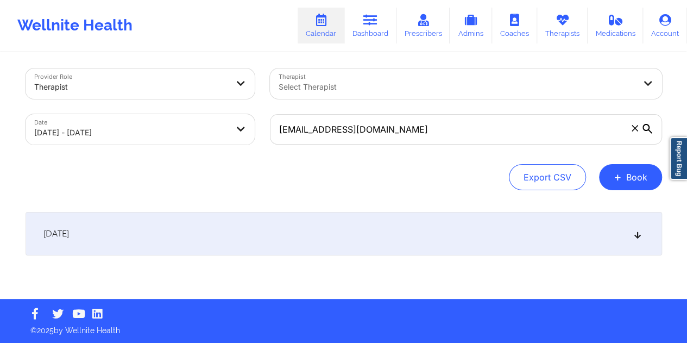
click at [349, 212] on div "[DATE]" at bounding box center [344, 233] width 637 height 43
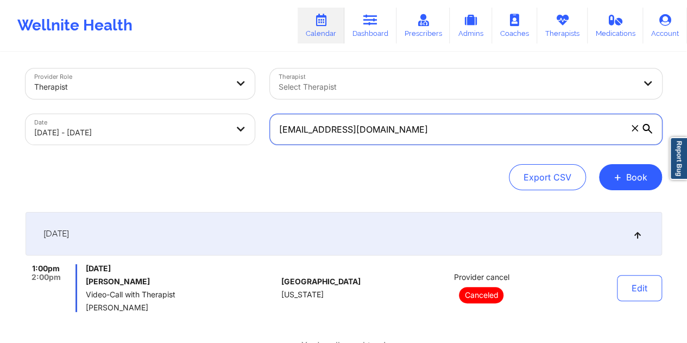
click at [367, 131] on input "[EMAIL_ADDRESS][DOMAIN_NAME]" at bounding box center [466, 129] width 392 height 30
paste input "imeemsali3"
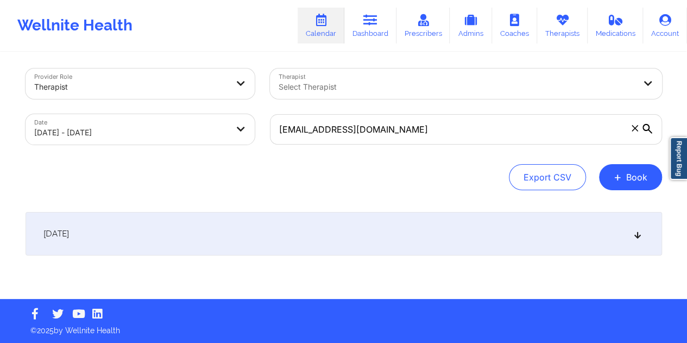
click at [311, 240] on div "[DATE]" at bounding box center [344, 233] width 637 height 43
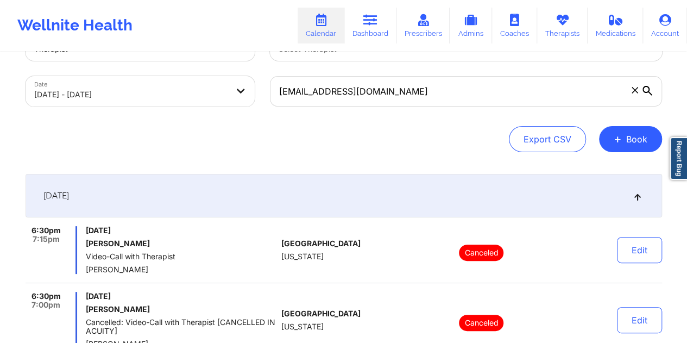
scroll to position [59, 0]
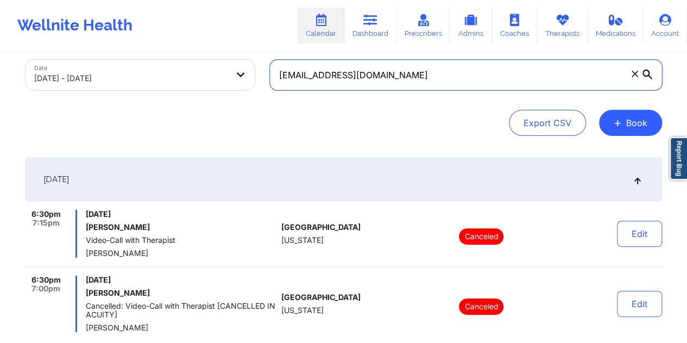
click at [341, 84] on input "[EMAIL_ADDRESS][DOMAIN_NAME]" at bounding box center [466, 75] width 392 height 30
paste input "kdiano7"
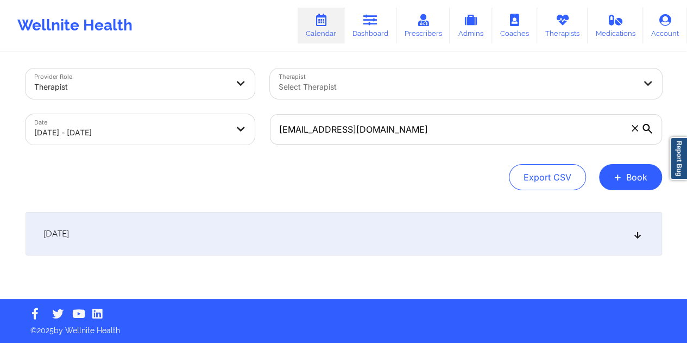
click at [340, 236] on div "[DATE]" at bounding box center [344, 233] width 637 height 43
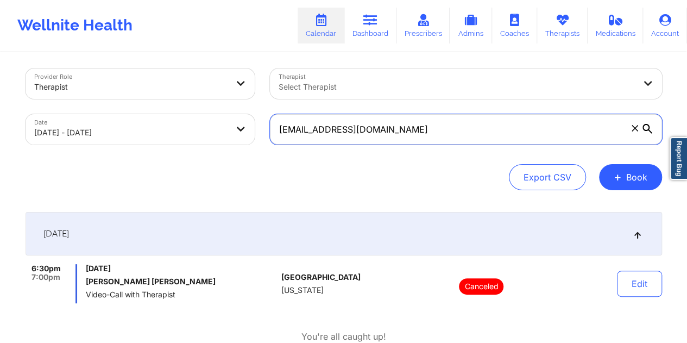
click at [336, 127] on input "[EMAIL_ADDRESS][DOMAIN_NAME]" at bounding box center [466, 129] width 392 height 30
paste input "llieseifert6"
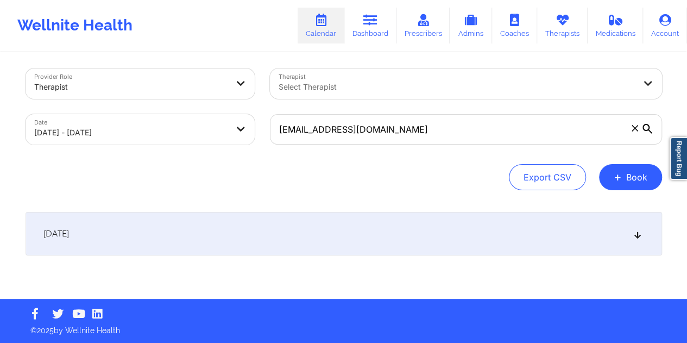
click at [347, 241] on div "[DATE]" at bounding box center [344, 233] width 637 height 43
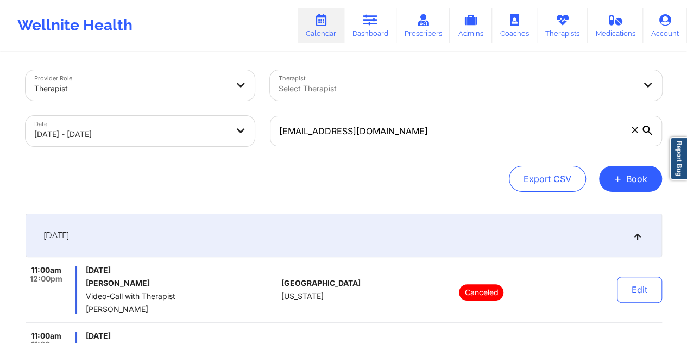
scroll to position [0, 0]
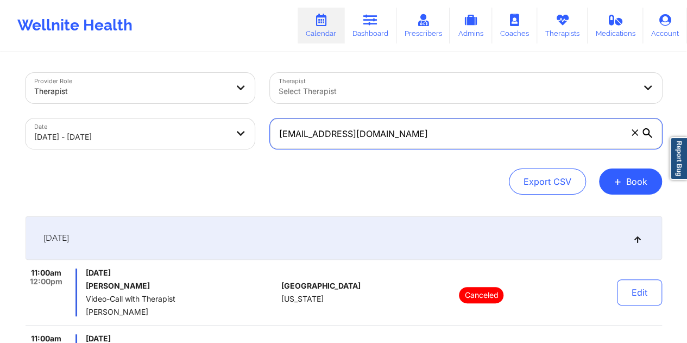
click at [332, 136] on input "[EMAIL_ADDRESS][DOMAIN_NAME]" at bounding box center [466, 133] width 392 height 30
paste input "mesfashion17"
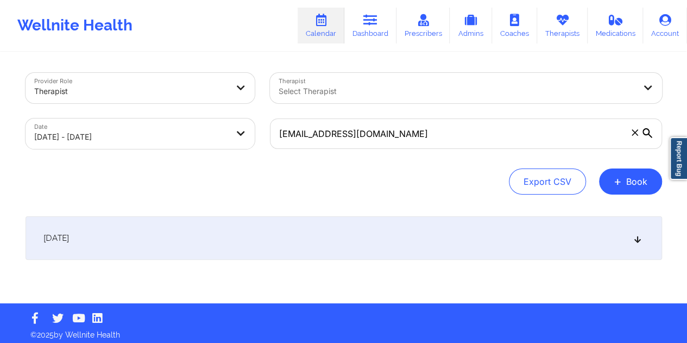
click at [314, 244] on div "[DATE]" at bounding box center [344, 237] width 637 height 43
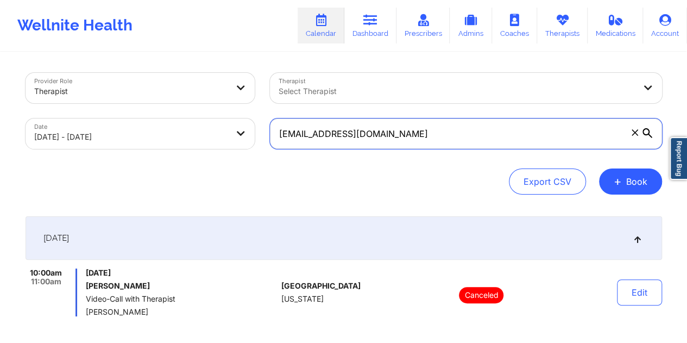
click at [358, 140] on input "[EMAIL_ADDRESS][DOMAIN_NAME]" at bounding box center [466, 133] width 392 height 30
paste input "[EMAIL_ADDRESS]"
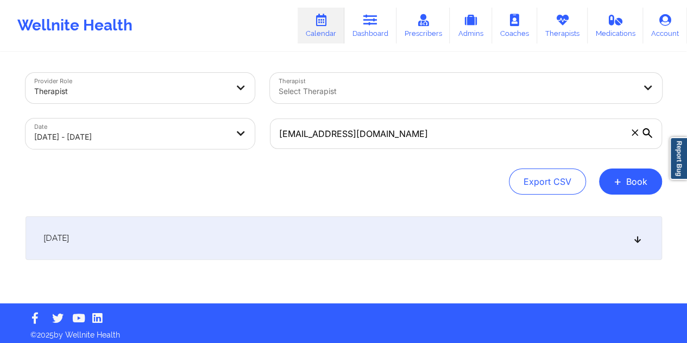
click at [341, 234] on div "[DATE]" at bounding box center [344, 237] width 637 height 43
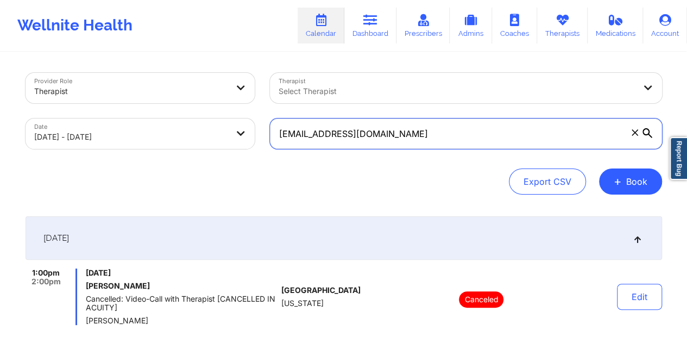
click at [370, 140] on input "[EMAIL_ADDRESS][DOMAIN_NAME]" at bounding box center [466, 133] width 392 height 30
paste input "[EMAIL_ADDRESS][PERSON_NAME]"
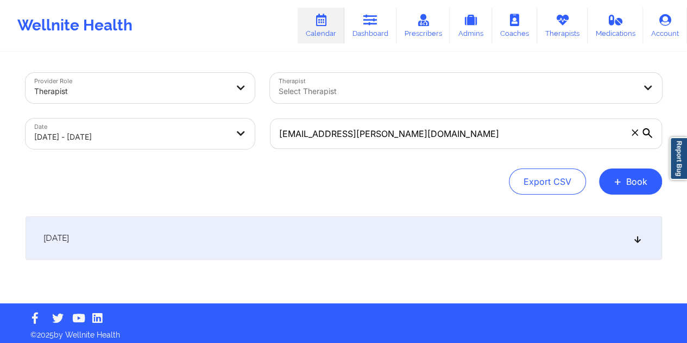
click at [348, 230] on div "[DATE]" at bounding box center [344, 237] width 637 height 43
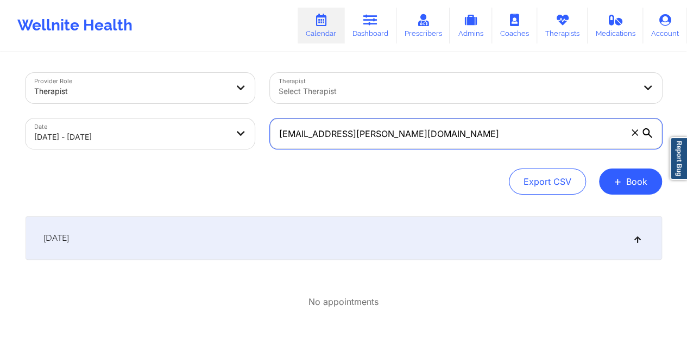
click at [376, 142] on input "[EMAIL_ADDRESS][PERSON_NAME][DOMAIN_NAME]" at bounding box center [466, 133] width 392 height 30
paste input "iyac146"
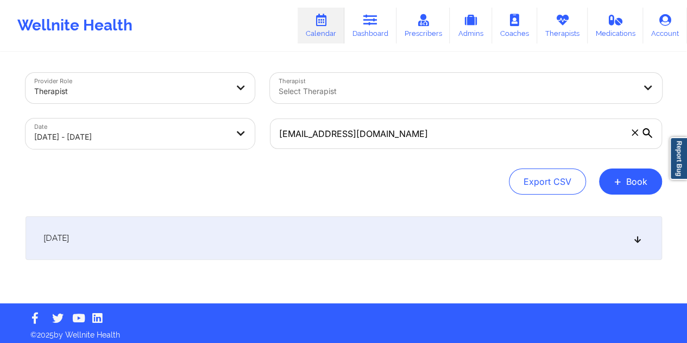
click at [351, 232] on div "[DATE]" at bounding box center [344, 237] width 637 height 43
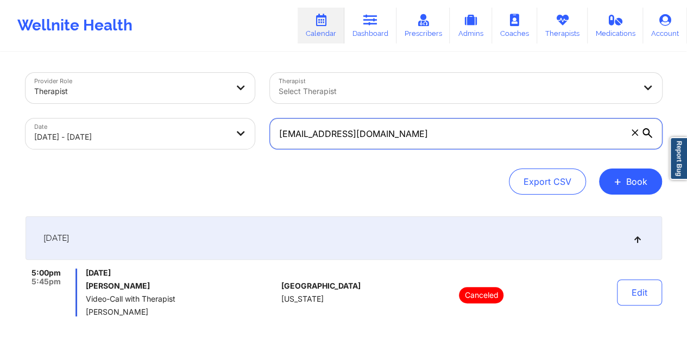
click at [343, 142] on input "[EMAIL_ADDRESS][DOMAIN_NAME]" at bounding box center [466, 133] width 392 height 30
paste input "na.[PERSON_NAME].ny"
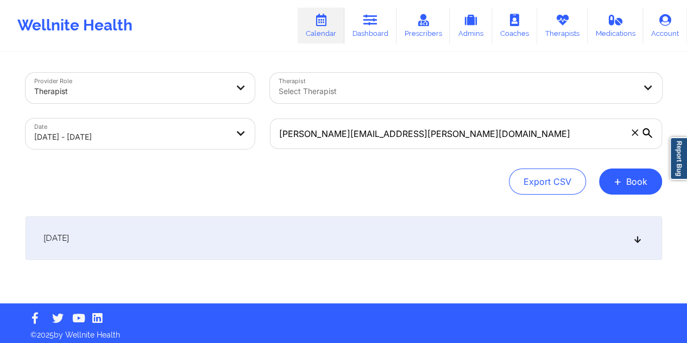
click at [316, 231] on div "[DATE]" at bounding box center [344, 237] width 637 height 43
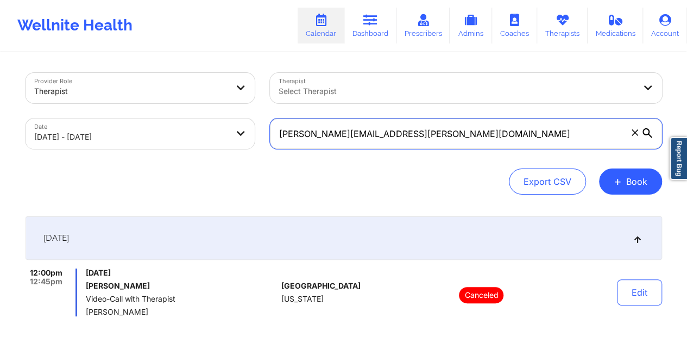
click at [347, 142] on input "[PERSON_NAME][EMAIL_ADDRESS][PERSON_NAME][DOMAIN_NAME]" at bounding box center [466, 133] width 392 height 30
paste input "mcdermott3"
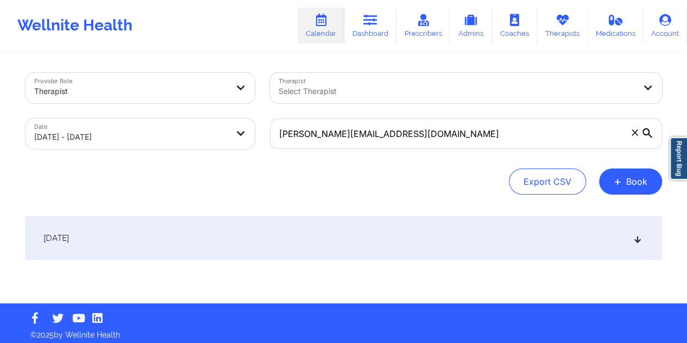
click at [287, 246] on div "[DATE]" at bounding box center [344, 237] width 637 height 43
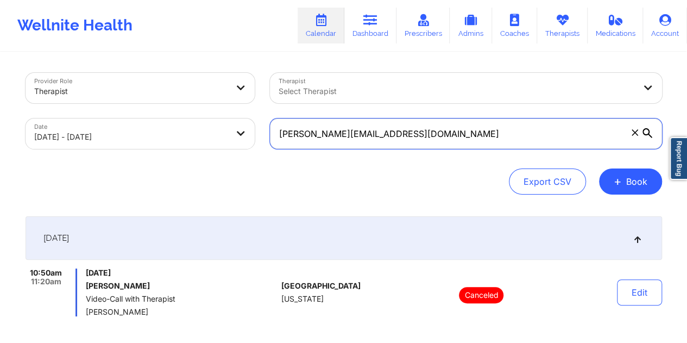
click at [380, 140] on input "[PERSON_NAME][EMAIL_ADDRESS][DOMAIN_NAME]" at bounding box center [466, 133] width 392 height 30
paste input "[PERSON_NAME]"
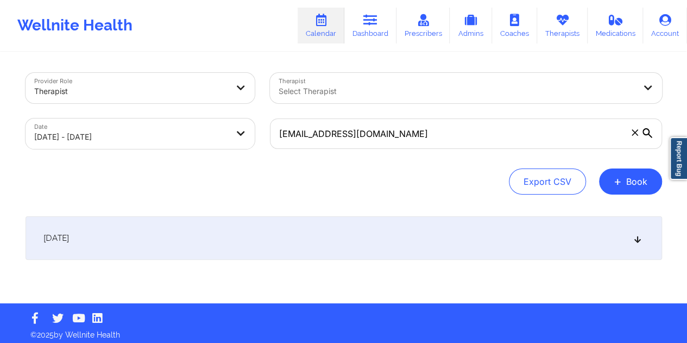
click at [350, 232] on div "[DATE]" at bounding box center [344, 237] width 637 height 43
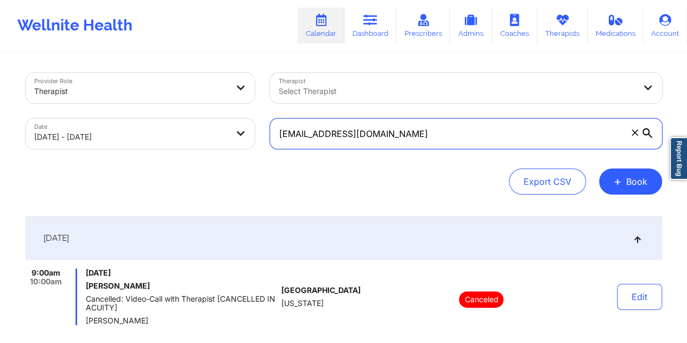
click at [359, 142] on input "[EMAIL_ADDRESS][DOMAIN_NAME]" at bounding box center [466, 133] width 392 height 30
paste input "kshy99"
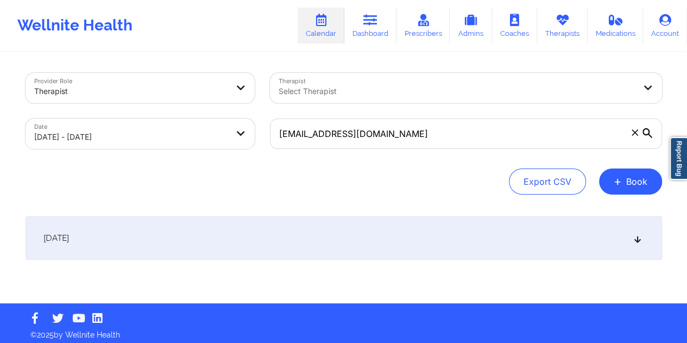
click at [327, 236] on div "[DATE]" at bounding box center [344, 237] width 637 height 43
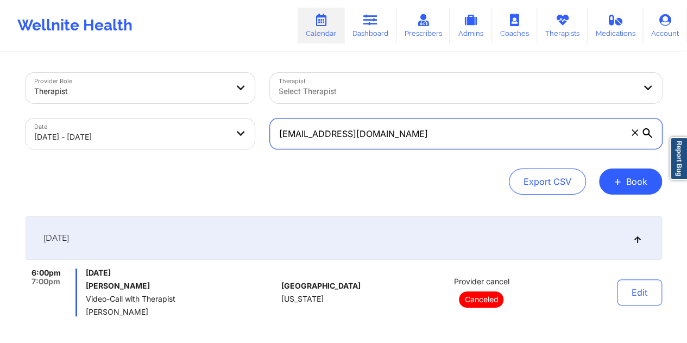
click at [375, 146] on input "[EMAIL_ADDRESS][DOMAIN_NAME]" at bounding box center [466, 133] width 392 height 30
paste input "udreyjdbarr"
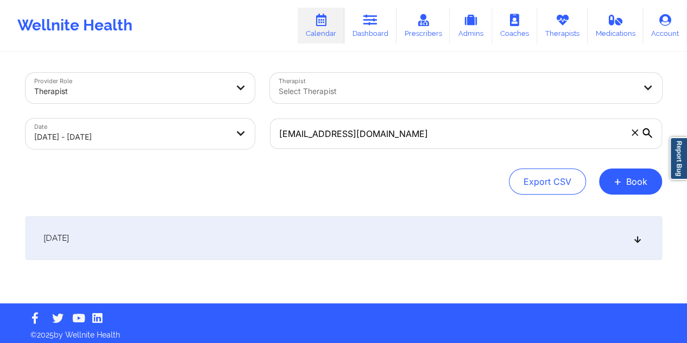
click at [324, 244] on div "[DATE]" at bounding box center [344, 237] width 637 height 43
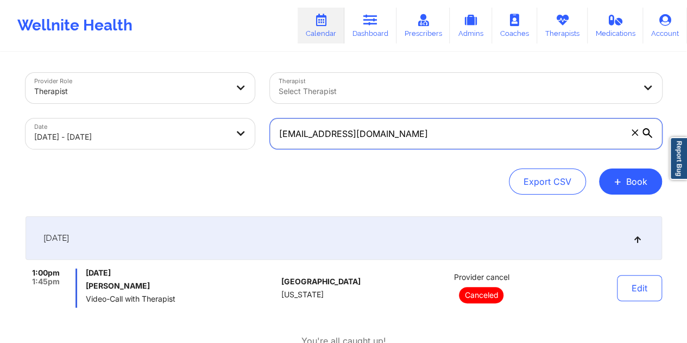
click at [379, 132] on input "[EMAIL_ADDRESS][DOMAIN_NAME]" at bounding box center [466, 133] width 392 height 30
paste input "bbritelmi"
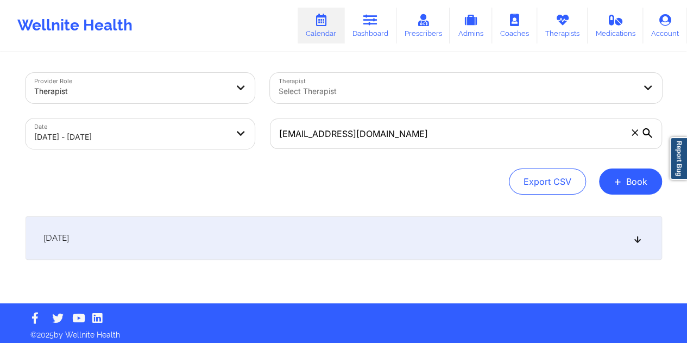
click at [235, 248] on div "[DATE]" at bounding box center [344, 237] width 637 height 43
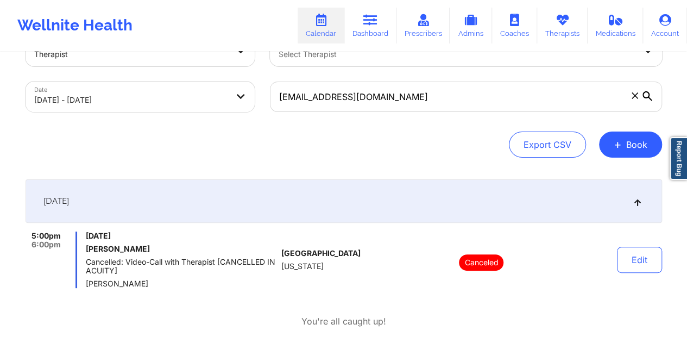
scroll to position [54, 0]
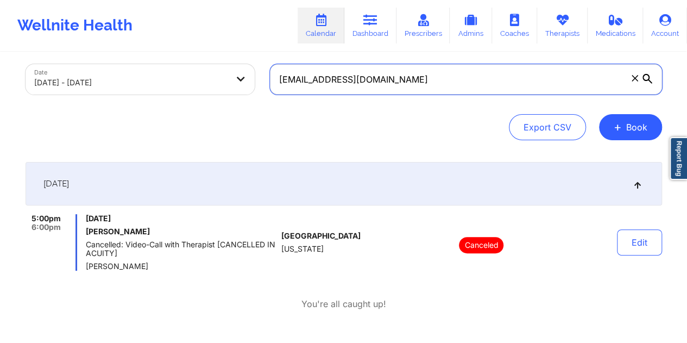
click at [349, 83] on input "[EMAIL_ADDRESS][DOMAIN_NAME]" at bounding box center [466, 79] width 392 height 30
paste input "[PERSON_NAME].arrojo05"
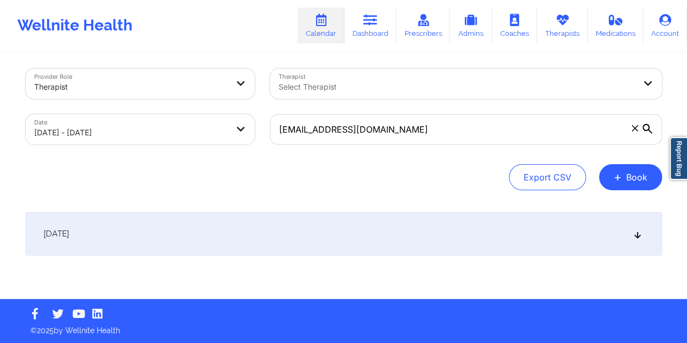
drag, startPoint x: 339, startPoint y: 248, endPoint x: 346, endPoint y: 245, distance: 7.6
click at [339, 248] on div "[DATE]" at bounding box center [344, 233] width 637 height 43
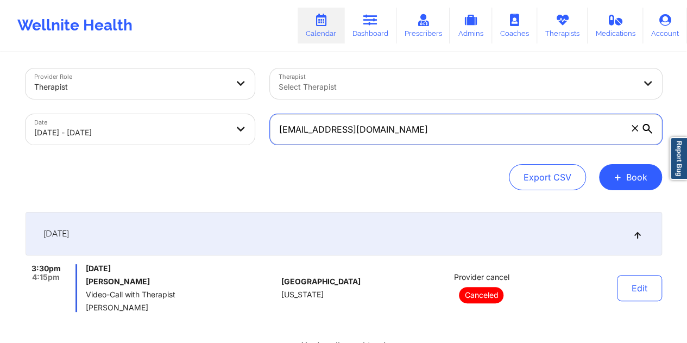
click at [348, 133] on input "[EMAIL_ADDRESS][DOMAIN_NAME]" at bounding box center [466, 129] width 392 height 30
paste input "renelizolmo30"
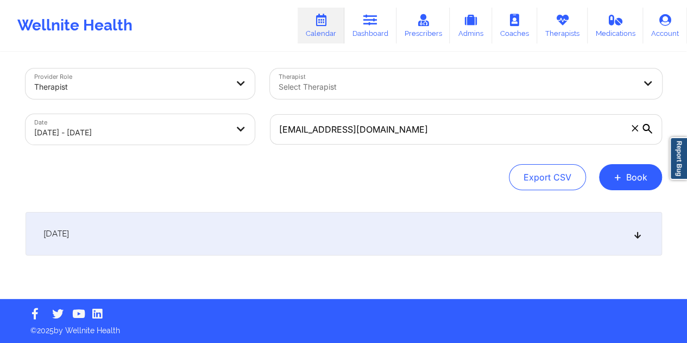
click at [360, 236] on div "[DATE]" at bounding box center [344, 233] width 637 height 43
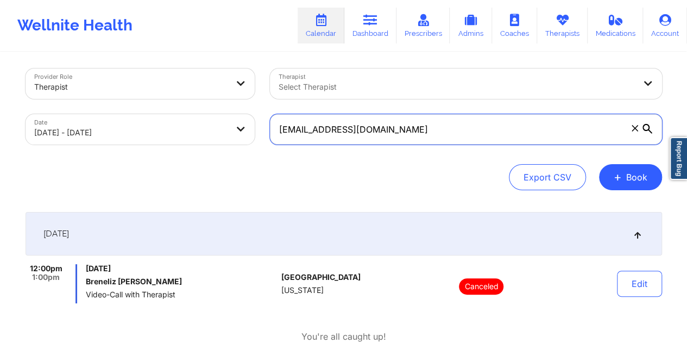
click at [387, 127] on input "[EMAIL_ADDRESS][DOMAIN_NAME]" at bounding box center [466, 129] width 392 height 30
paste input "[EMAIL_ADDRESS]"
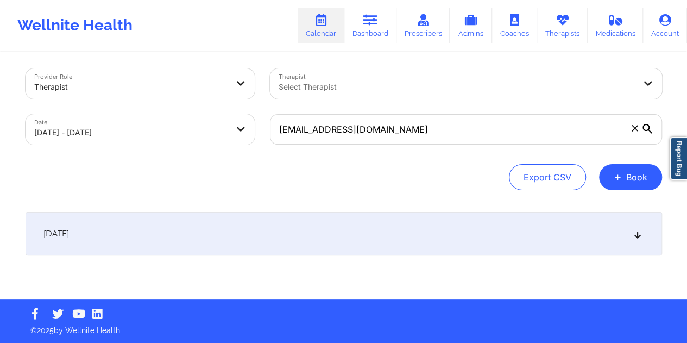
click at [318, 240] on div "[DATE]" at bounding box center [344, 233] width 637 height 43
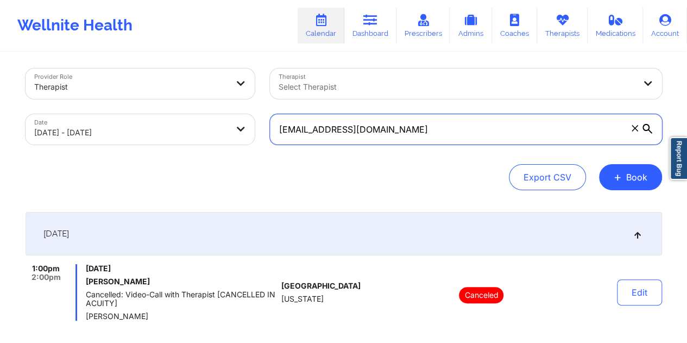
click at [389, 128] on input "[EMAIL_ADDRESS][DOMAIN_NAME]" at bounding box center [466, 129] width 392 height 30
paste input "[EMAIL_ADDRESS]"
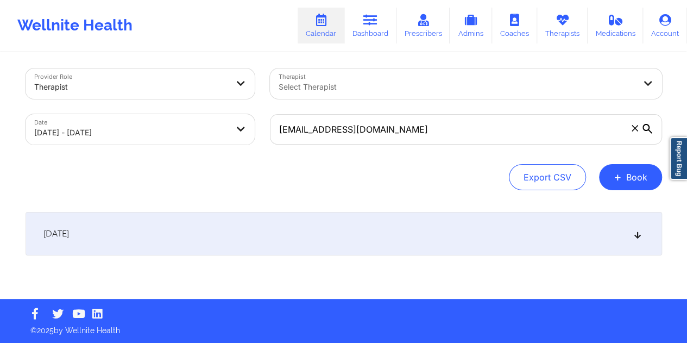
click at [349, 242] on div "[DATE]" at bounding box center [344, 233] width 637 height 43
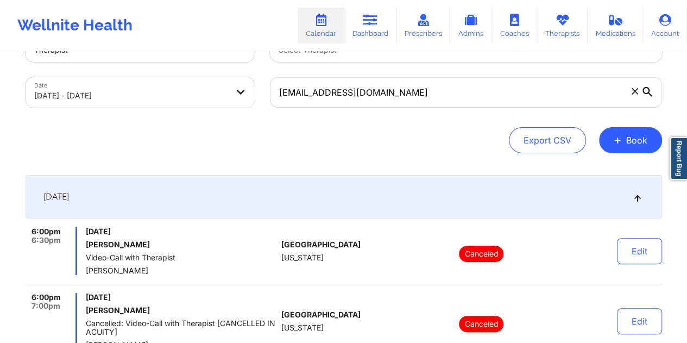
scroll to position [59, 0]
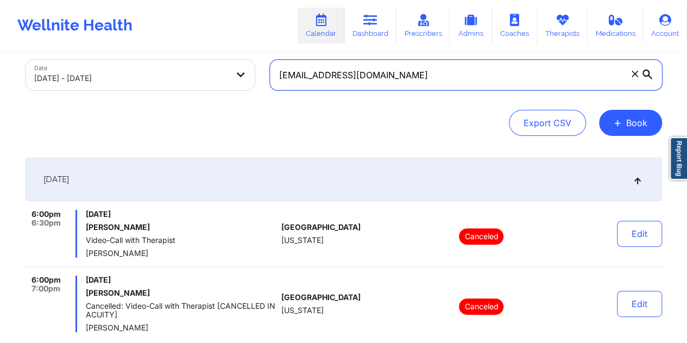
click at [343, 78] on input "[EMAIL_ADDRESS][DOMAIN_NAME]" at bounding box center [466, 75] width 392 height 30
paste input "yambau"
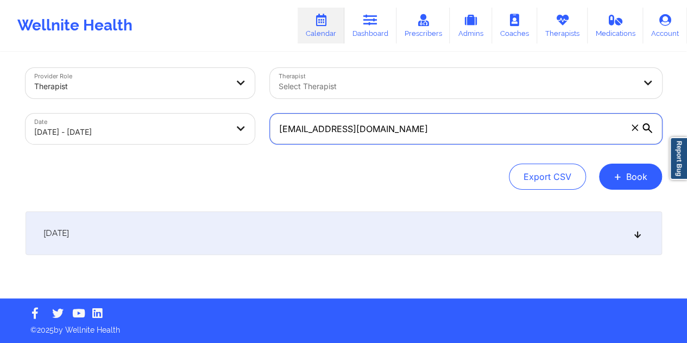
scroll to position [4, 0]
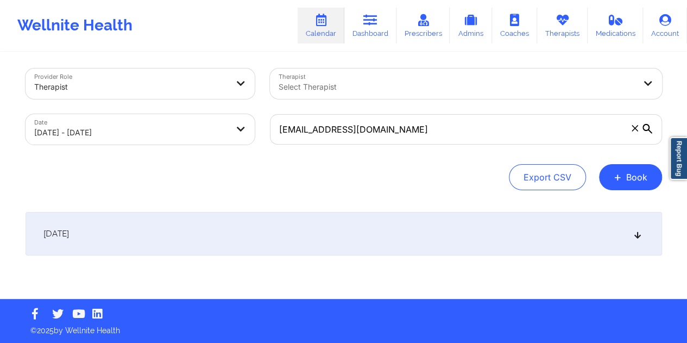
click at [324, 226] on div "[DATE]" at bounding box center [344, 233] width 637 height 43
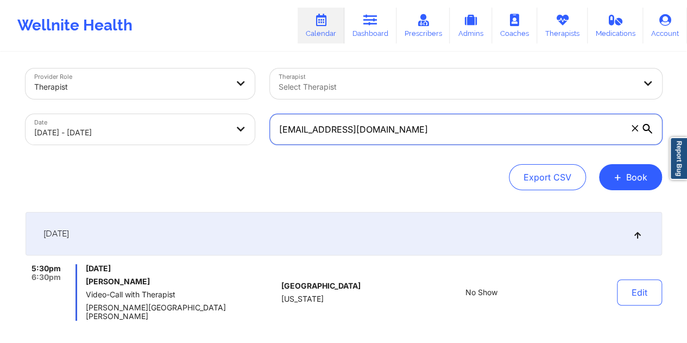
click at [335, 129] on input "[EMAIL_ADDRESS][DOMAIN_NAME]" at bounding box center [466, 129] width 392 height 30
paste input "cassidycadiz11"
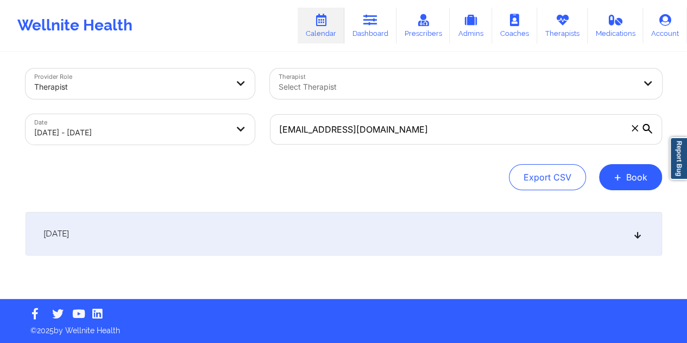
click at [345, 226] on div "[DATE]" at bounding box center [344, 233] width 637 height 43
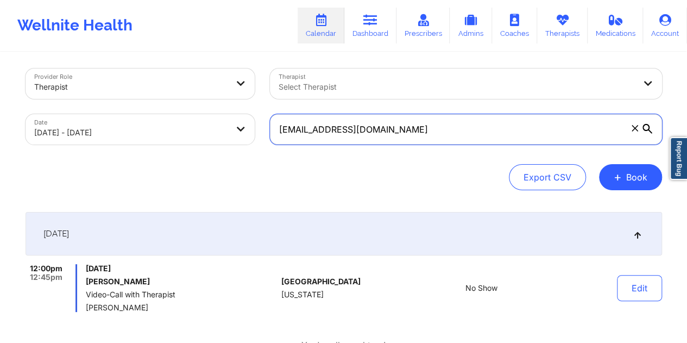
click at [351, 135] on input "[EMAIL_ADDRESS][DOMAIN_NAME]" at bounding box center [466, 129] width 392 height 30
paste input "[EMAIL_ADDRESS]"
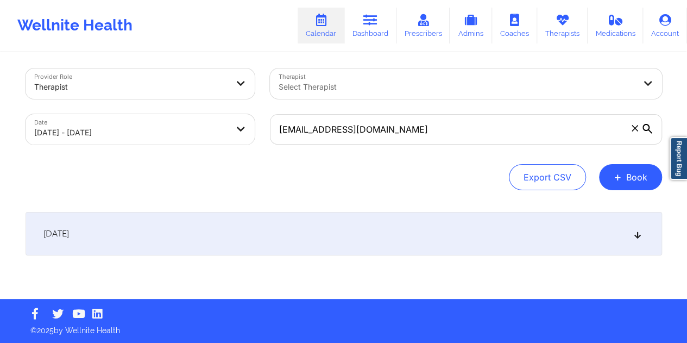
click at [345, 219] on div "[DATE]" at bounding box center [344, 233] width 637 height 43
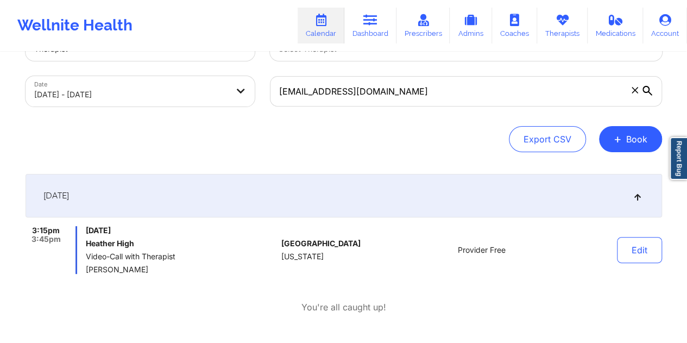
scroll to position [59, 0]
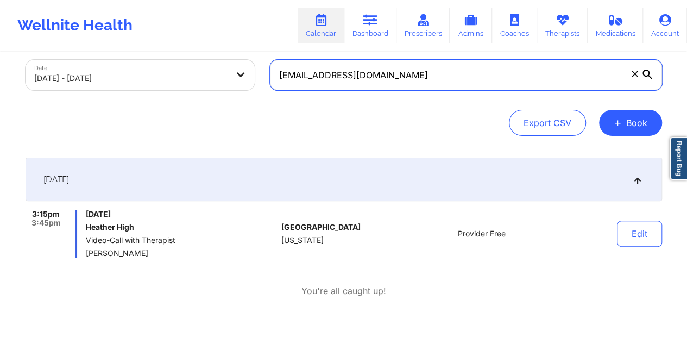
click at [339, 80] on input "[EMAIL_ADDRESS][DOMAIN_NAME]" at bounding box center [466, 75] width 392 height 30
paste input "haerz4@live"
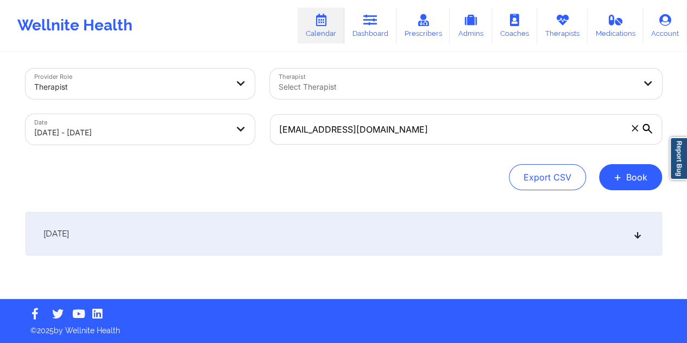
click at [347, 222] on div "[DATE]" at bounding box center [344, 233] width 637 height 43
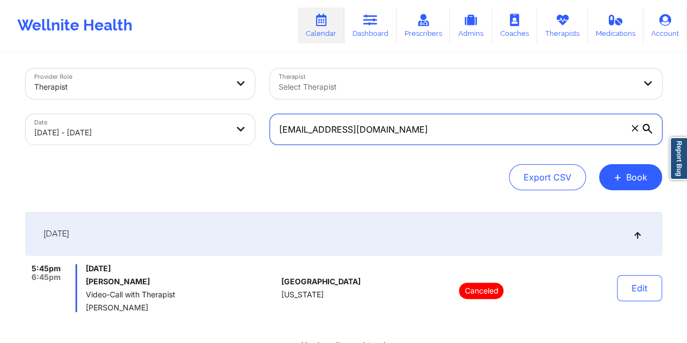
click at [350, 133] on input "[EMAIL_ADDRESS][DOMAIN_NAME]" at bounding box center [466, 129] width 392 height 30
paste input "[EMAIL_ADDRESS]"
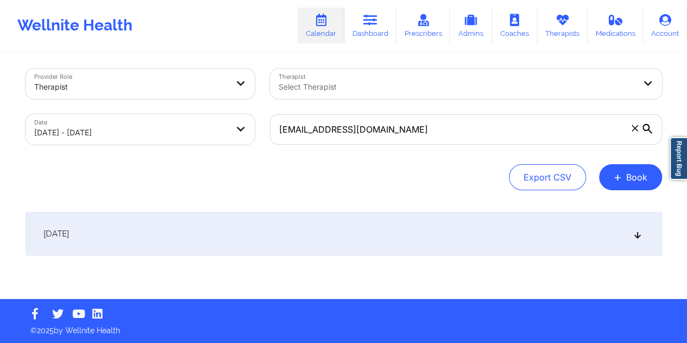
click at [347, 228] on div "[DATE]" at bounding box center [344, 233] width 637 height 43
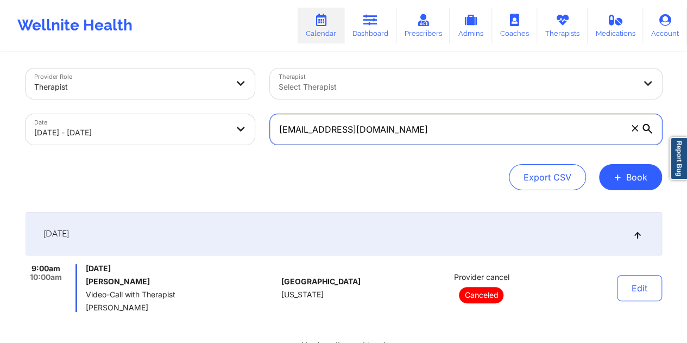
click at [351, 135] on input "[EMAIL_ADDRESS][DOMAIN_NAME]" at bounding box center [466, 129] width 392 height 30
paste input "netmediaempire"
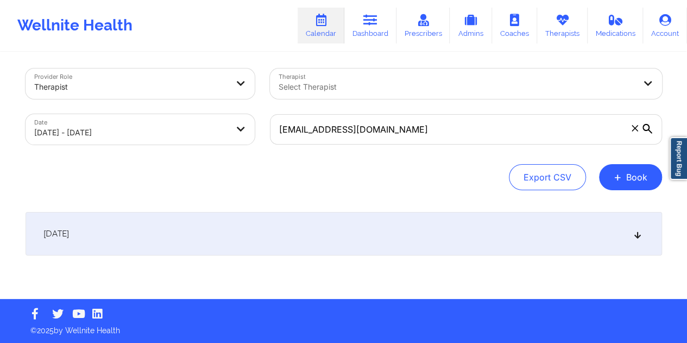
click at [360, 226] on div "[DATE]" at bounding box center [344, 233] width 637 height 43
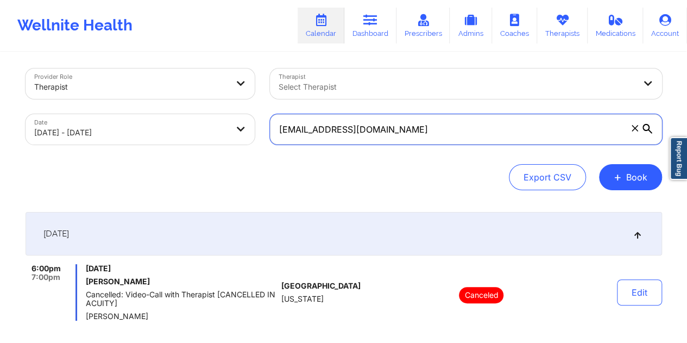
click at [355, 124] on input "[EMAIL_ADDRESS][DOMAIN_NAME]" at bounding box center [466, 129] width 392 height 30
paste input "laudiabarrios813"
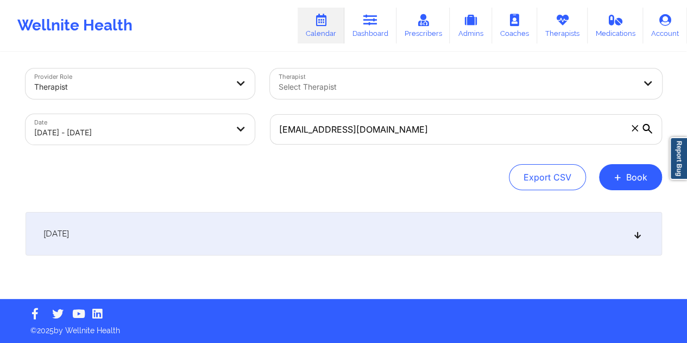
click at [317, 236] on div "[DATE]" at bounding box center [344, 233] width 637 height 43
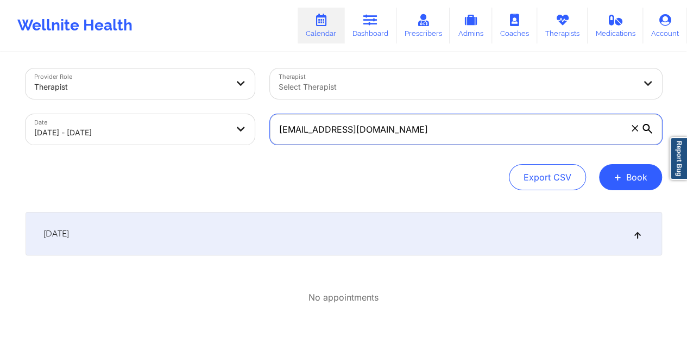
click at [358, 125] on input "[EMAIL_ADDRESS][DOMAIN_NAME]" at bounding box center [466, 129] width 392 height 30
paste input "davidnanci"
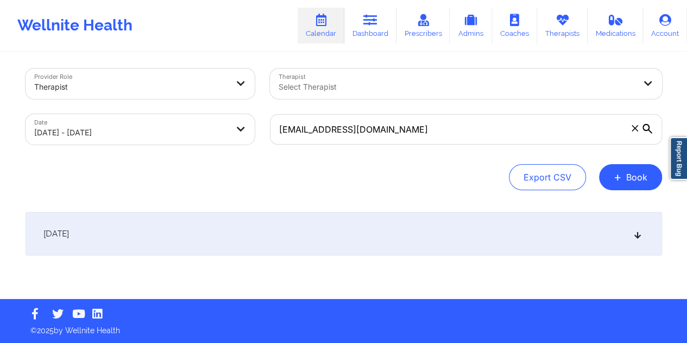
click at [376, 235] on div "[DATE]" at bounding box center [344, 233] width 637 height 43
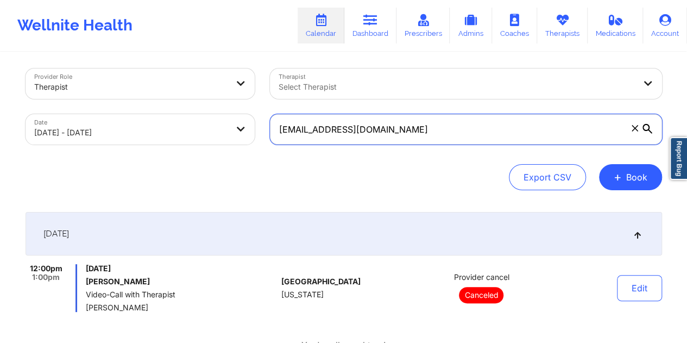
click at [343, 136] on input "[EMAIL_ADDRESS][DOMAIN_NAME]" at bounding box center [466, 129] width 392 height 30
paste input "wnpatt23"
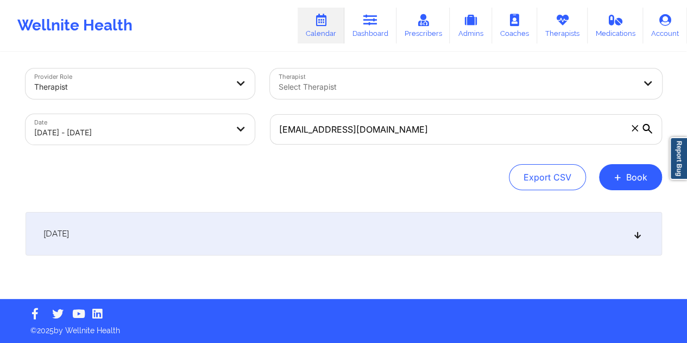
click at [348, 243] on div "[DATE]" at bounding box center [344, 233] width 637 height 43
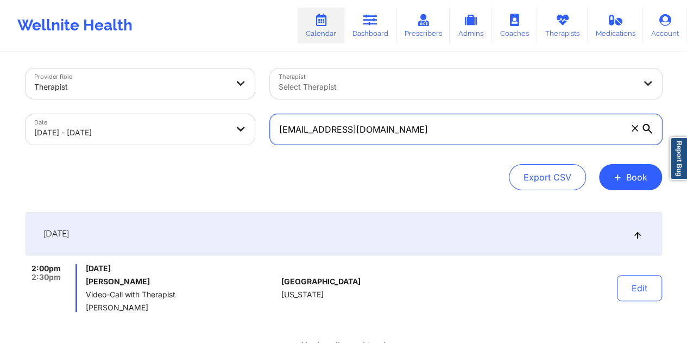
click at [350, 121] on input "[EMAIL_ADDRESS][DOMAIN_NAME]" at bounding box center [466, 129] width 392 height 30
paste input "eep0618"
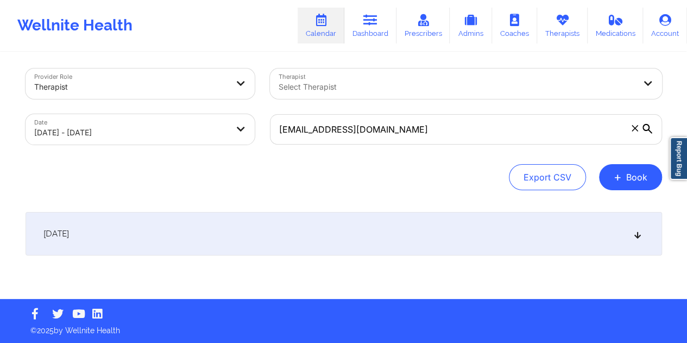
click at [343, 233] on div "[DATE]" at bounding box center [344, 233] width 637 height 43
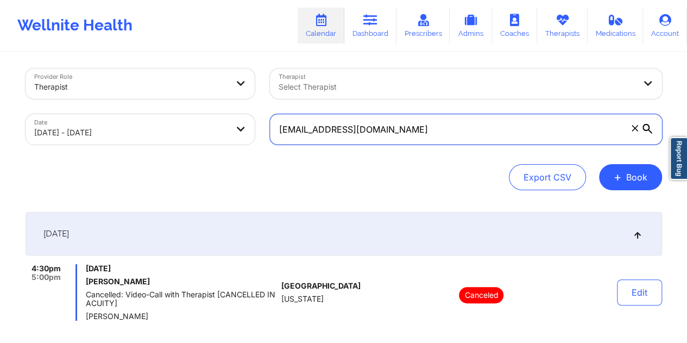
click at [342, 138] on input "[EMAIL_ADDRESS][DOMAIN_NAME]" at bounding box center [466, 129] width 392 height 30
paste input "ns712"
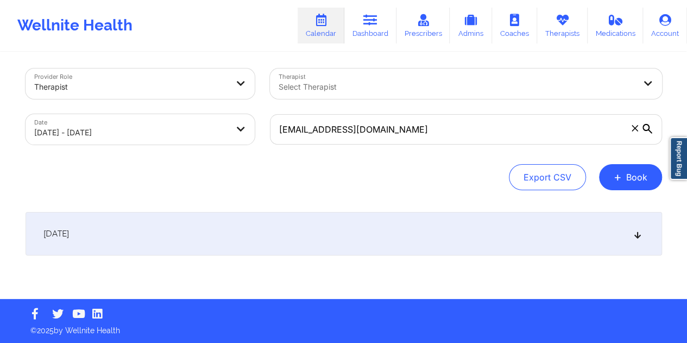
click at [345, 228] on div "[DATE]" at bounding box center [344, 233] width 637 height 43
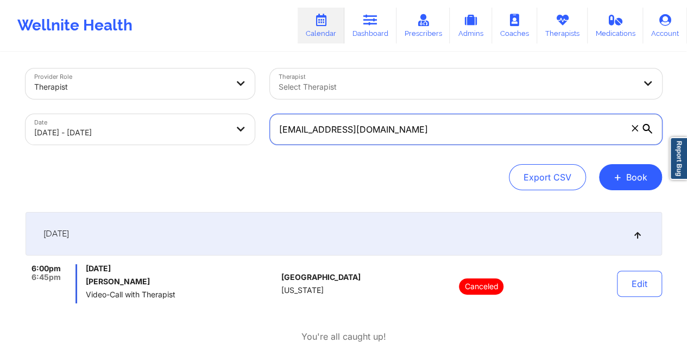
click at [369, 133] on input "[EMAIL_ADDRESS][DOMAIN_NAME]" at bounding box center [466, 129] width 392 height 30
paste input "ill.dana21"
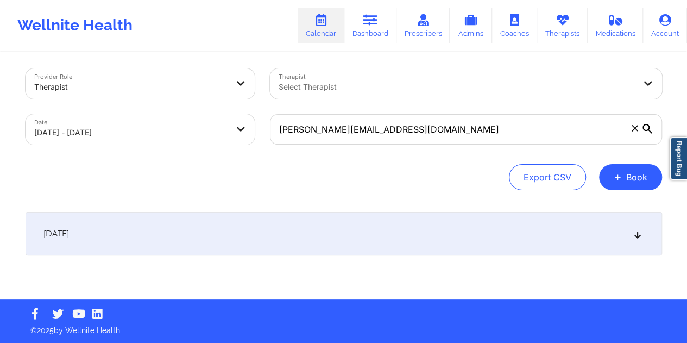
click at [360, 235] on div "[DATE]" at bounding box center [344, 233] width 637 height 43
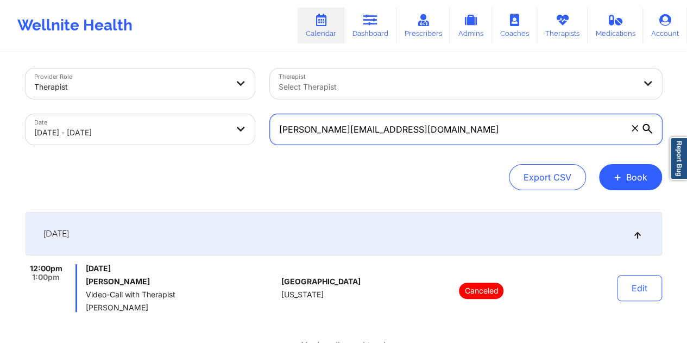
click at [341, 143] on input "[PERSON_NAME][EMAIL_ADDRESS][DOMAIN_NAME]" at bounding box center [466, 129] width 392 height 30
paste input "omeisy28"
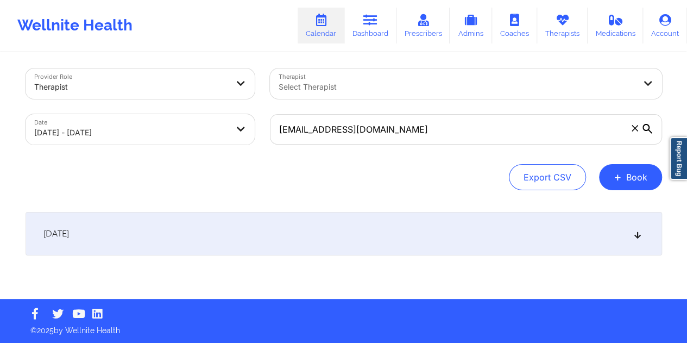
click at [345, 241] on div "[DATE]" at bounding box center [344, 233] width 637 height 43
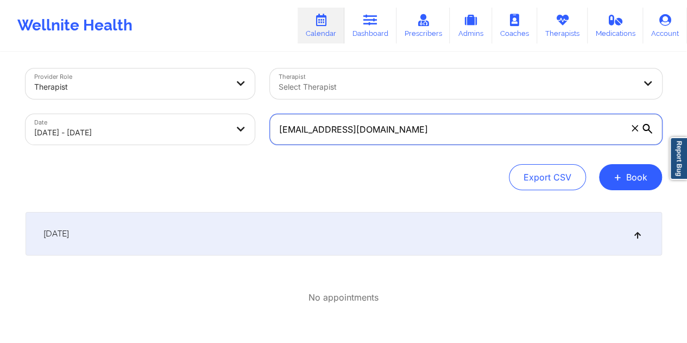
click at [369, 128] on input "[EMAIL_ADDRESS][DOMAIN_NAME]" at bounding box center [466, 129] width 392 height 30
paste input "iengabby"
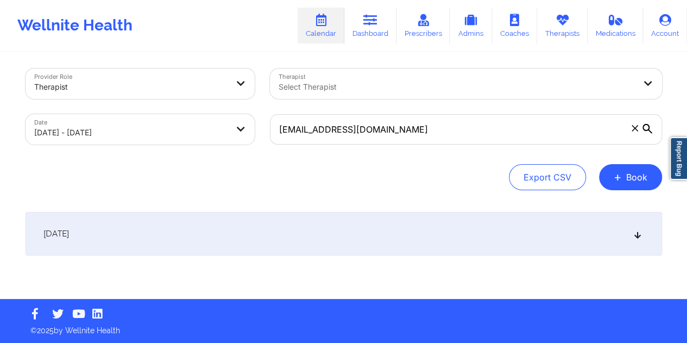
click at [345, 226] on div "[DATE]" at bounding box center [344, 233] width 637 height 43
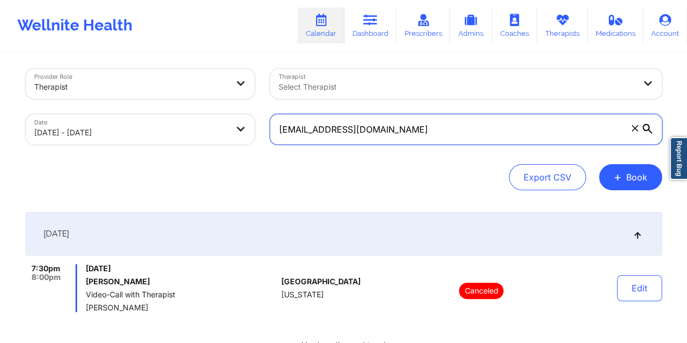
click at [337, 128] on input "[EMAIL_ADDRESS][DOMAIN_NAME]" at bounding box center [466, 129] width 392 height 30
paste input "reaisabel2003"
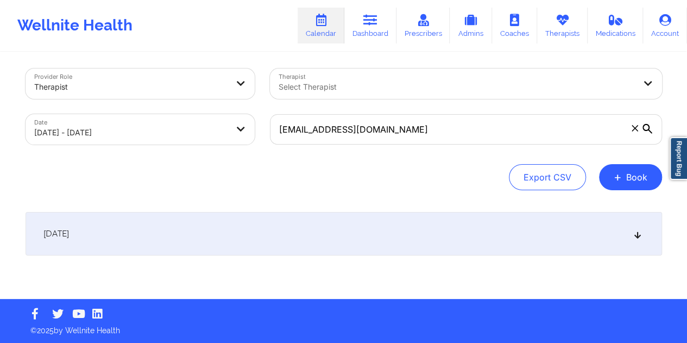
click at [357, 237] on div "[DATE]" at bounding box center [344, 233] width 637 height 43
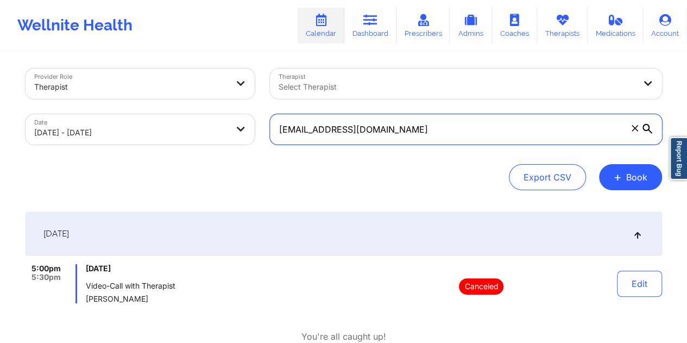
click at [319, 135] on input "[EMAIL_ADDRESS][DOMAIN_NAME]" at bounding box center [466, 129] width 392 height 30
paste input "eiacono"
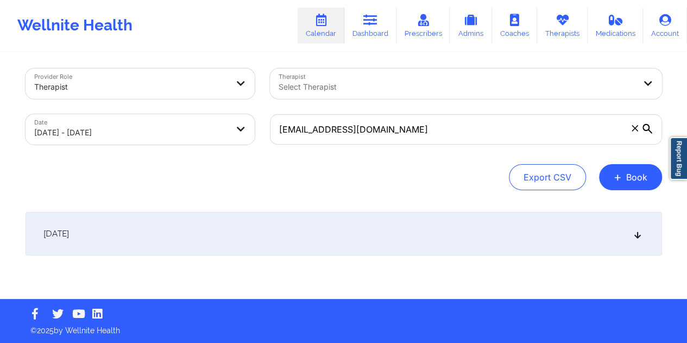
click at [332, 248] on div "[DATE]" at bounding box center [344, 233] width 637 height 43
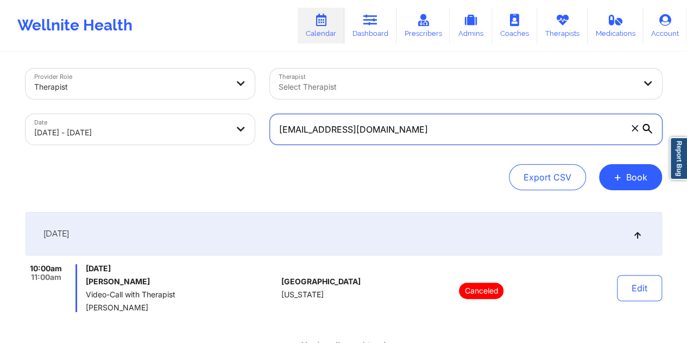
click at [370, 135] on input "[EMAIL_ADDRESS][DOMAIN_NAME]" at bounding box center [466, 129] width 392 height 30
paste input "my1699"
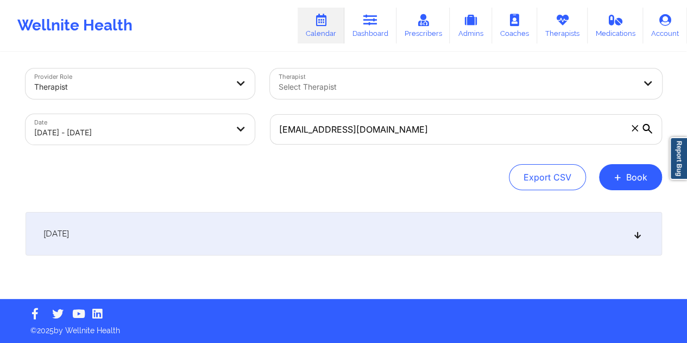
click at [308, 239] on div "[DATE]" at bounding box center [344, 233] width 637 height 43
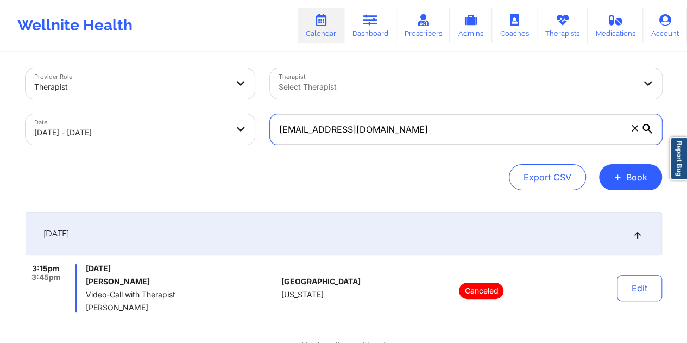
click at [350, 141] on input "[EMAIL_ADDRESS][DOMAIN_NAME]" at bounding box center [466, 129] width 392 height 30
paste input "[EMAIL_ADDRESS]"
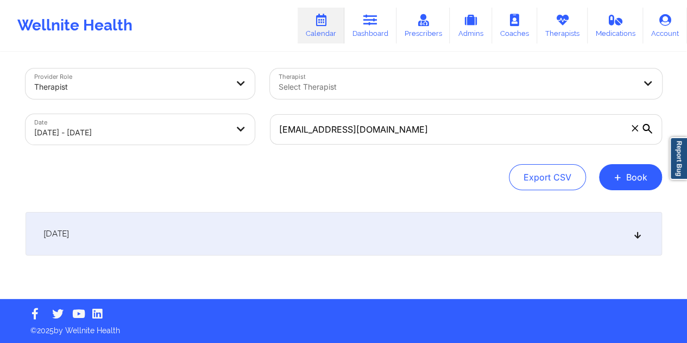
click at [278, 240] on div "[DATE]" at bounding box center [344, 233] width 637 height 43
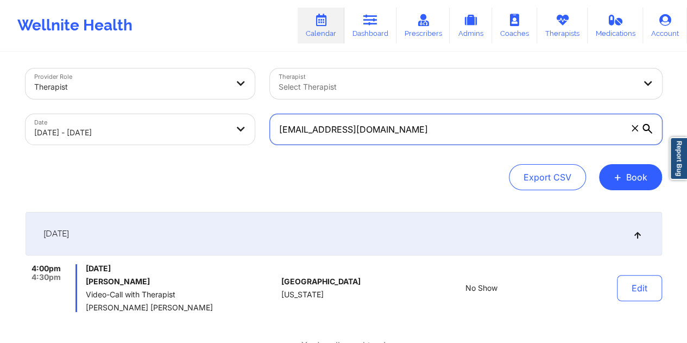
click at [380, 138] on input "[EMAIL_ADDRESS][DOMAIN_NAME]" at bounding box center [466, 129] width 392 height 30
paste input "[EMAIL_ADDRESS]"
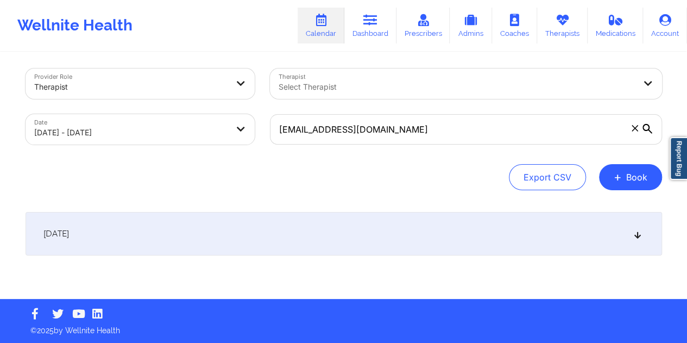
click at [355, 234] on div "[DATE]" at bounding box center [344, 233] width 637 height 43
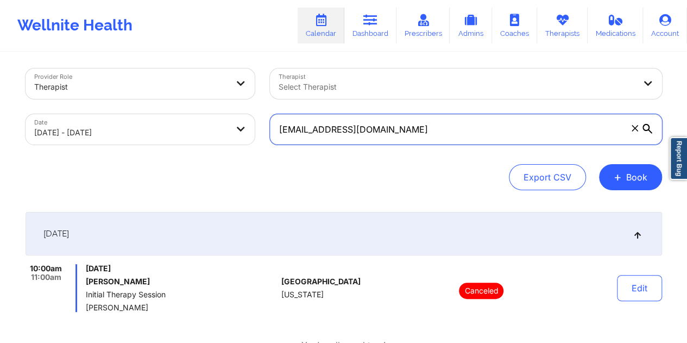
click at [363, 131] on input "[EMAIL_ADDRESS][DOMAIN_NAME]" at bounding box center [466, 129] width 392 height 30
paste input "g.c.layman999"
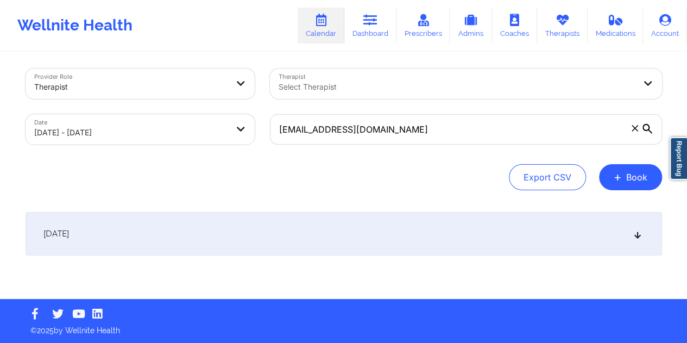
click at [264, 236] on div "[DATE]" at bounding box center [344, 233] width 637 height 43
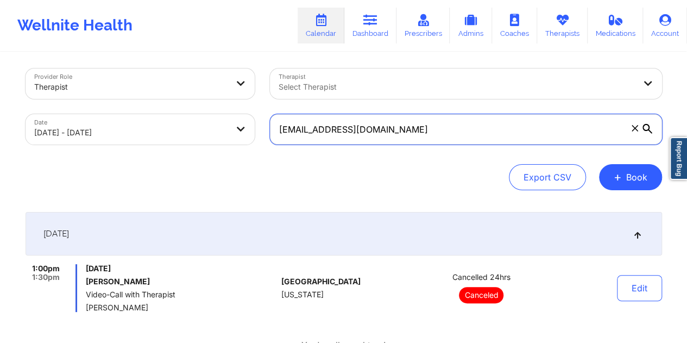
click at [346, 126] on input "[EMAIL_ADDRESS][DOMAIN_NAME]" at bounding box center [466, 129] width 392 height 30
paste input "eeeiiiaaa@me"
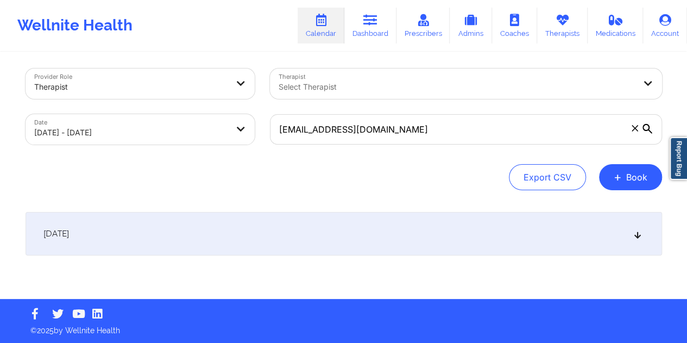
click at [261, 242] on div "[DATE]" at bounding box center [344, 233] width 637 height 43
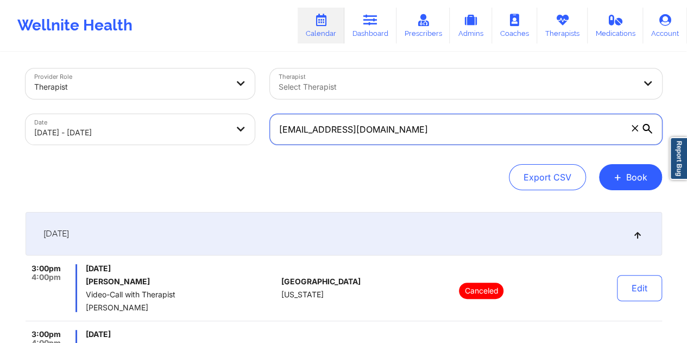
click at [342, 136] on input "[EMAIL_ADDRESS][DOMAIN_NAME]" at bounding box center [466, 129] width 392 height 30
paste input "[EMAIL_ADDRESS]"
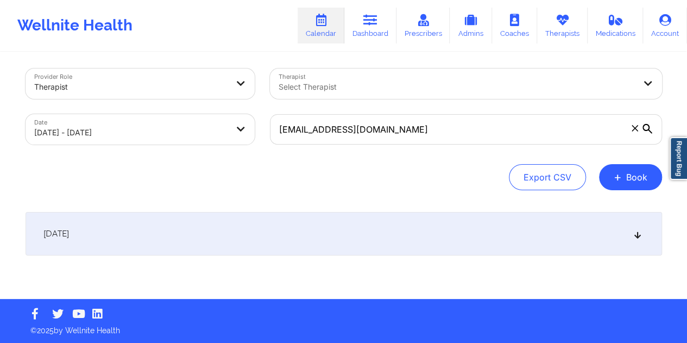
click at [335, 237] on div "[DATE]" at bounding box center [344, 233] width 637 height 43
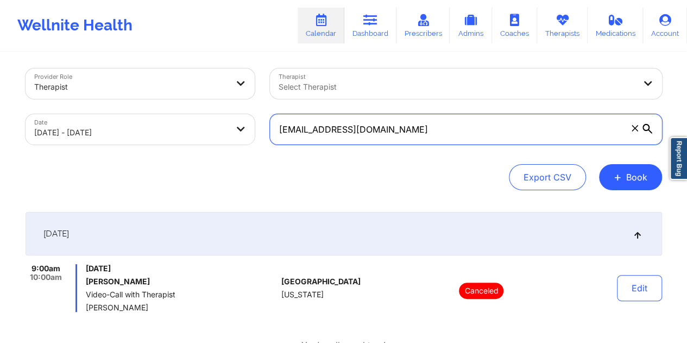
click at [370, 133] on input "[EMAIL_ADDRESS][DOMAIN_NAME]" at bounding box center [466, 129] width 392 height 30
paste input "its.dara"
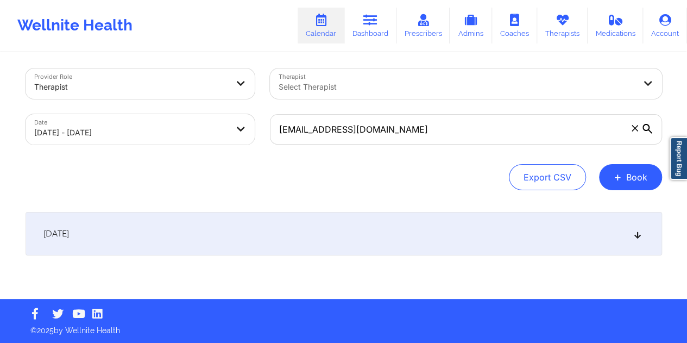
click at [345, 237] on div "[DATE]" at bounding box center [344, 233] width 637 height 43
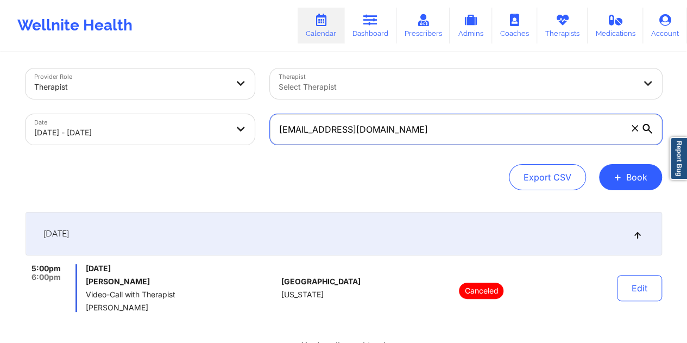
click at [382, 137] on input "[EMAIL_ADDRESS][DOMAIN_NAME]" at bounding box center [466, 129] width 392 height 30
paste input "vonnepinedo"
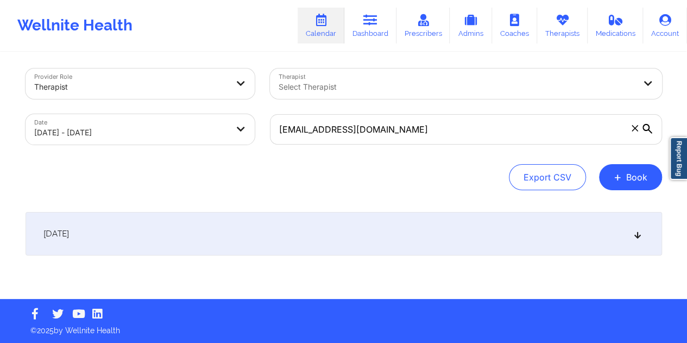
click at [332, 236] on div "[DATE]" at bounding box center [344, 233] width 637 height 43
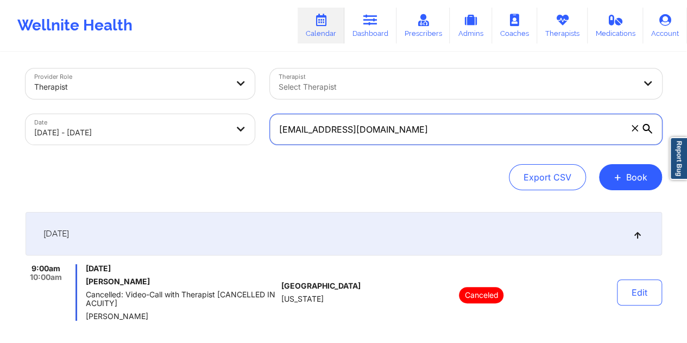
click at [368, 138] on input "[EMAIL_ADDRESS][DOMAIN_NAME]" at bounding box center [466, 129] width 392 height 30
paste input "jasminmj6902"
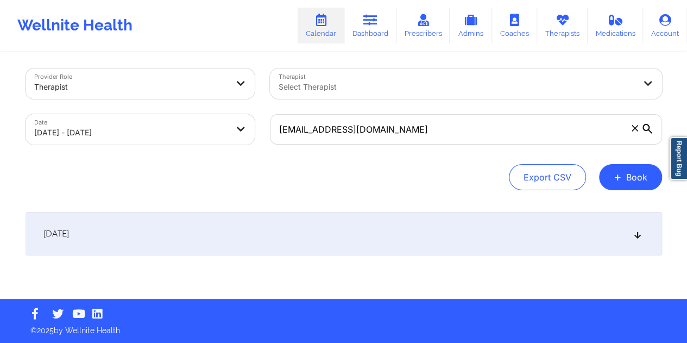
click at [357, 230] on div "[DATE]" at bounding box center [344, 233] width 637 height 43
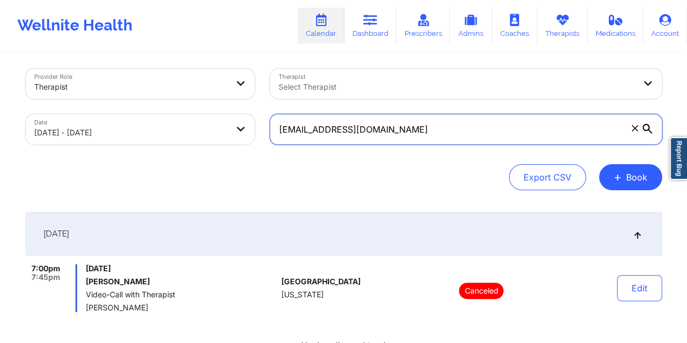
click at [347, 134] on input "[EMAIL_ADDRESS][DOMAIN_NAME]" at bounding box center [466, 129] width 392 height 30
paste
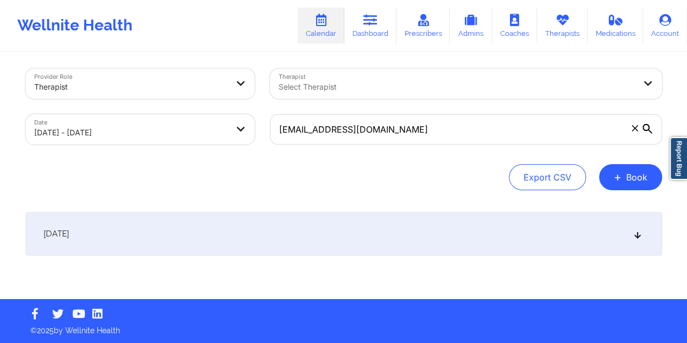
click at [354, 232] on div "[DATE]" at bounding box center [344, 233] width 637 height 43
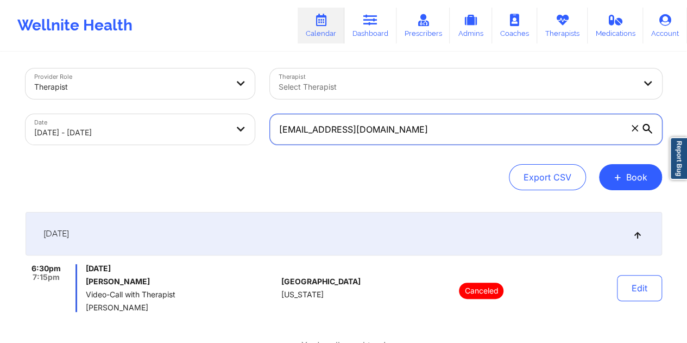
click at [375, 135] on input "[EMAIL_ADDRESS][DOMAIN_NAME]" at bounding box center [466, 129] width 392 height 30
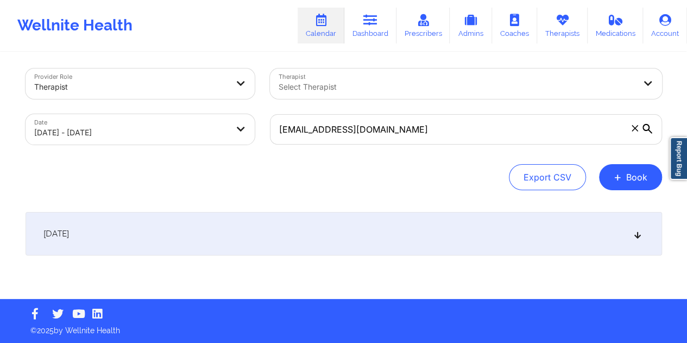
click at [369, 225] on div "[DATE]" at bounding box center [344, 233] width 637 height 43
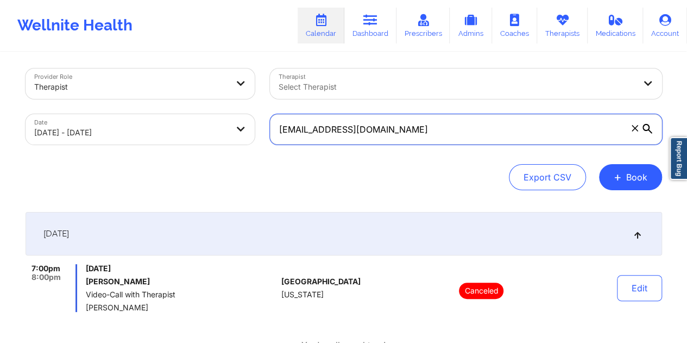
click at [364, 129] on input "[EMAIL_ADDRESS][DOMAIN_NAME]" at bounding box center [466, 129] width 392 height 30
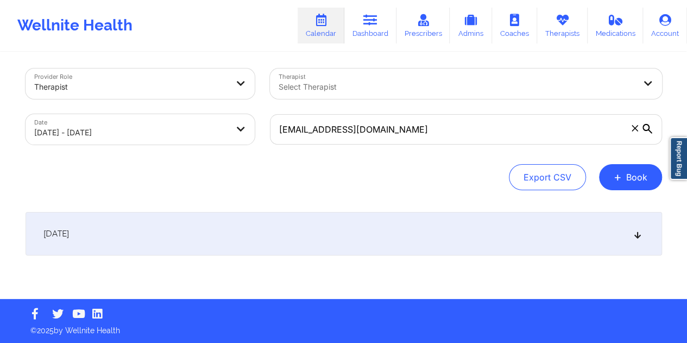
click at [343, 234] on div "[DATE]" at bounding box center [344, 233] width 637 height 43
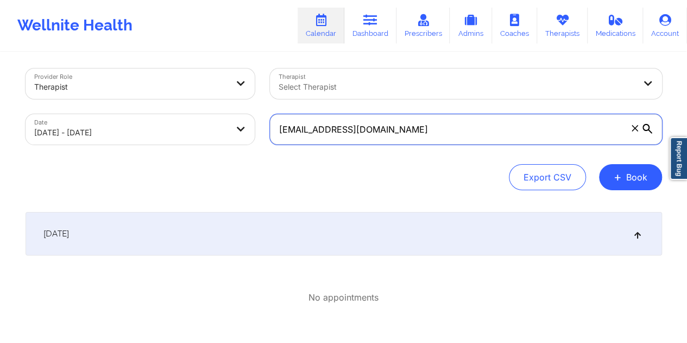
click at [339, 132] on input "[EMAIL_ADDRESS][DOMAIN_NAME]" at bounding box center [466, 129] width 392 height 30
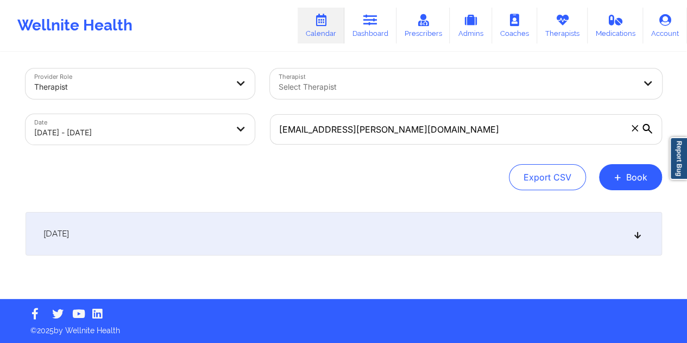
drag, startPoint x: 368, startPoint y: 242, endPoint x: 374, endPoint y: 243, distance: 6.2
click at [368, 242] on div "[DATE]" at bounding box center [344, 233] width 637 height 43
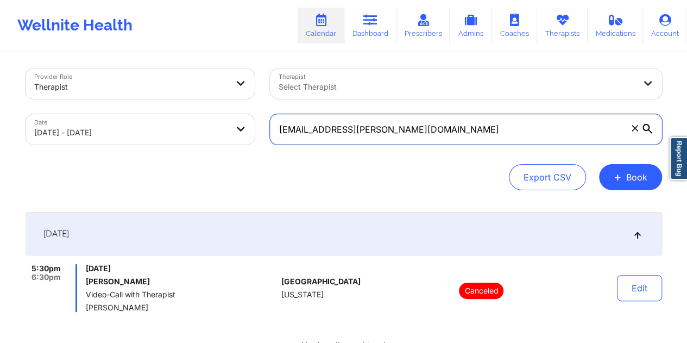
click at [362, 128] on input "[EMAIL_ADDRESS][PERSON_NAME][DOMAIN_NAME]" at bounding box center [466, 129] width 392 height 30
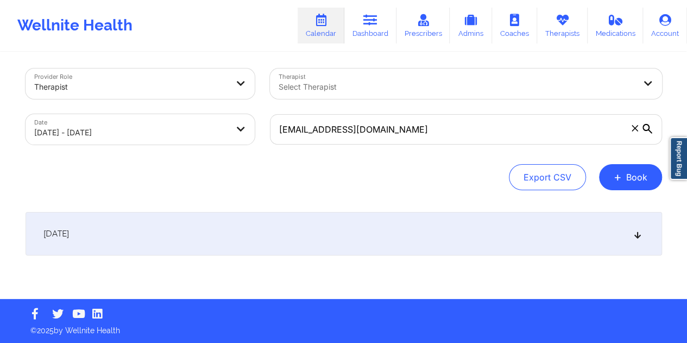
click at [329, 228] on div "[DATE]" at bounding box center [344, 233] width 637 height 43
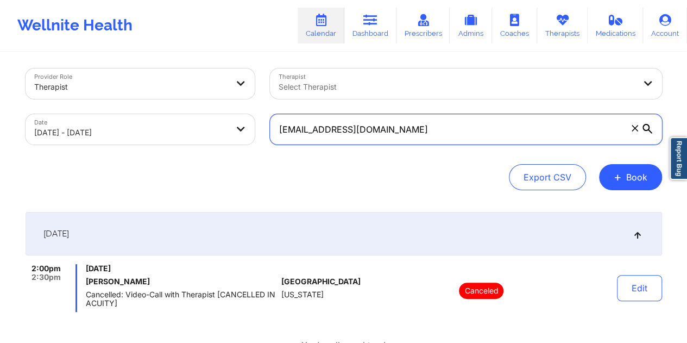
click at [351, 138] on input "[EMAIL_ADDRESS][DOMAIN_NAME]" at bounding box center [466, 129] width 392 height 30
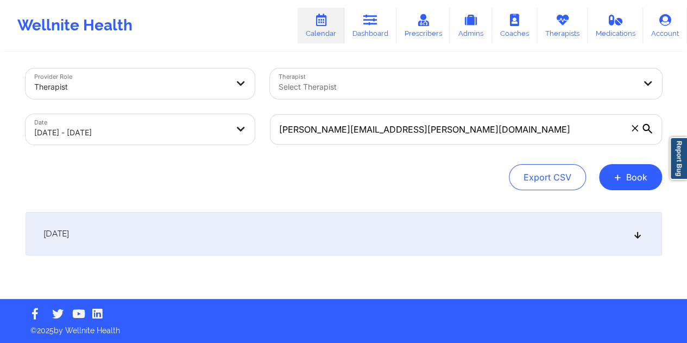
click at [333, 240] on div "[DATE]" at bounding box center [344, 233] width 637 height 43
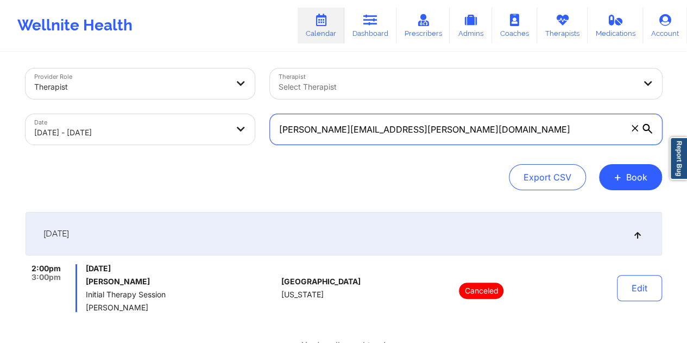
click at [365, 128] on input "[PERSON_NAME][EMAIL_ADDRESS][PERSON_NAME][DOMAIN_NAME]" at bounding box center [466, 129] width 392 height 30
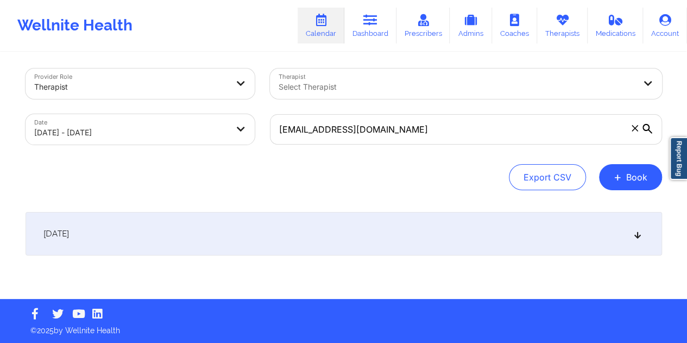
click at [254, 244] on div "[DATE]" at bounding box center [344, 233] width 637 height 43
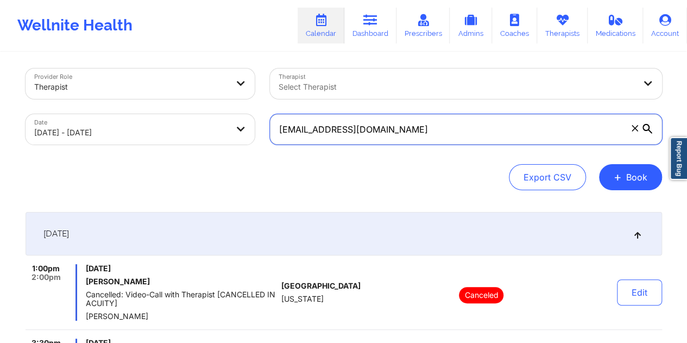
click at [343, 131] on input "[EMAIL_ADDRESS][DOMAIN_NAME]" at bounding box center [466, 129] width 392 height 30
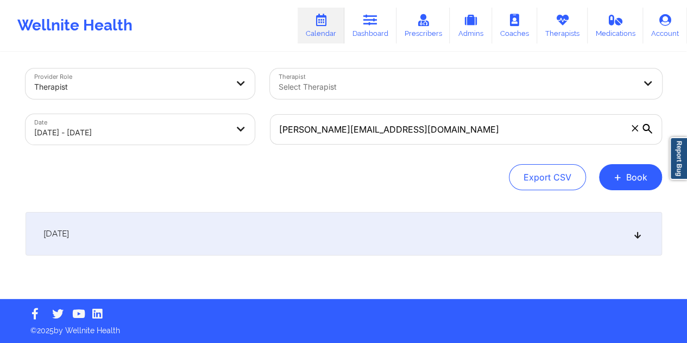
click at [322, 232] on div "[DATE]" at bounding box center [344, 233] width 637 height 43
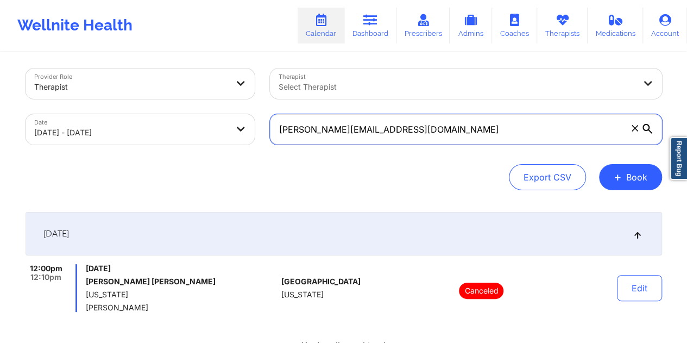
click at [350, 127] on input "[PERSON_NAME][EMAIL_ADDRESS][DOMAIN_NAME]" at bounding box center [466, 129] width 392 height 30
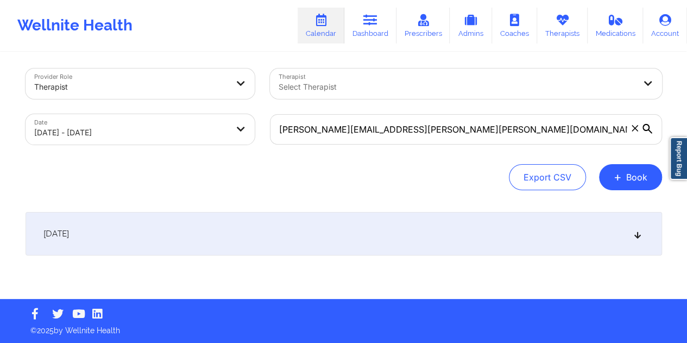
click at [368, 228] on div "[DATE]" at bounding box center [344, 233] width 637 height 43
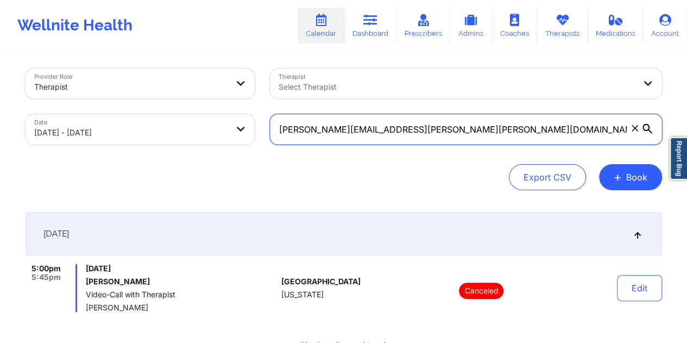
click at [327, 125] on input "[PERSON_NAME][EMAIL_ADDRESS][PERSON_NAME][PERSON_NAME][DOMAIN_NAME]" at bounding box center [466, 129] width 392 height 30
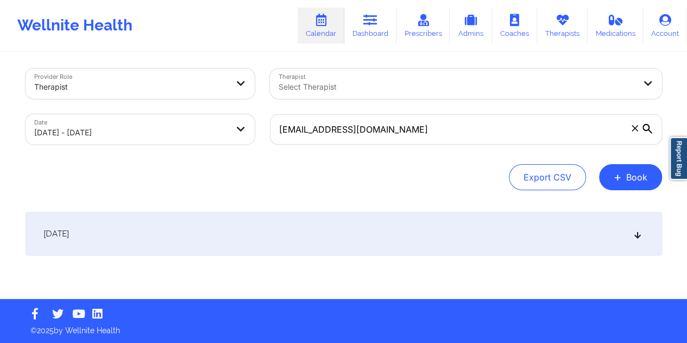
click at [312, 235] on div "[DATE]" at bounding box center [344, 233] width 637 height 43
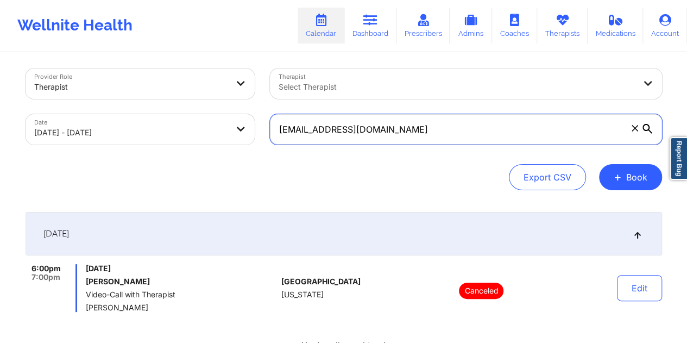
click at [352, 125] on input "[EMAIL_ADDRESS][DOMAIN_NAME]" at bounding box center [466, 129] width 392 height 30
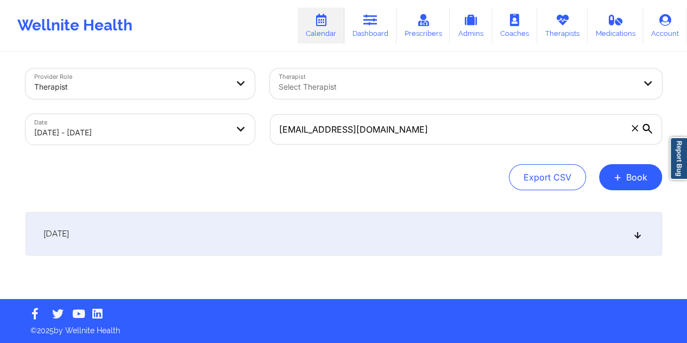
click at [330, 243] on div "[DATE]" at bounding box center [344, 233] width 637 height 43
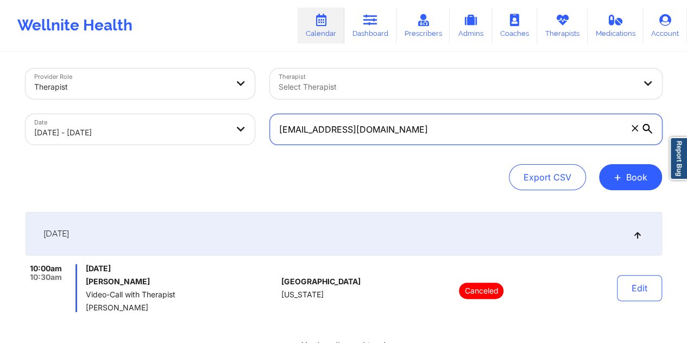
click at [318, 133] on input "[EMAIL_ADDRESS][DOMAIN_NAME]" at bounding box center [466, 129] width 392 height 30
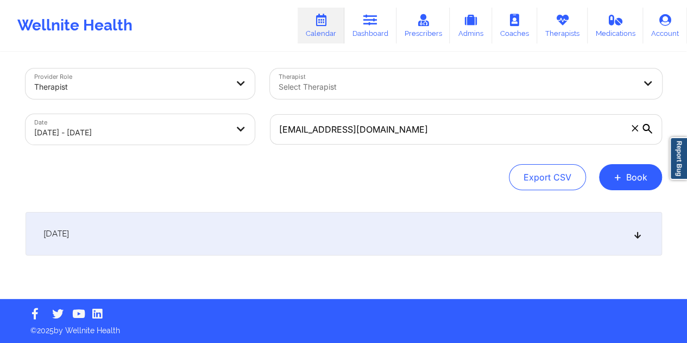
click at [323, 233] on div "[DATE]" at bounding box center [344, 233] width 637 height 43
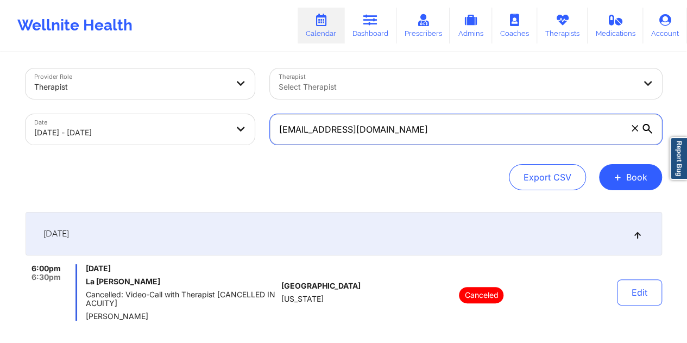
click at [352, 128] on input "[EMAIL_ADDRESS][DOMAIN_NAME]" at bounding box center [466, 129] width 392 height 30
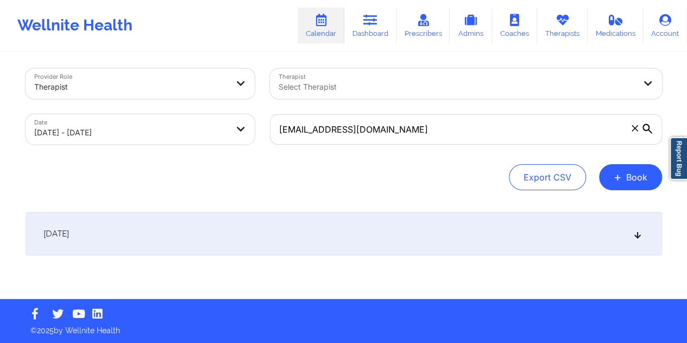
click at [312, 232] on div "[DATE]" at bounding box center [344, 233] width 637 height 43
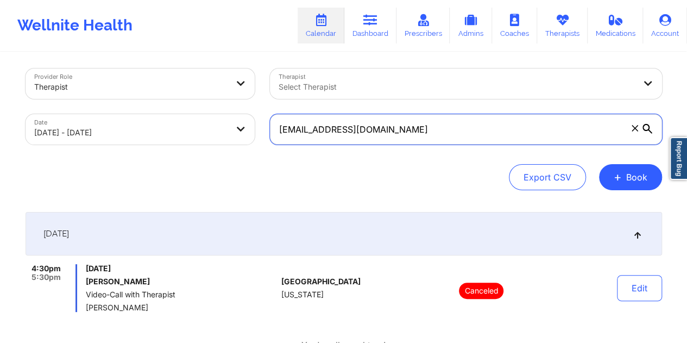
click at [356, 128] on input "[EMAIL_ADDRESS][DOMAIN_NAME]" at bounding box center [466, 129] width 392 height 30
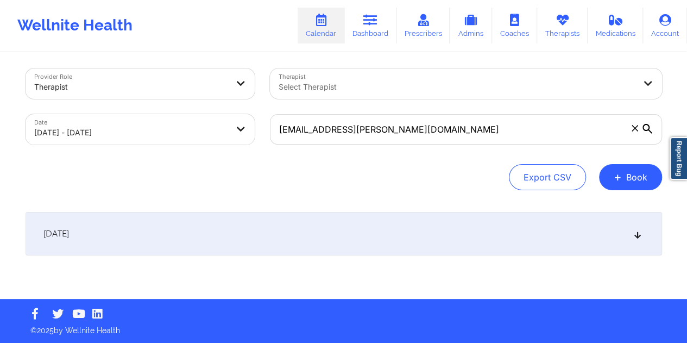
click at [387, 217] on div "[DATE]" at bounding box center [344, 233] width 637 height 43
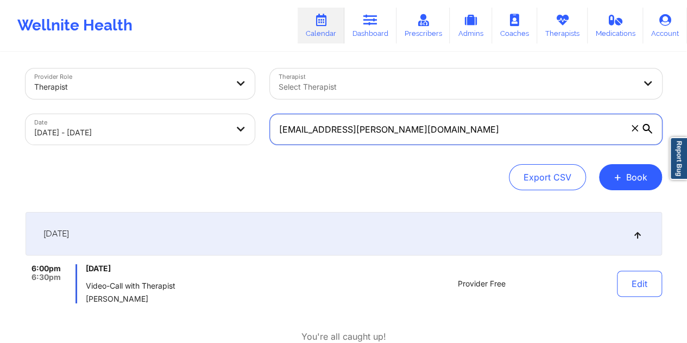
click at [356, 136] on input "[EMAIL_ADDRESS][PERSON_NAME][DOMAIN_NAME]" at bounding box center [466, 129] width 392 height 30
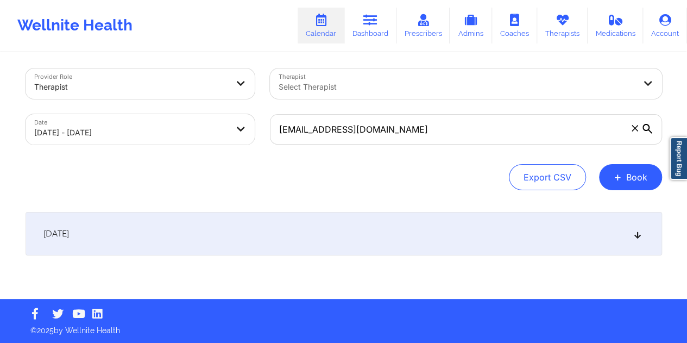
click at [364, 225] on div "[DATE]" at bounding box center [344, 233] width 637 height 43
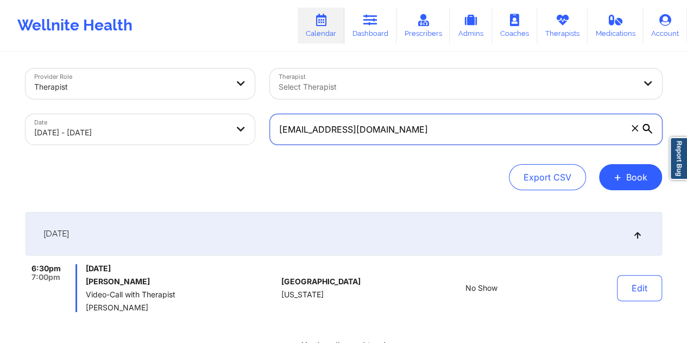
click at [376, 137] on input "[EMAIL_ADDRESS][DOMAIN_NAME]" at bounding box center [466, 129] width 392 height 30
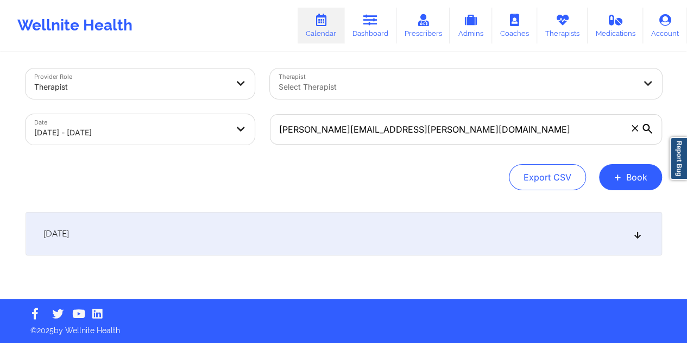
click at [363, 235] on div "[DATE]" at bounding box center [344, 233] width 637 height 43
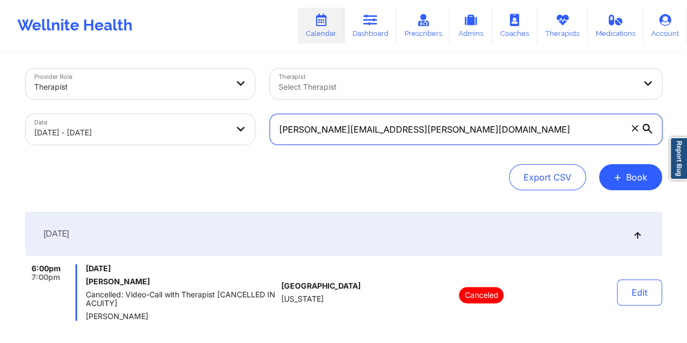
click at [363, 116] on input "[PERSON_NAME][EMAIL_ADDRESS][PERSON_NAME][DOMAIN_NAME]" at bounding box center [466, 129] width 392 height 30
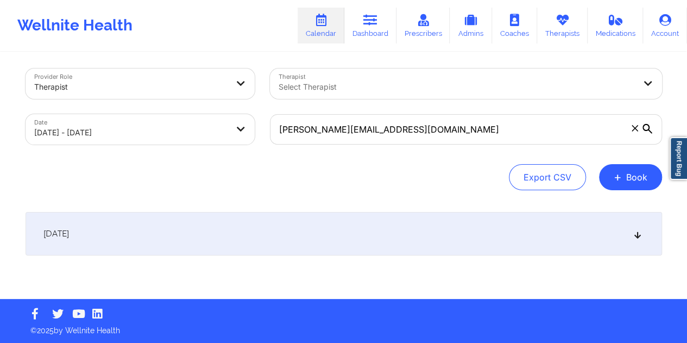
click at [398, 236] on div "[DATE]" at bounding box center [344, 233] width 637 height 43
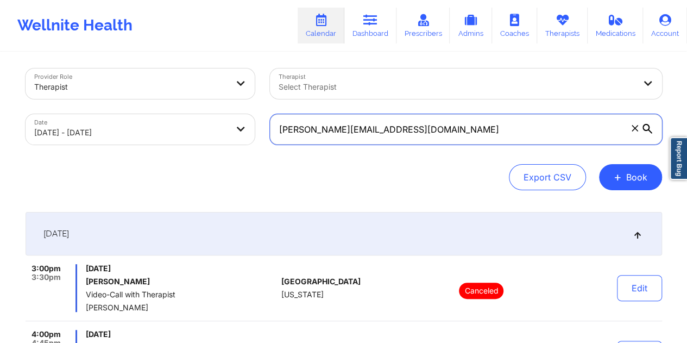
click at [361, 134] on input "[PERSON_NAME][EMAIL_ADDRESS][DOMAIN_NAME]" at bounding box center [466, 129] width 392 height 30
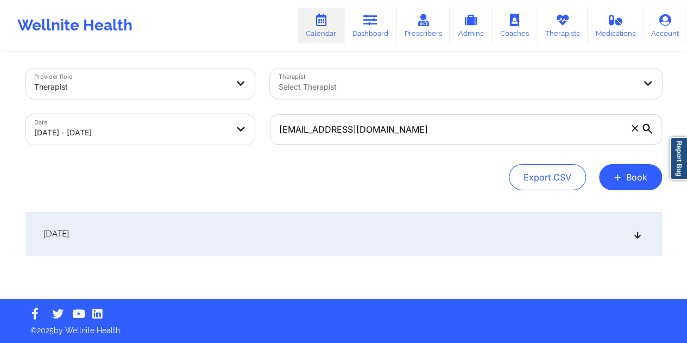
click at [293, 231] on div "[DATE]" at bounding box center [344, 233] width 637 height 43
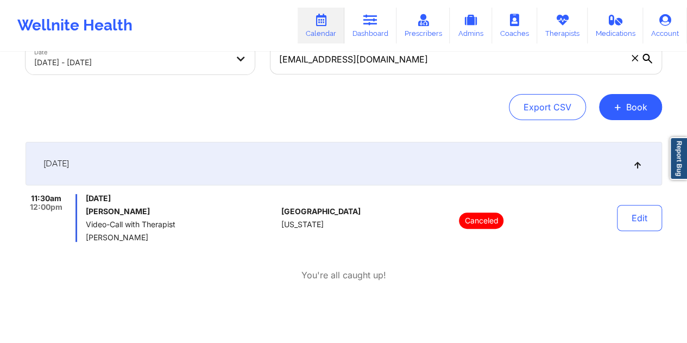
scroll to position [59, 0]
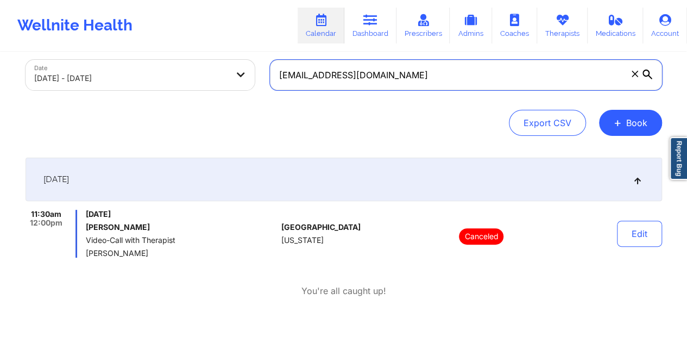
click at [328, 71] on input "[EMAIL_ADDRESS][DOMAIN_NAME]" at bounding box center [466, 75] width 392 height 30
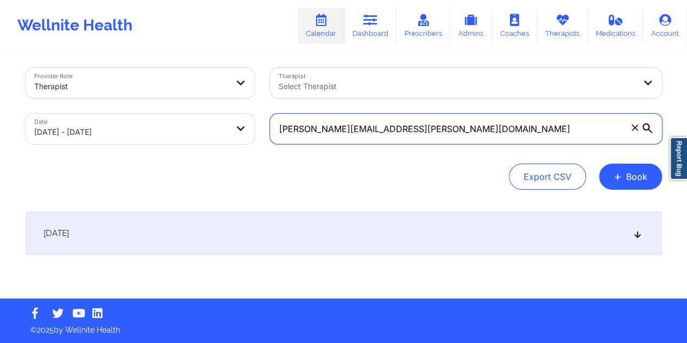
scroll to position [4, 0]
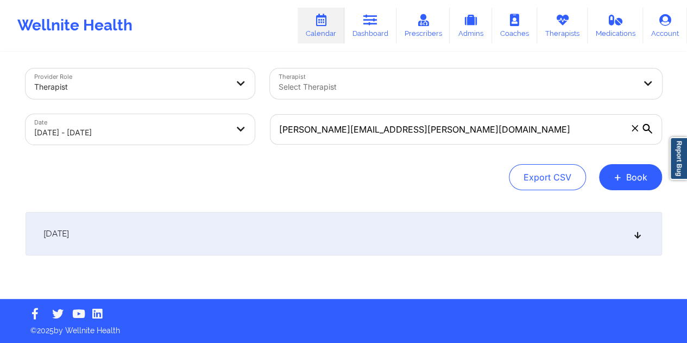
click at [343, 212] on div "[DATE]" at bounding box center [344, 233] width 637 height 43
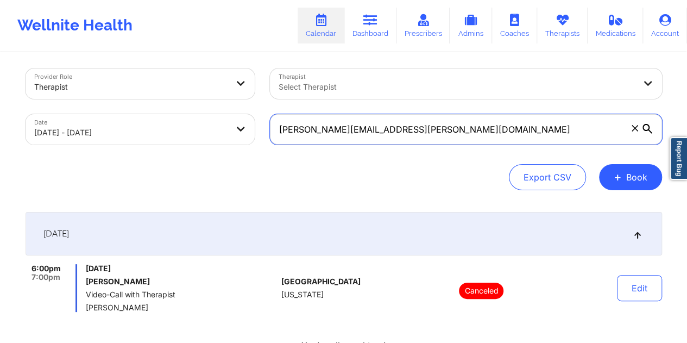
click at [374, 135] on input "[PERSON_NAME][EMAIL_ADDRESS][PERSON_NAME][DOMAIN_NAME]" at bounding box center [466, 129] width 392 height 30
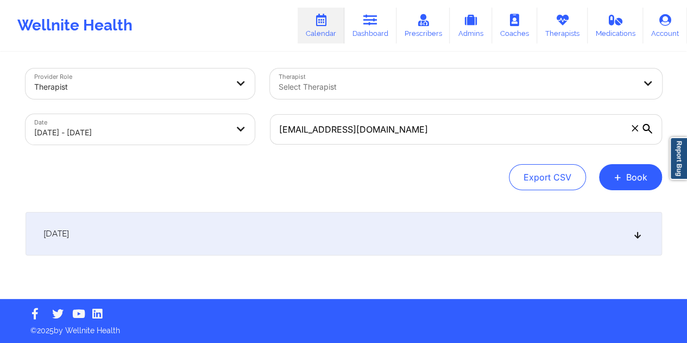
click at [361, 222] on div "[DATE]" at bounding box center [344, 233] width 637 height 43
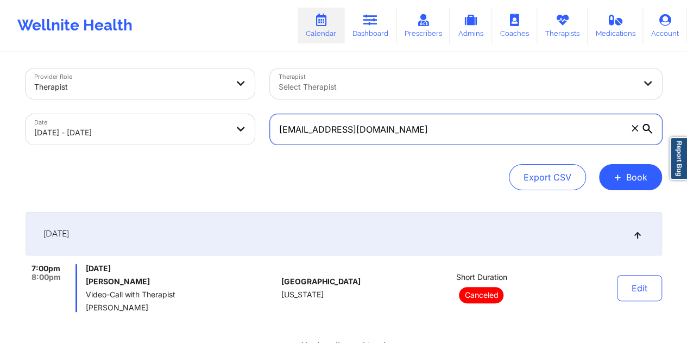
click at [332, 131] on input "[EMAIL_ADDRESS][DOMAIN_NAME]" at bounding box center [466, 129] width 392 height 30
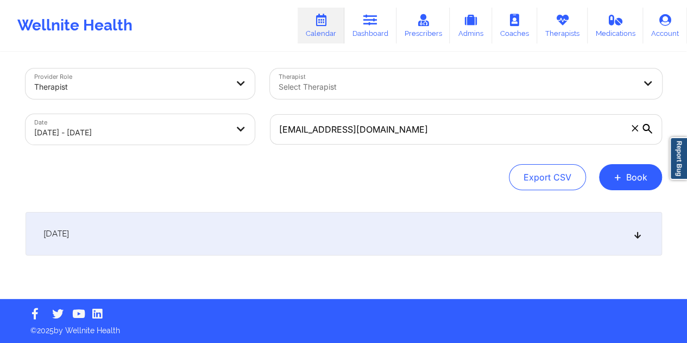
click at [316, 243] on div "[DATE]" at bounding box center [344, 233] width 637 height 43
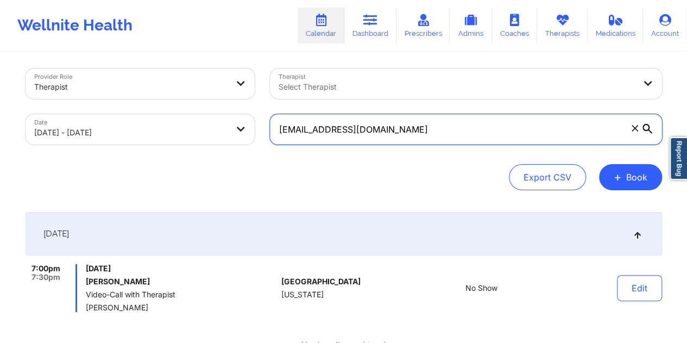
click at [368, 131] on input "[EMAIL_ADDRESS][DOMAIN_NAME]" at bounding box center [466, 129] width 392 height 30
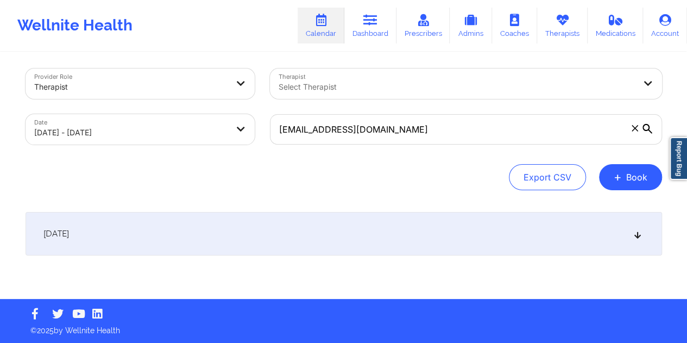
click at [339, 247] on div "[DATE]" at bounding box center [344, 233] width 637 height 43
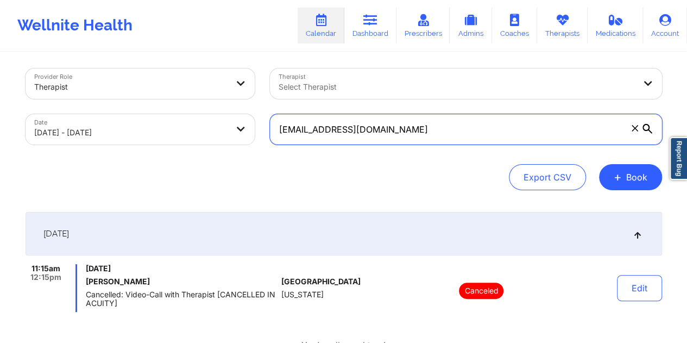
click at [357, 125] on input "[EMAIL_ADDRESS][DOMAIN_NAME]" at bounding box center [466, 129] width 392 height 30
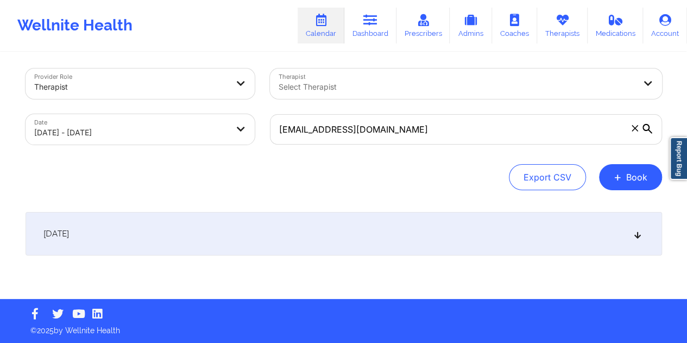
click at [333, 228] on div "[DATE]" at bounding box center [344, 233] width 637 height 43
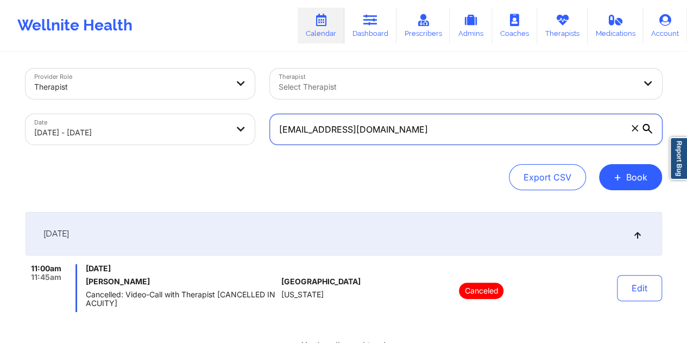
click at [382, 134] on input "[EMAIL_ADDRESS][DOMAIN_NAME]" at bounding box center [466, 129] width 392 height 30
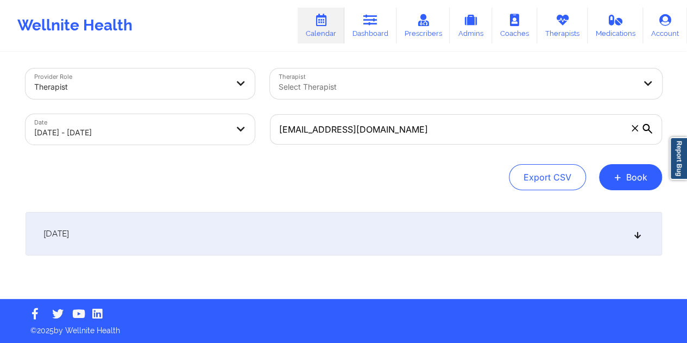
click at [313, 238] on div "[DATE]" at bounding box center [344, 233] width 637 height 43
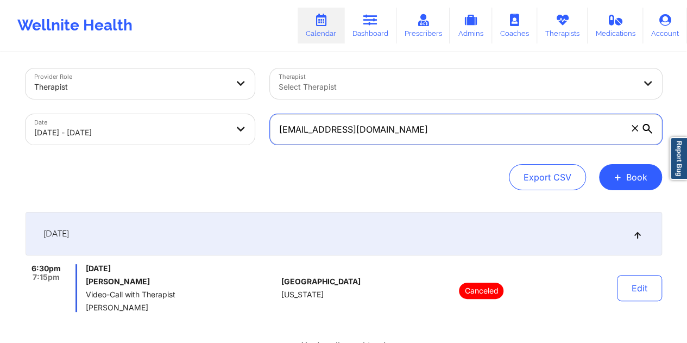
click at [411, 123] on input "[EMAIL_ADDRESS][DOMAIN_NAME]" at bounding box center [466, 129] width 392 height 30
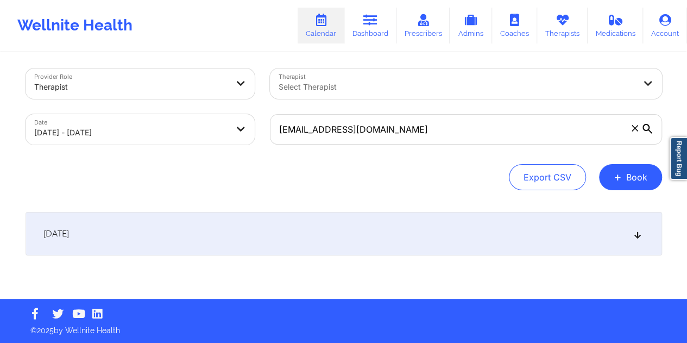
drag, startPoint x: 325, startPoint y: 242, endPoint x: 342, endPoint y: 248, distance: 18.1
click at [326, 241] on div "[DATE]" at bounding box center [344, 233] width 637 height 43
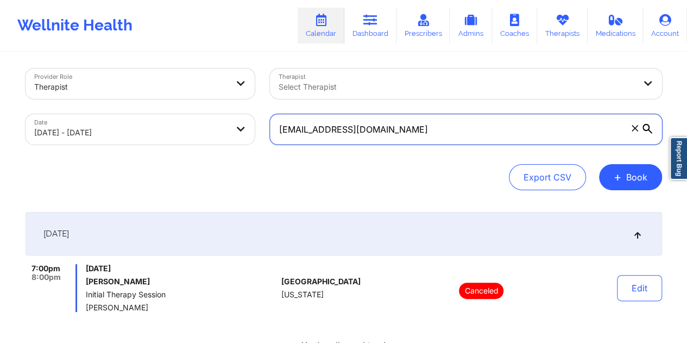
click at [347, 134] on input "[EMAIL_ADDRESS][DOMAIN_NAME]" at bounding box center [466, 129] width 392 height 30
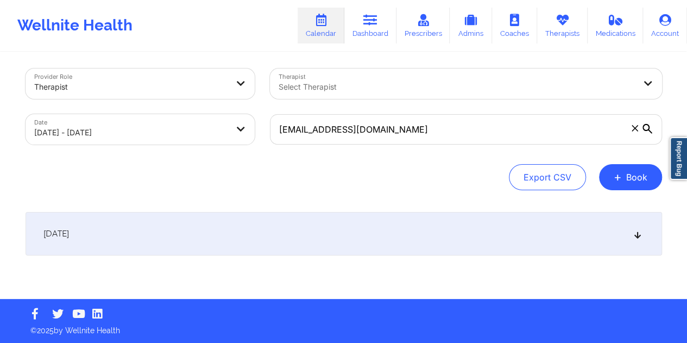
click at [302, 259] on div "[DATE] No appointments" at bounding box center [344, 255] width 637 height 87
click at [318, 236] on div "[DATE]" at bounding box center [344, 233] width 637 height 43
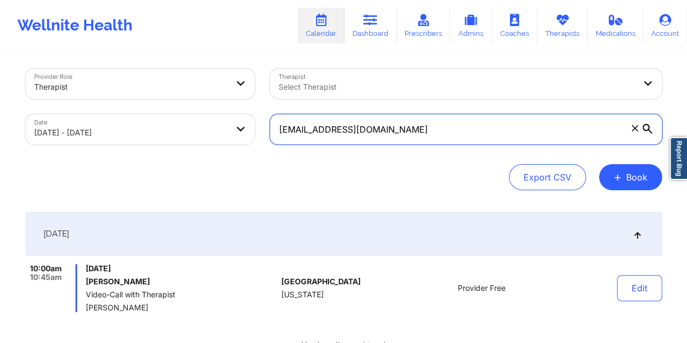
click at [381, 133] on input "[EMAIL_ADDRESS][DOMAIN_NAME]" at bounding box center [466, 129] width 392 height 30
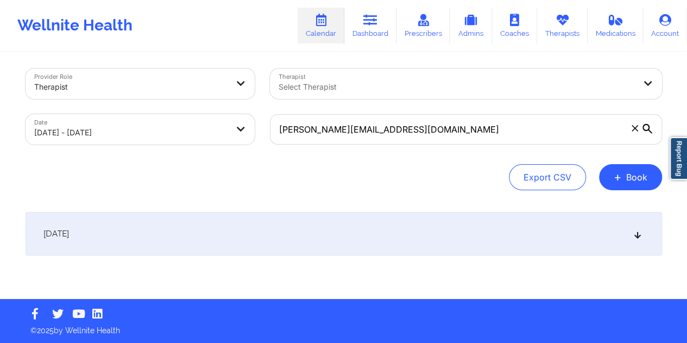
click at [352, 245] on div "[DATE]" at bounding box center [344, 233] width 637 height 43
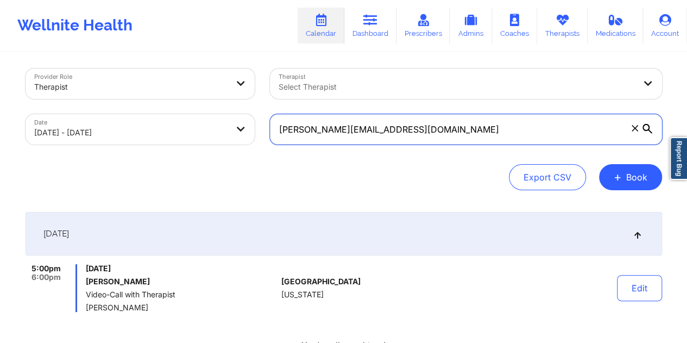
click at [391, 134] on input "[PERSON_NAME][EMAIL_ADDRESS][DOMAIN_NAME]" at bounding box center [466, 129] width 392 height 30
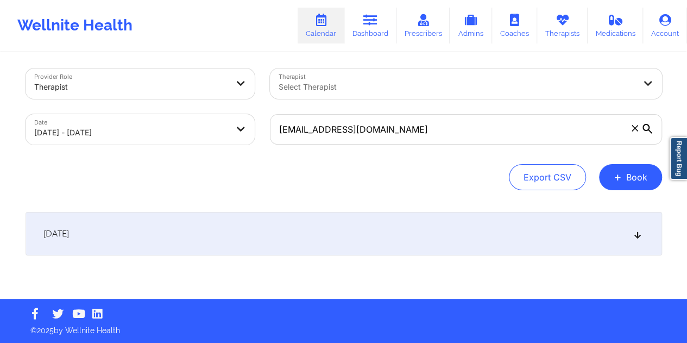
click at [317, 240] on div "[DATE]" at bounding box center [344, 233] width 637 height 43
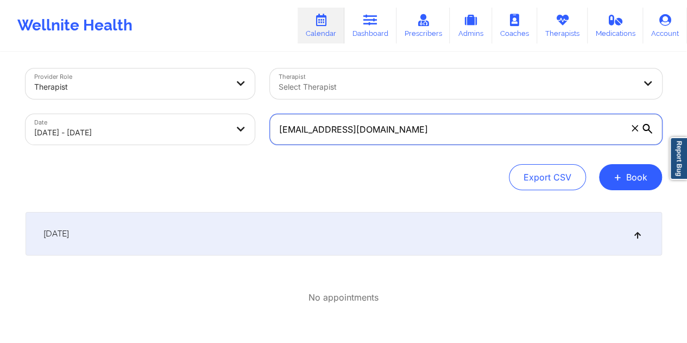
click at [324, 135] on input "[EMAIL_ADDRESS][DOMAIN_NAME]" at bounding box center [466, 129] width 392 height 30
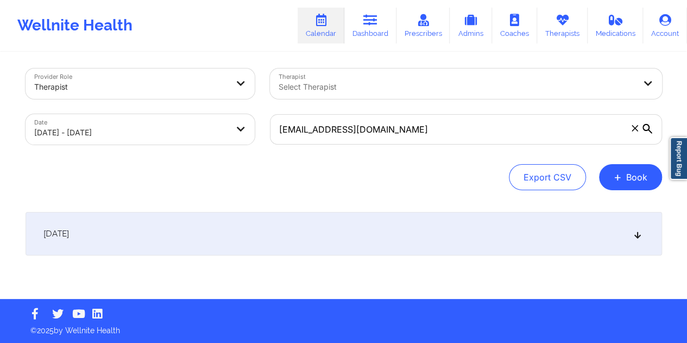
click at [355, 208] on div "Provider Role Therapist Therapist Select Therapist Date [DATE] - [DATE] [EMAIL_…" at bounding box center [344, 174] width 652 height 250
click at [355, 223] on div "[DATE]" at bounding box center [344, 233] width 637 height 43
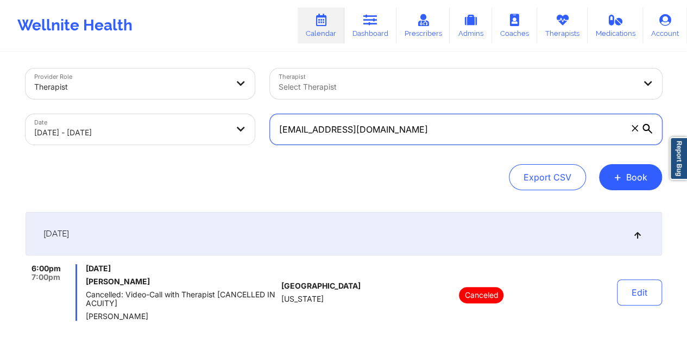
click at [371, 137] on input "[EMAIL_ADDRESS][DOMAIN_NAME]" at bounding box center [466, 129] width 392 height 30
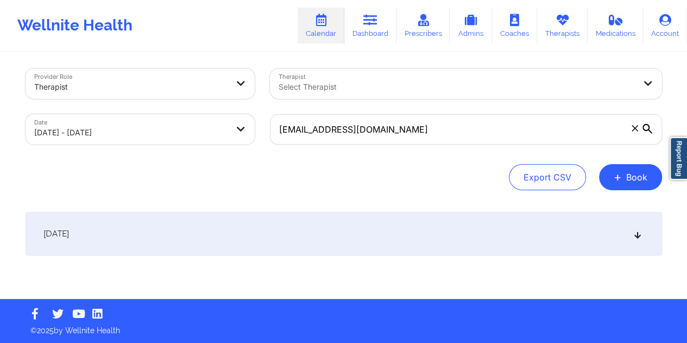
click at [396, 243] on div "[DATE]" at bounding box center [344, 233] width 637 height 43
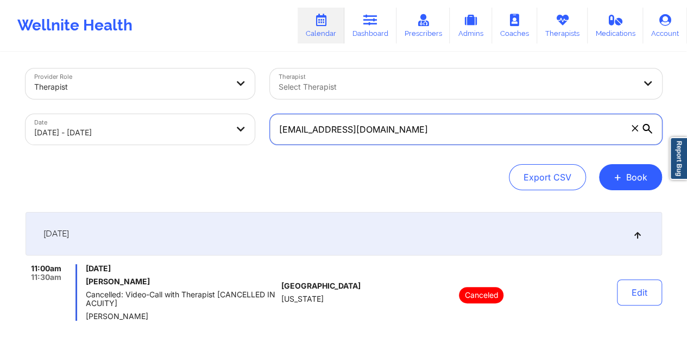
click at [388, 133] on input "[EMAIL_ADDRESS][DOMAIN_NAME]" at bounding box center [466, 129] width 392 height 30
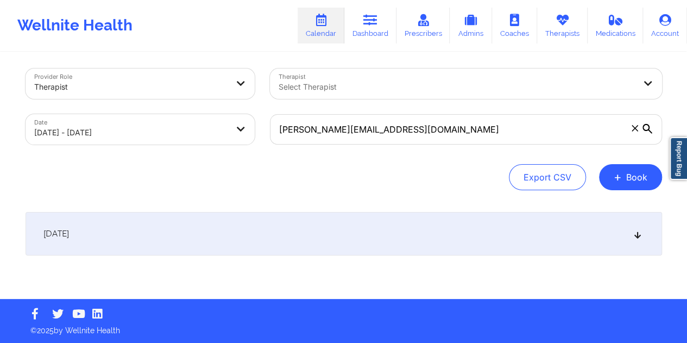
click at [358, 230] on div "[DATE]" at bounding box center [344, 233] width 637 height 43
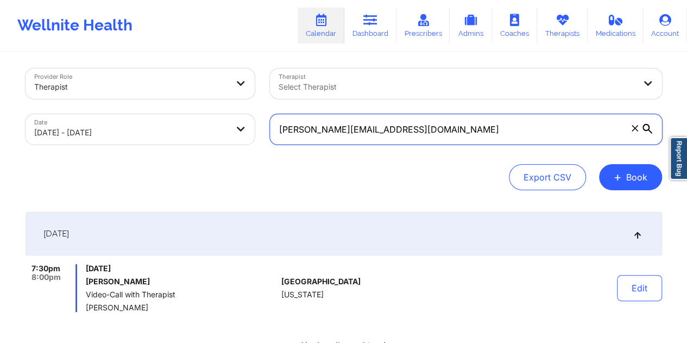
click at [348, 133] on input "[PERSON_NAME][EMAIL_ADDRESS][DOMAIN_NAME]" at bounding box center [466, 129] width 392 height 30
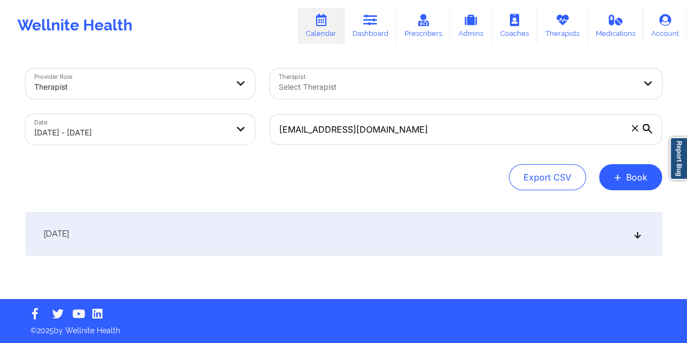
click at [257, 235] on div "[DATE]" at bounding box center [344, 233] width 637 height 43
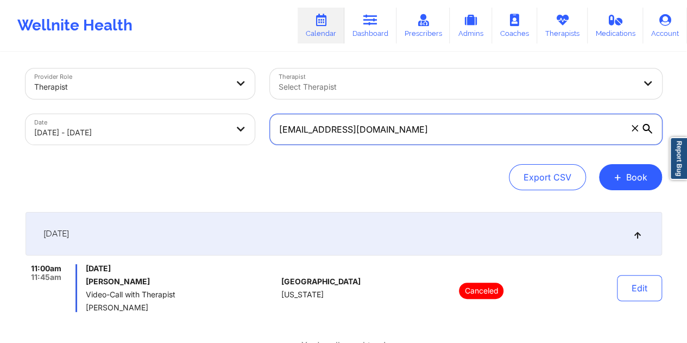
click at [352, 123] on input "[EMAIL_ADDRESS][DOMAIN_NAME]" at bounding box center [466, 129] width 392 height 30
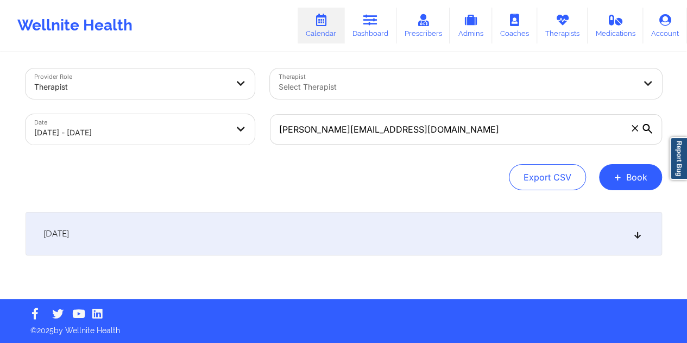
click at [344, 228] on div "[DATE]" at bounding box center [344, 233] width 637 height 43
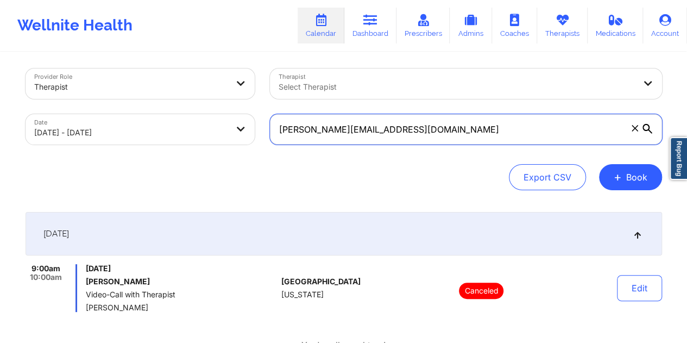
click at [373, 129] on input "[PERSON_NAME][EMAIL_ADDRESS][DOMAIN_NAME]" at bounding box center [466, 129] width 392 height 30
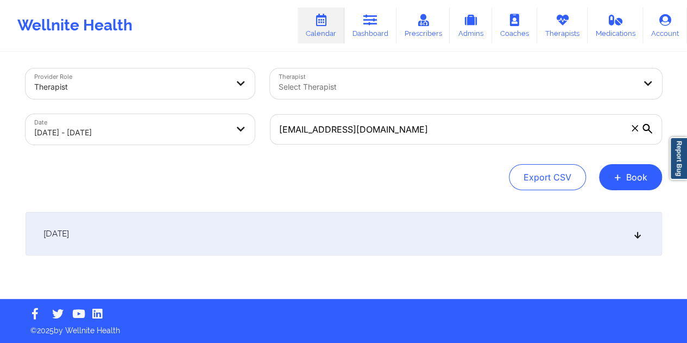
click at [230, 234] on div "[DATE]" at bounding box center [344, 233] width 637 height 43
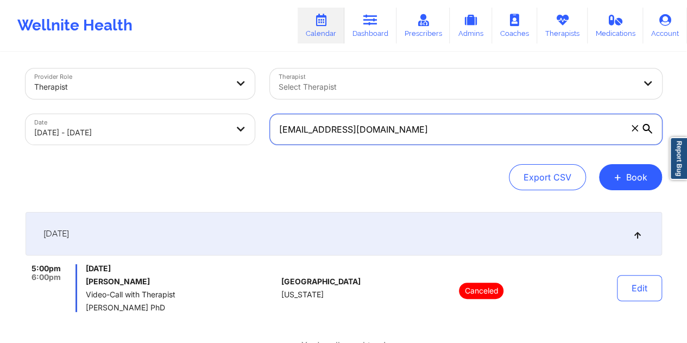
click at [381, 123] on input "[EMAIL_ADDRESS][DOMAIN_NAME]" at bounding box center [466, 129] width 392 height 30
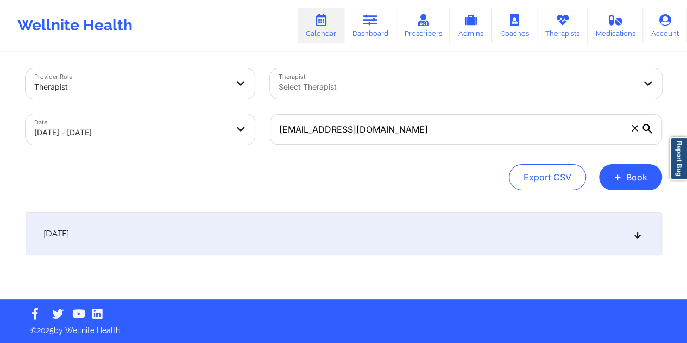
click at [364, 229] on div "[DATE]" at bounding box center [344, 233] width 637 height 43
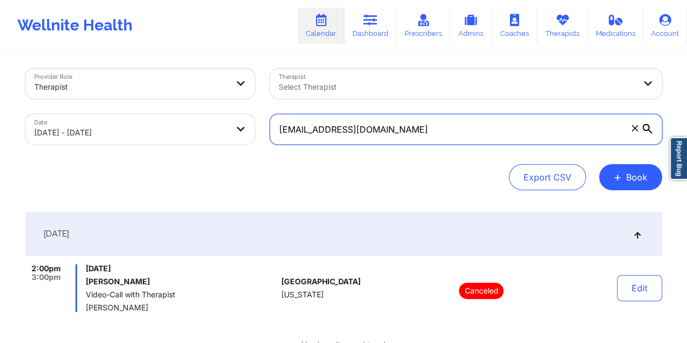
click at [364, 135] on input "[EMAIL_ADDRESS][DOMAIN_NAME]" at bounding box center [466, 129] width 392 height 30
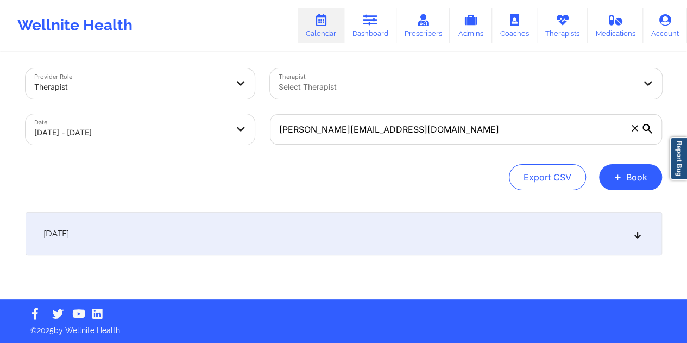
click at [385, 234] on div "[DATE]" at bounding box center [344, 233] width 637 height 43
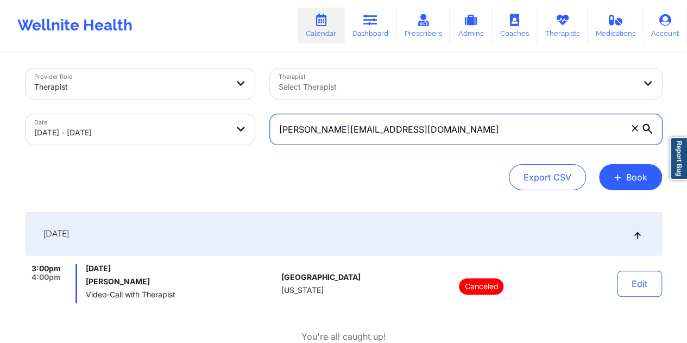
click at [412, 128] on input "[PERSON_NAME][EMAIL_ADDRESS][DOMAIN_NAME]" at bounding box center [466, 129] width 392 height 30
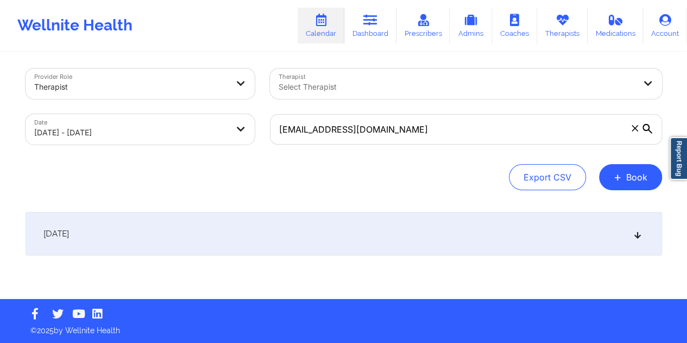
click at [333, 237] on div "[DATE]" at bounding box center [344, 233] width 637 height 43
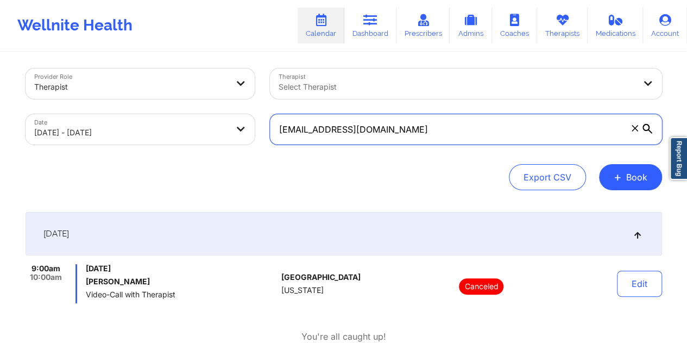
click at [429, 141] on input "[EMAIL_ADDRESS][DOMAIN_NAME]" at bounding box center [466, 129] width 392 height 30
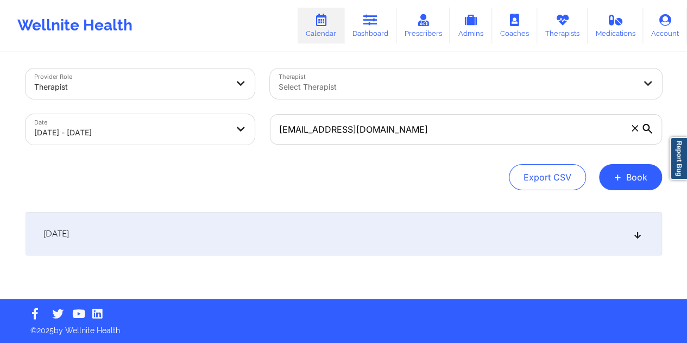
click at [368, 248] on div "[DATE]" at bounding box center [344, 233] width 637 height 43
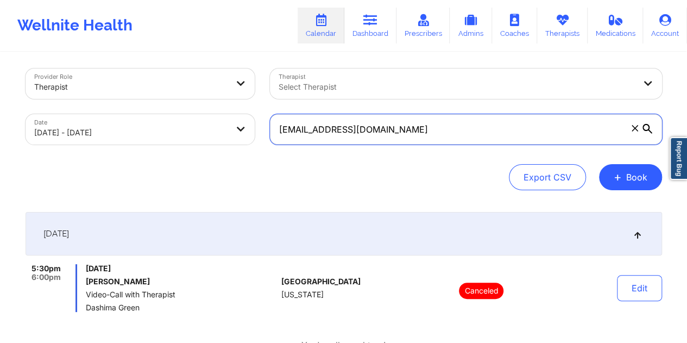
click at [363, 138] on input "[EMAIL_ADDRESS][DOMAIN_NAME]" at bounding box center [466, 129] width 392 height 30
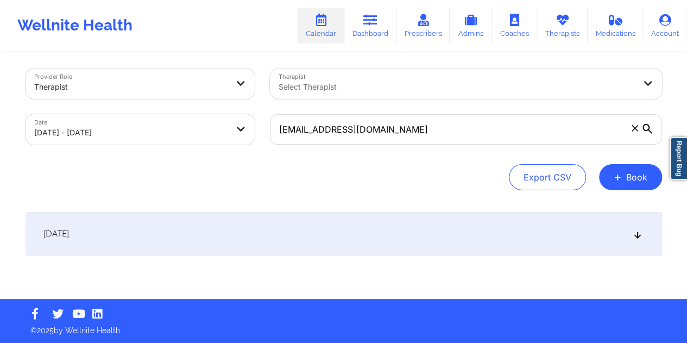
click at [359, 231] on div "[DATE]" at bounding box center [344, 233] width 637 height 43
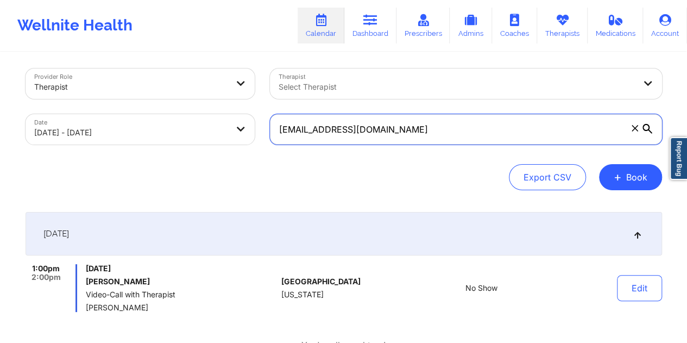
click at [370, 125] on input "[EMAIL_ADDRESS][DOMAIN_NAME]" at bounding box center [466, 129] width 392 height 30
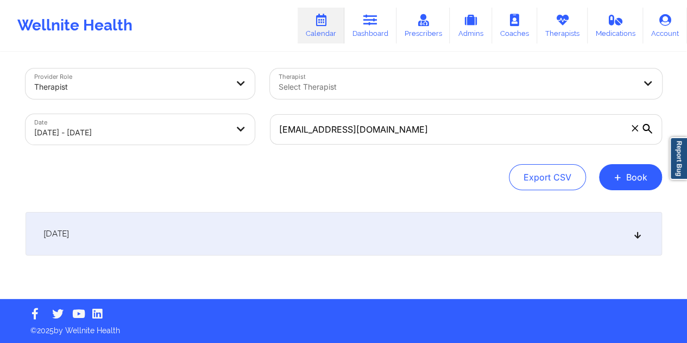
click at [360, 209] on div "Provider Role Therapist Therapist Select Therapist Date [DATE] - [DATE] [EMAIL_…" at bounding box center [344, 174] width 652 height 250
click at [352, 224] on div "[DATE]" at bounding box center [344, 233] width 637 height 43
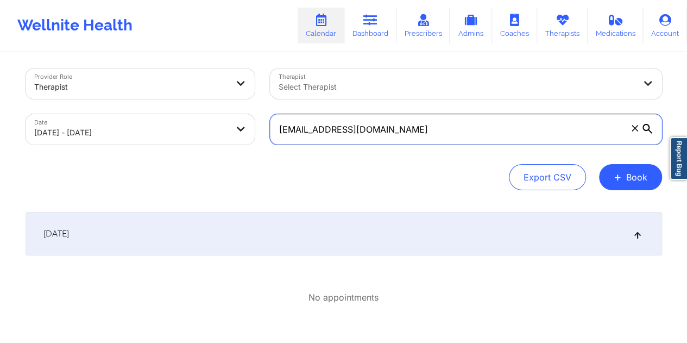
click at [362, 134] on input "[EMAIL_ADDRESS][DOMAIN_NAME]" at bounding box center [466, 129] width 392 height 30
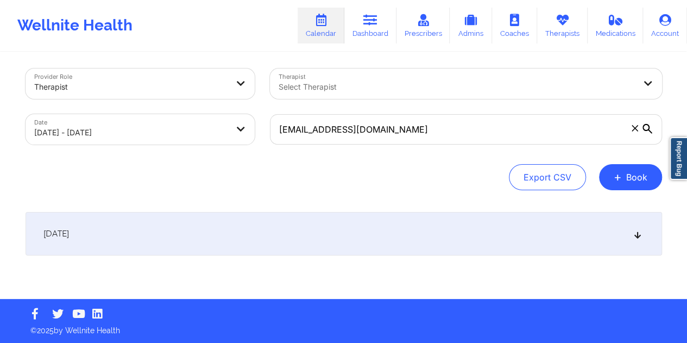
click at [347, 245] on div "[DATE]" at bounding box center [344, 233] width 637 height 43
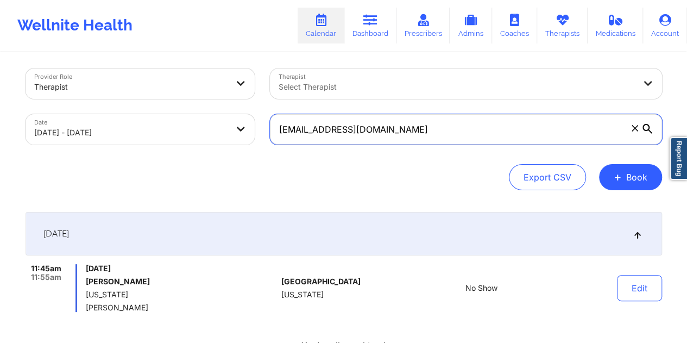
click at [364, 131] on input "[EMAIL_ADDRESS][DOMAIN_NAME]" at bounding box center [466, 129] width 392 height 30
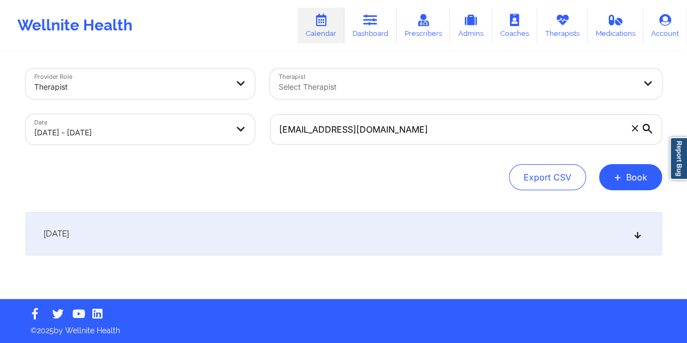
click at [360, 244] on div "[DATE]" at bounding box center [344, 233] width 637 height 43
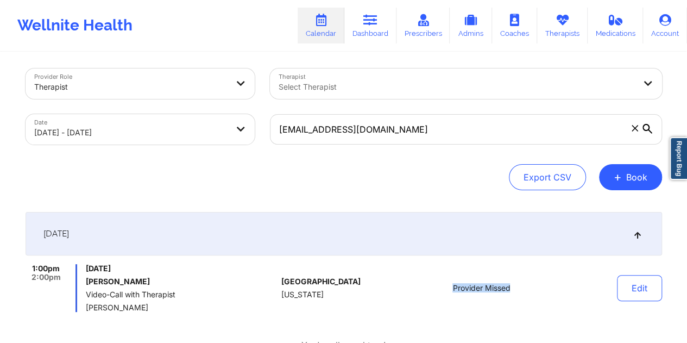
drag, startPoint x: 509, startPoint y: 288, endPoint x: 453, endPoint y: 289, distance: 56.0
click at [453, 289] on span "Provider Missed" at bounding box center [481, 288] width 58 height 9
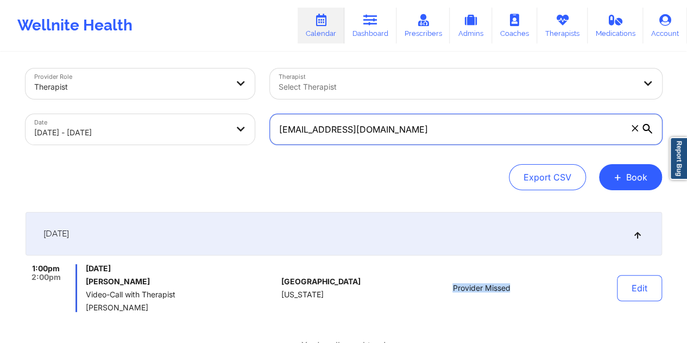
click at [350, 128] on input "[EMAIL_ADDRESS][DOMAIN_NAME]" at bounding box center [466, 129] width 392 height 30
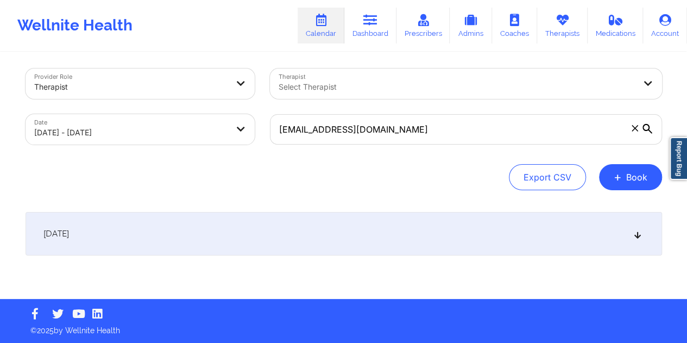
click at [368, 216] on div "[DATE]" at bounding box center [344, 233] width 637 height 43
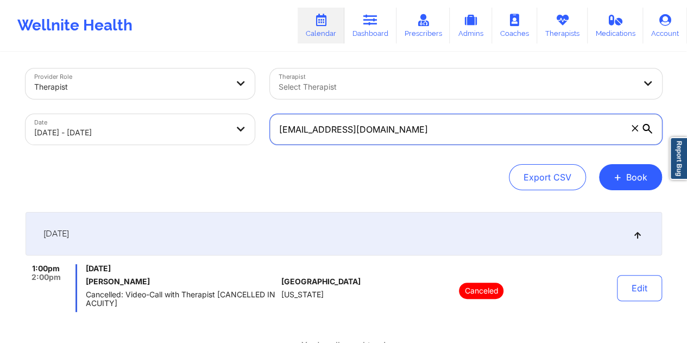
click at [348, 133] on input "[EMAIL_ADDRESS][DOMAIN_NAME]" at bounding box center [466, 129] width 392 height 30
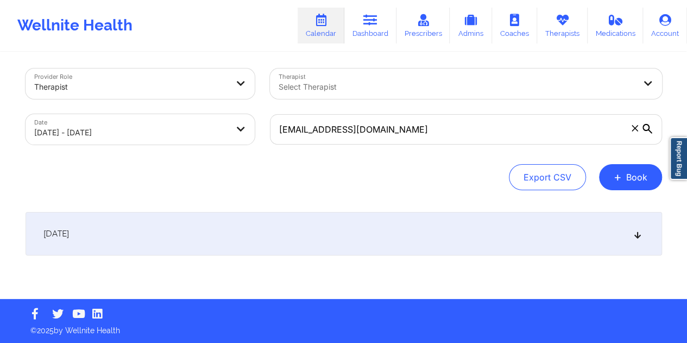
click at [328, 244] on div "[DATE]" at bounding box center [344, 233] width 637 height 43
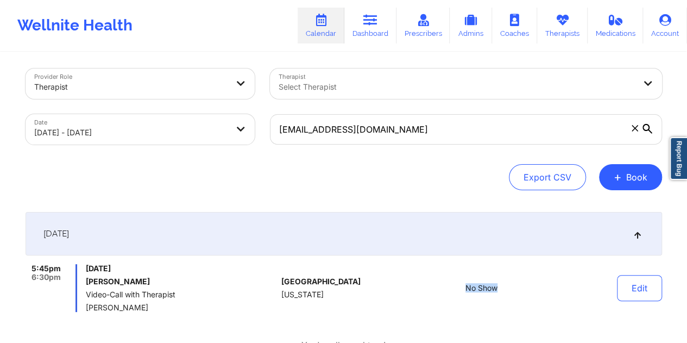
drag, startPoint x: 496, startPoint y: 287, endPoint x: 464, endPoint y: 287, distance: 32.6
click at [464, 287] on div "No Show" at bounding box center [481, 288] width 151 height 48
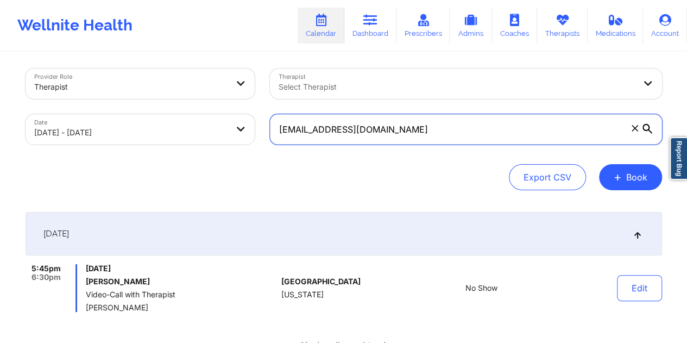
click at [382, 136] on input "[EMAIL_ADDRESS][DOMAIN_NAME]" at bounding box center [466, 129] width 392 height 30
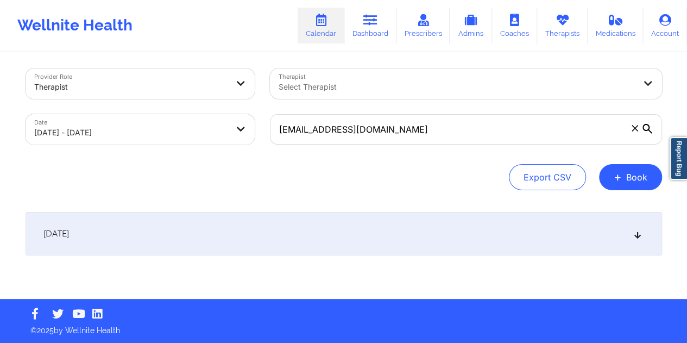
click at [376, 233] on div "[DATE]" at bounding box center [344, 233] width 637 height 43
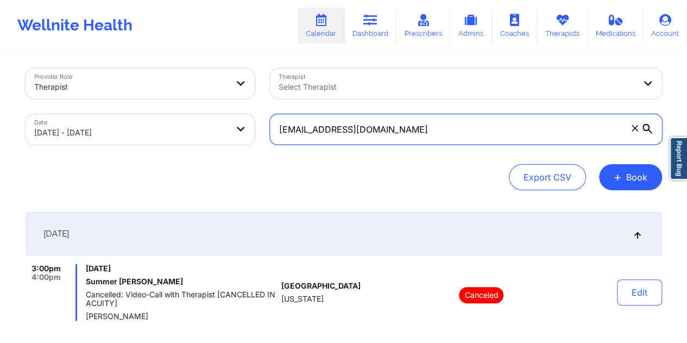
click at [327, 140] on input "[EMAIL_ADDRESS][DOMAIN_NAME]" at bounding box center [466, 129] width 392 height 30
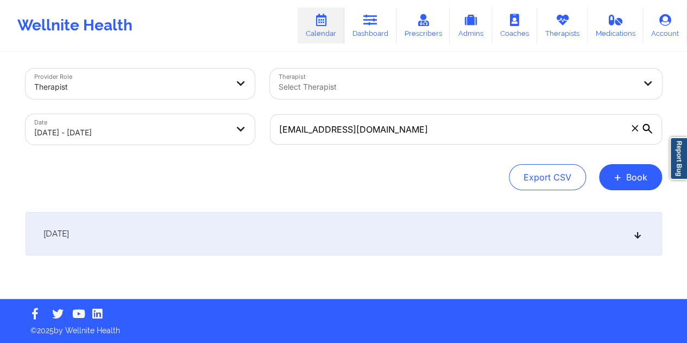
click at [343, 234] on div "[DATE]" at bounding box center [344, 233] width 637 height 43
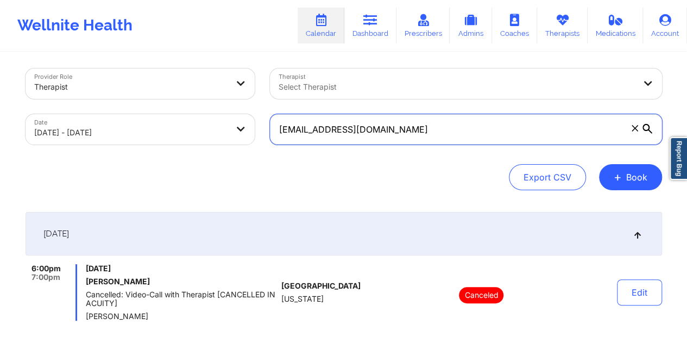
click at [408, 130] on input "[EMAIL_ADDRESS][DOMAIN_NAME]" at bounding box center [466, 129] width 392 height 30
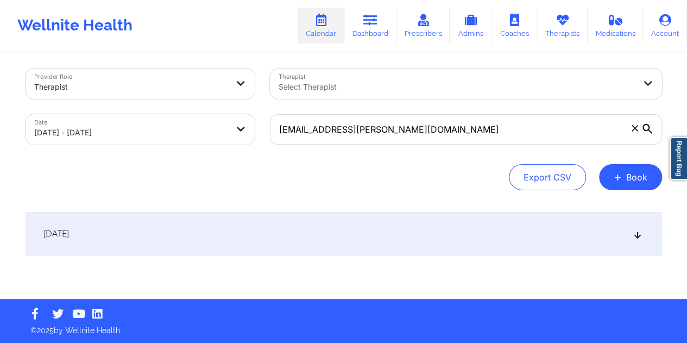
click at [385, 212] on div "[DATE]" at bounding box center [344, 233] width 637 height 43
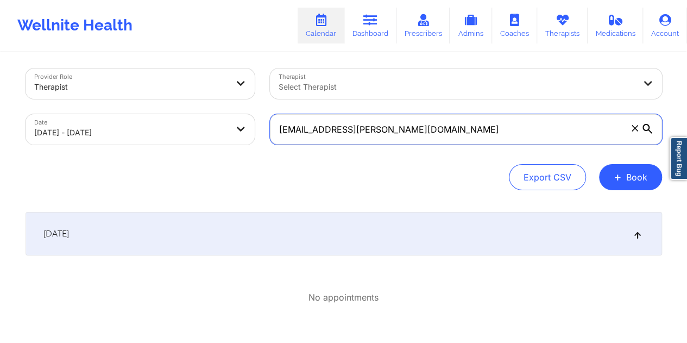
click at [345, 137] on input "[EMAIL_ADDRESS][PERSON_NAME][DOMAIN_NAME]" at bounding box center [466, 129] width 392 height 30
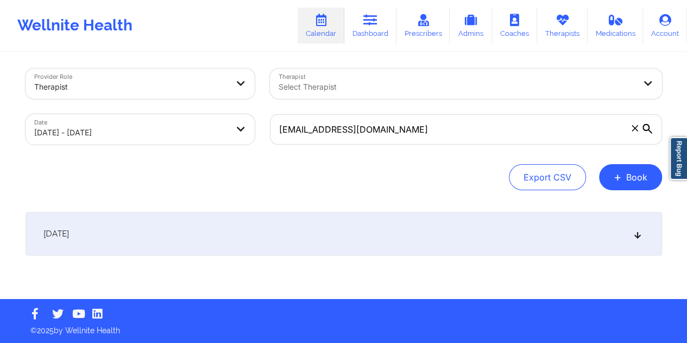
click at [361, 225] on div "[DATE]" at bounding box center [344, 233] width 637 height 43
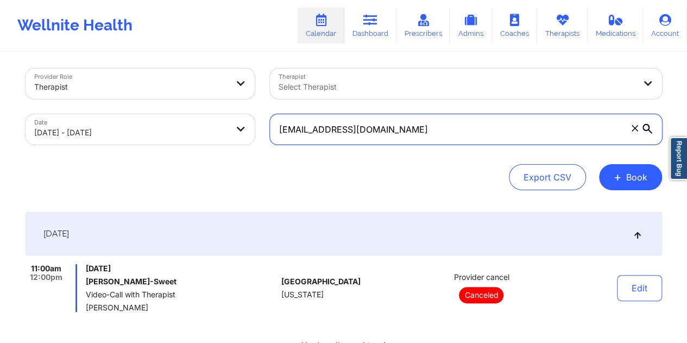
click at [339, 134] on input "[EMAIL_ADDRESS][DOMAIN_NAME]" at bounding box center [466, 129] width 392 height 30
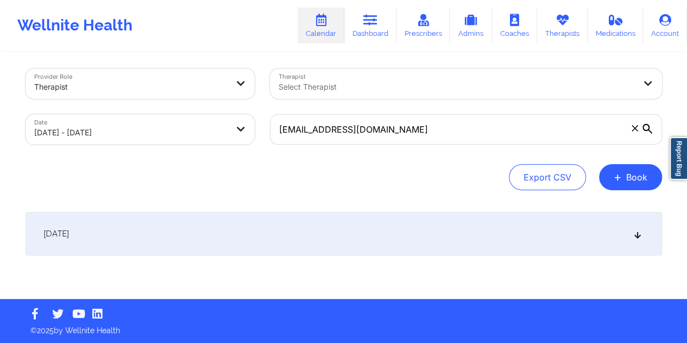
drag, startPoint x: 371, startPoint y: 244, endPoint x: 380, endPoint y: 249, distance: 10.2
click at [370, 243] on div "[DATE]" at bounding box center [344, 233] width 637 height 43
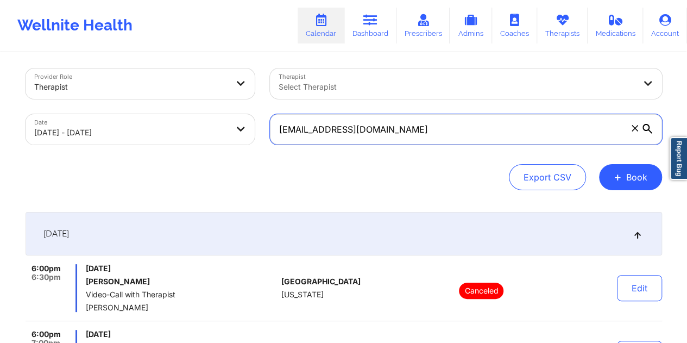
click at [342, 134] on input "[EMAIL_ADDRESS][DOMAIN_NAME]" at bounding box center [466, 129] width 392 height 30
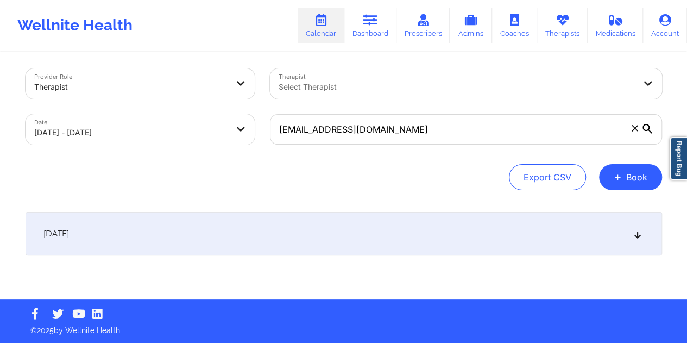
click at [353, 210] on div "Provider Role Therapist Therapist Select Therapist Date [DATE] - [DATE] [EMAIL_…" at bounding box center [344, 174] width 652 height 250
drag, startPoint x: 353, startPoint y: 226, endPoint x: 362, endPoint y: 234, distance: 11.2
click at [353, 225] on div "[DATE]" at bounding box center [344, 233] width 637 height 43
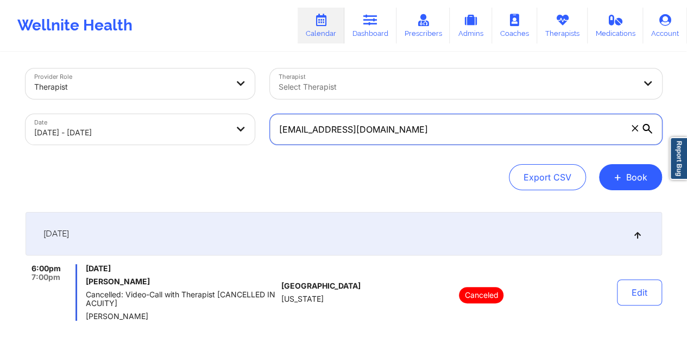
click at [365, 134] on input "[EMAIL_ADDRESS][DOMAIN_NAME]" at bounding box center [466, 129] width 392 height 30
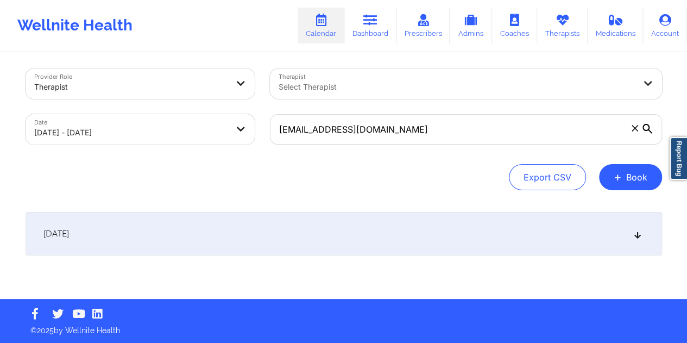
click at [358, 222] on div "[DATE]" at bounding box center [344, 233] width 637 height 43
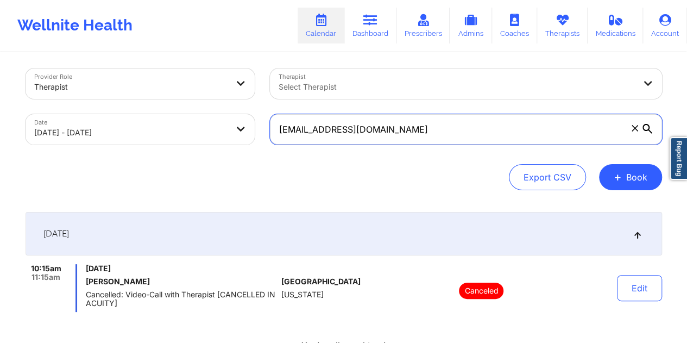
click at [376, 138] on input "[EMAIL_ADDRESS][DOMAIN_NAME]" at bounding box center [466, 129] width 392 height 30
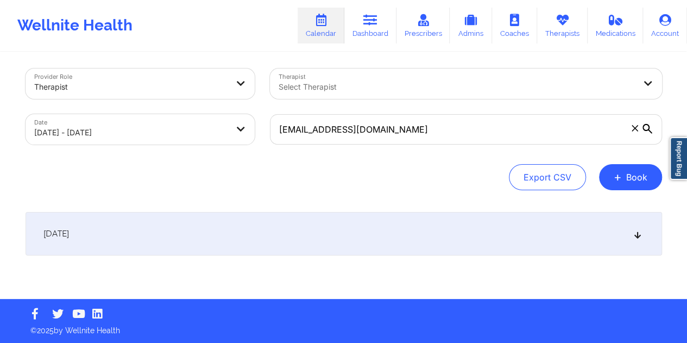
drag, startPoint x: 368, startPoint y: 230, endPoint x: 379, endPoint y: 246, distance: 19.9
click at [367, 229] on div "[DATE]" at bounding box center [344, 233] width 637 height 43
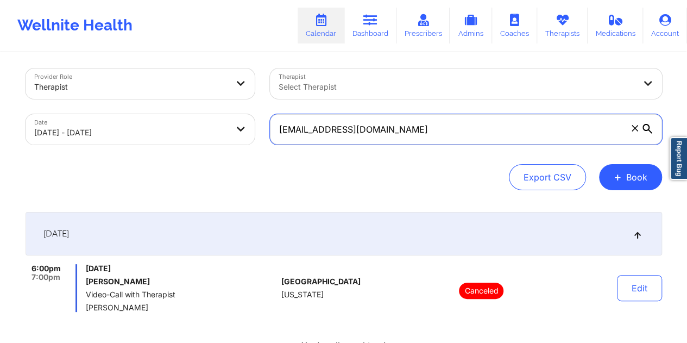
click at [373, 128] on input "[EMAIL_ADDRESS][DOMAIN_NAME]" at bounding box center [466, 129] width 392 height 30
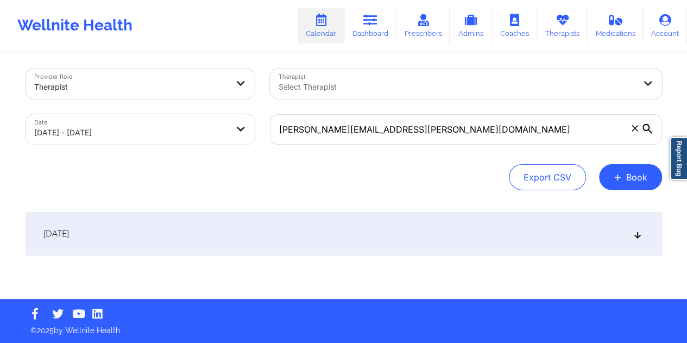
click at [361, 228] on div "[DATE]" at bounding box center [344, 233] width 637 height 43
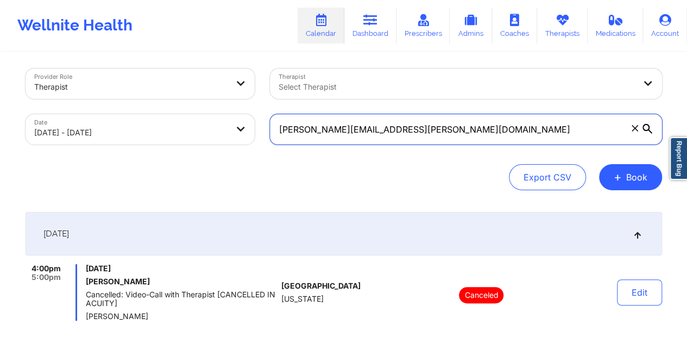
click at [411, 133] on input "[PERSON_NAME][EMAIL_ADDRESS][PERSON_NAME][DOMAIN_NAME]" at bounding box center [466, 129] width 392 height 30
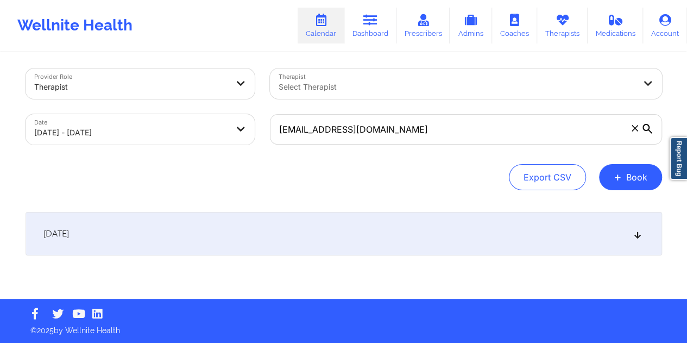
click at [383, 223] on div "[DATE]" at bounding box center [344, 233] width 637 height 43
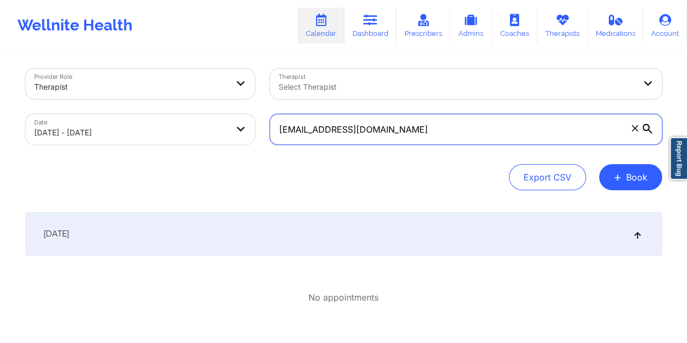
click at [371, 127] on input "[EMAIL_ADDRESS][DOMAIN_NAME]" at bounding box center [466, 129] width 392 height 30
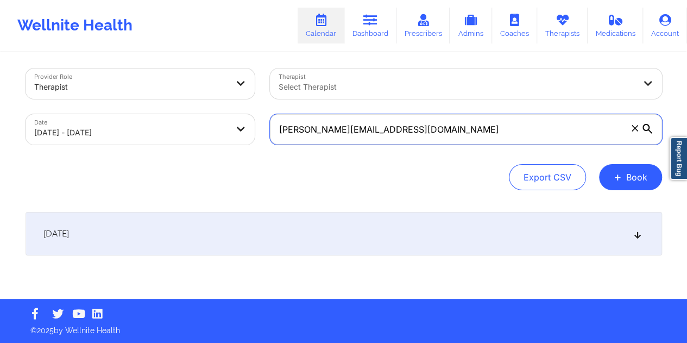
type input "[PERSON_NAME][EMAIL_ADDRESS][DOMAIN_NAME]"
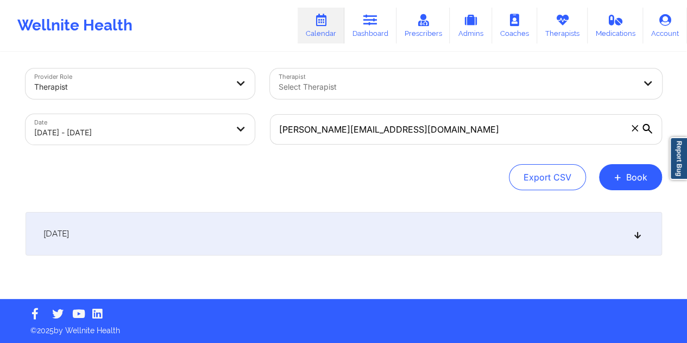
drag, startPoint x: 367, startPoint y: 214, endPoint x: 396, endPoint y: 217, distance: 29.5
click at [367, 213] on div "[DATE]" at bounding box center [344, 233] width 637 height 43
